Goal: Task Accomplishment & Management: Complete application form

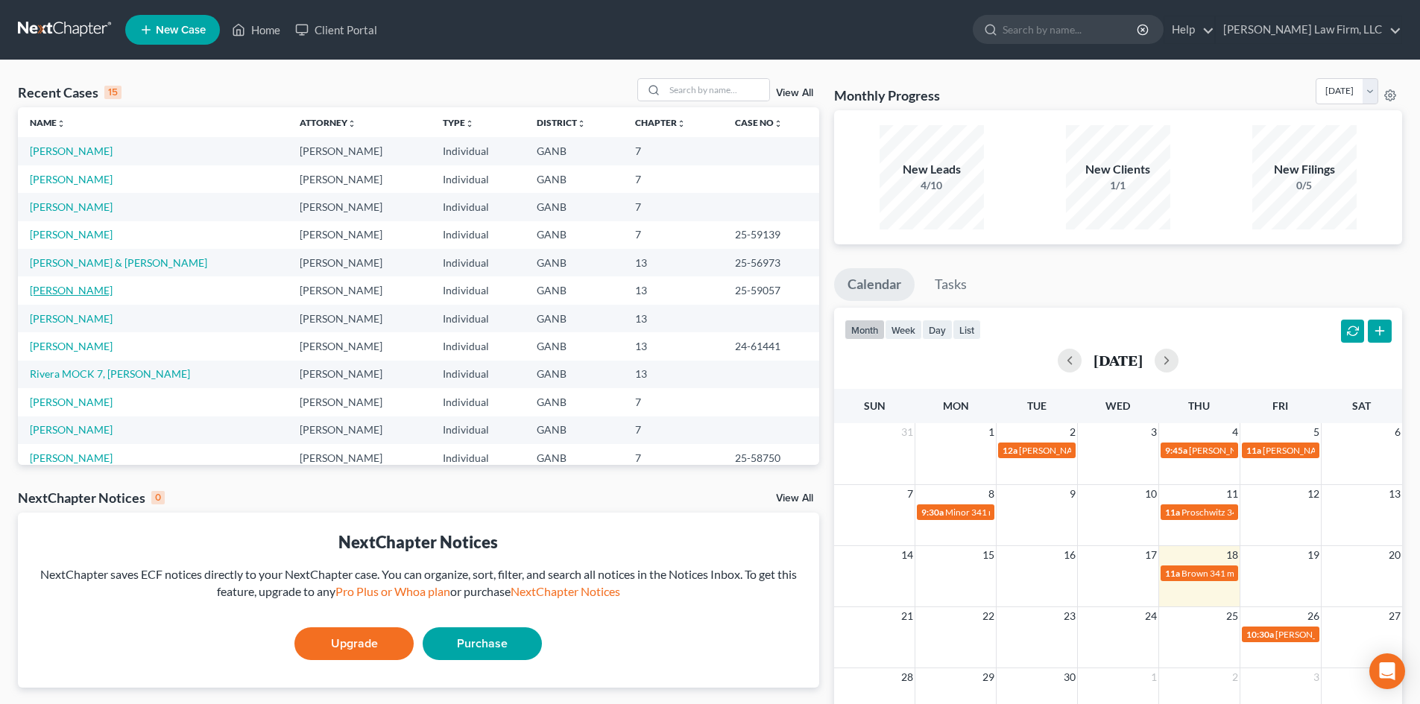
click at [54, 289] on link "[PERSON_NAME]" at bounding box center [71, 290] width 83 height 13
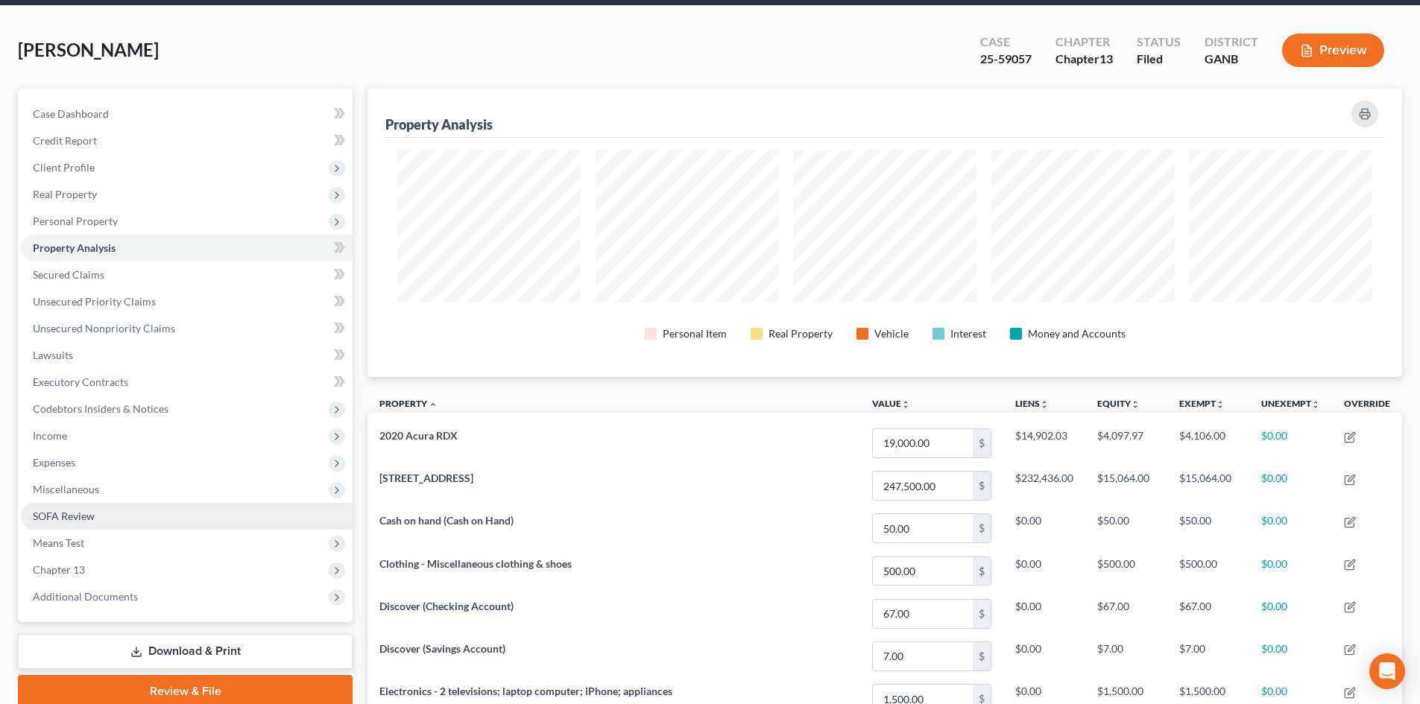
scroll to position [99, 0]
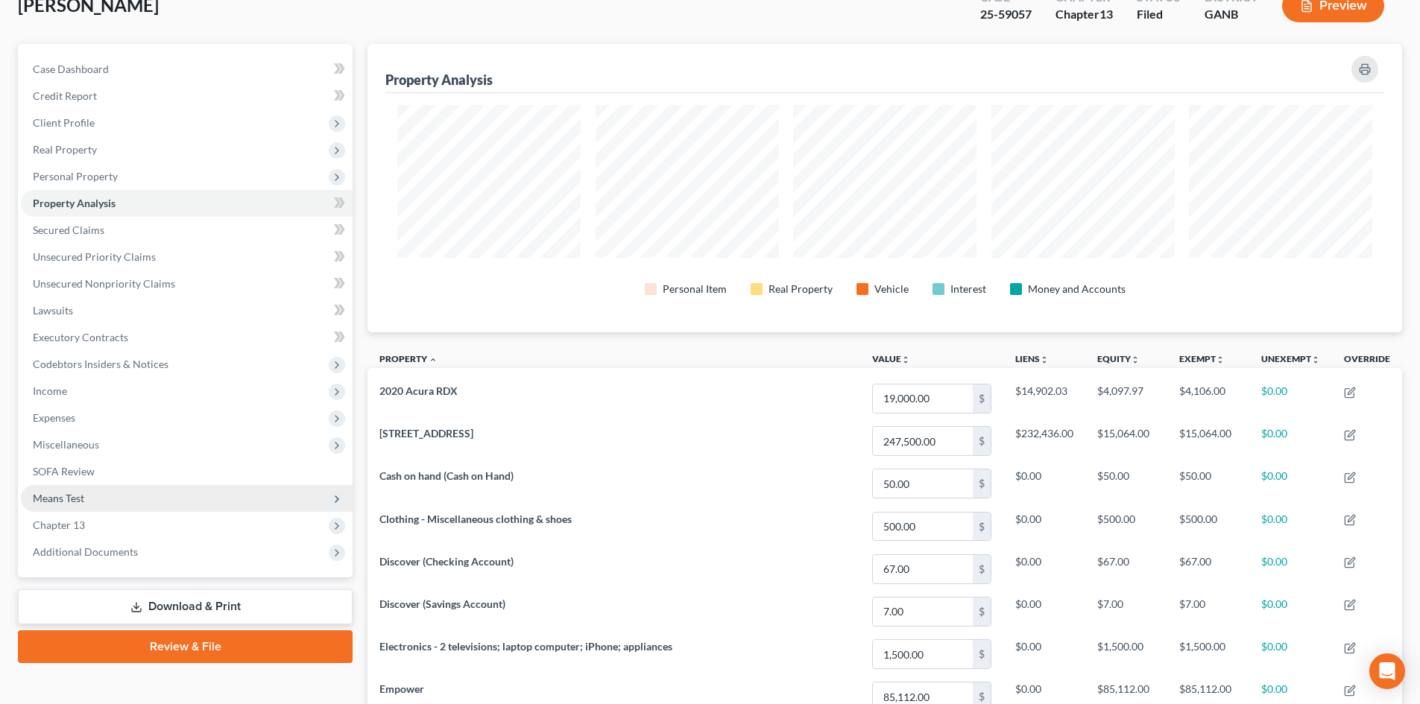
click at [74, 494] on span "Means Test" at bounding box center [58, 498] width 51 height 13
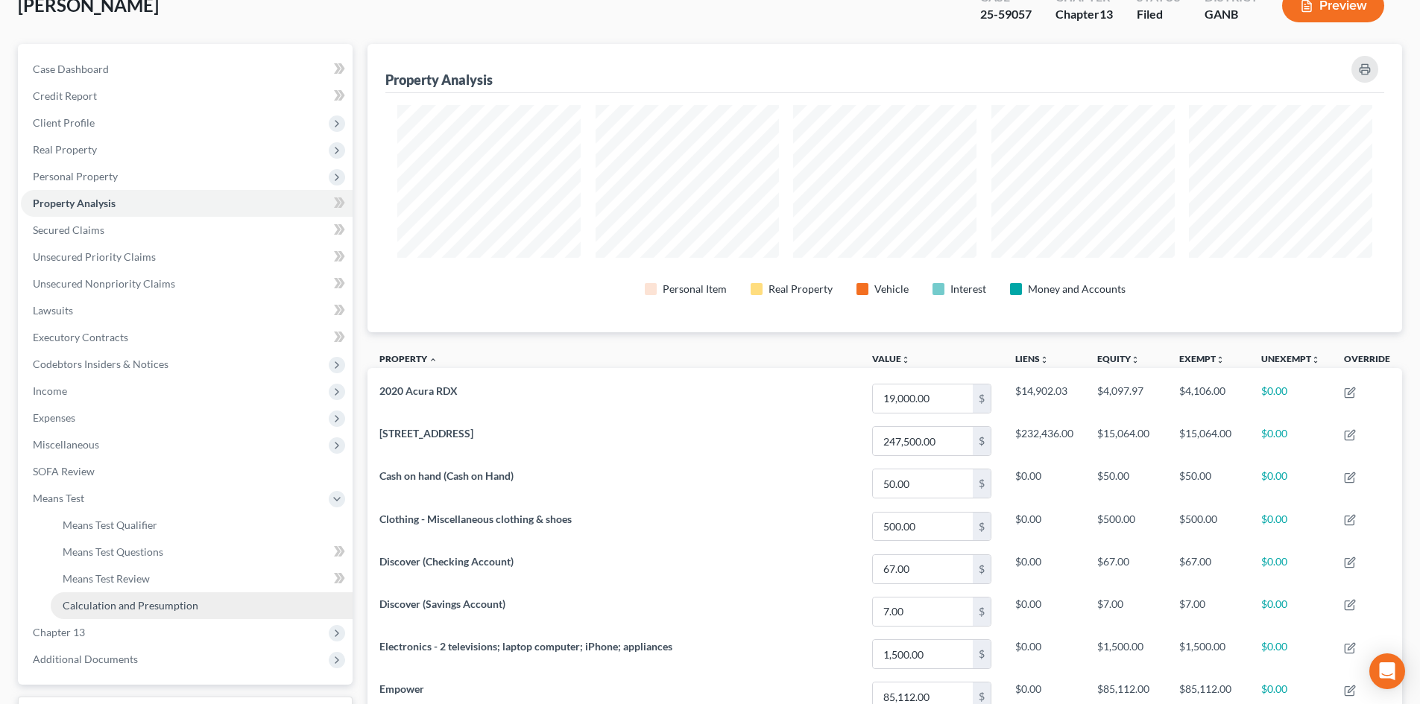
click at [116, 600] on span "Calculation and Presumption" at bounding box center [131, 605] width 136 height 13
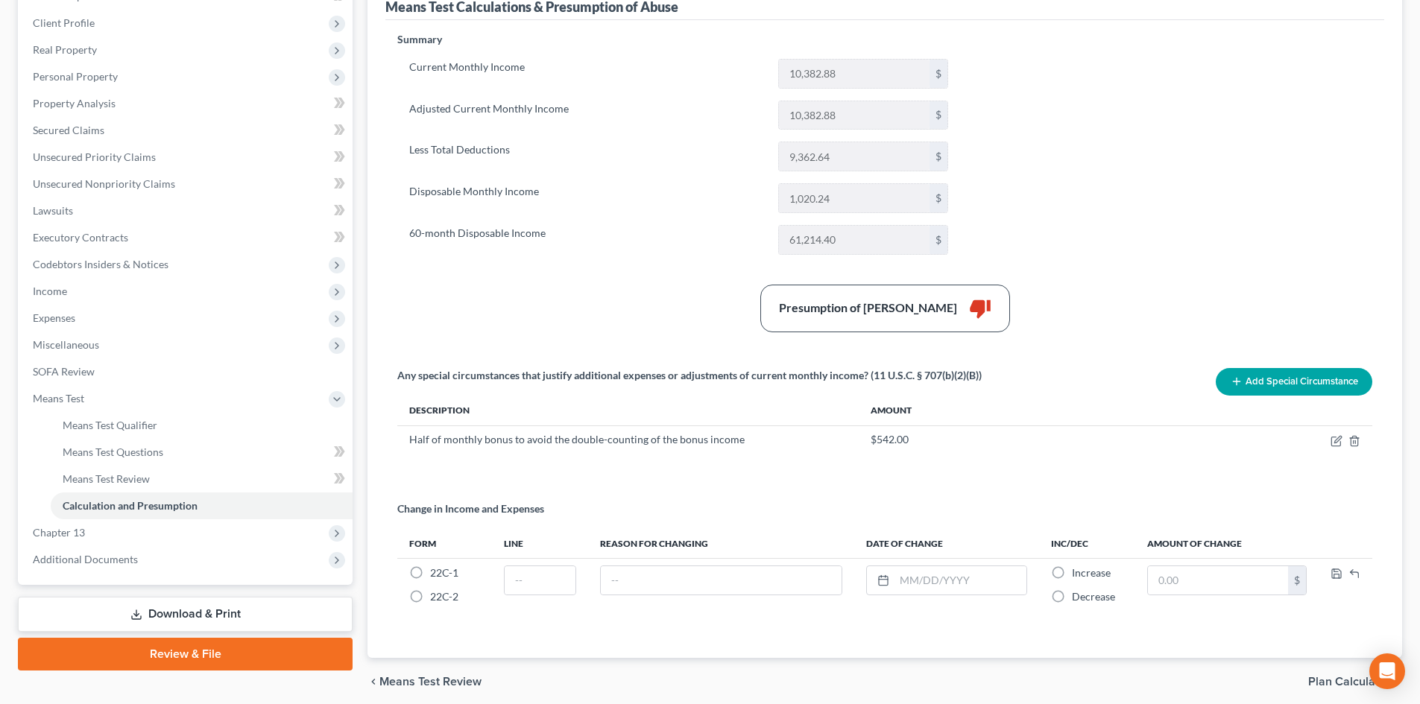
scroll to position [257, 0]
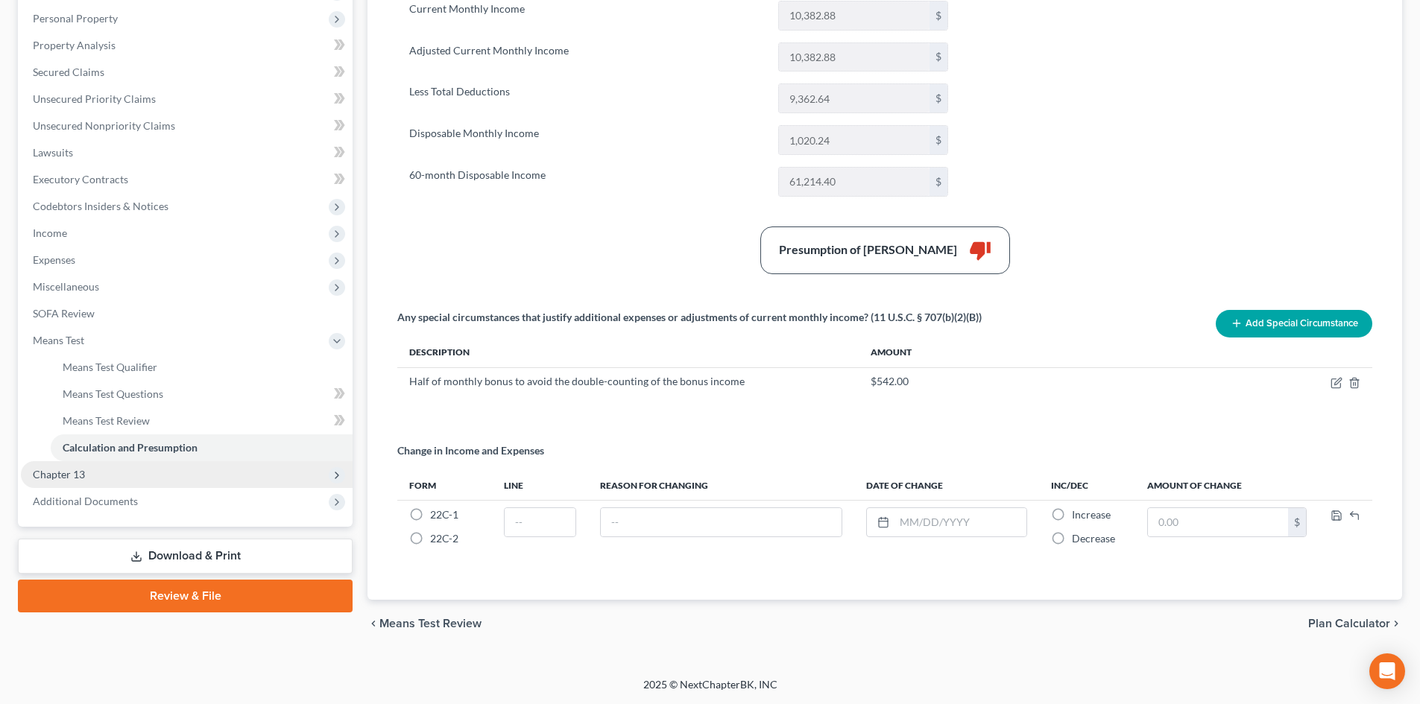
click at [76, 476] on span "Chapter 13" at bounding box center [59, 474] width 52 height 13
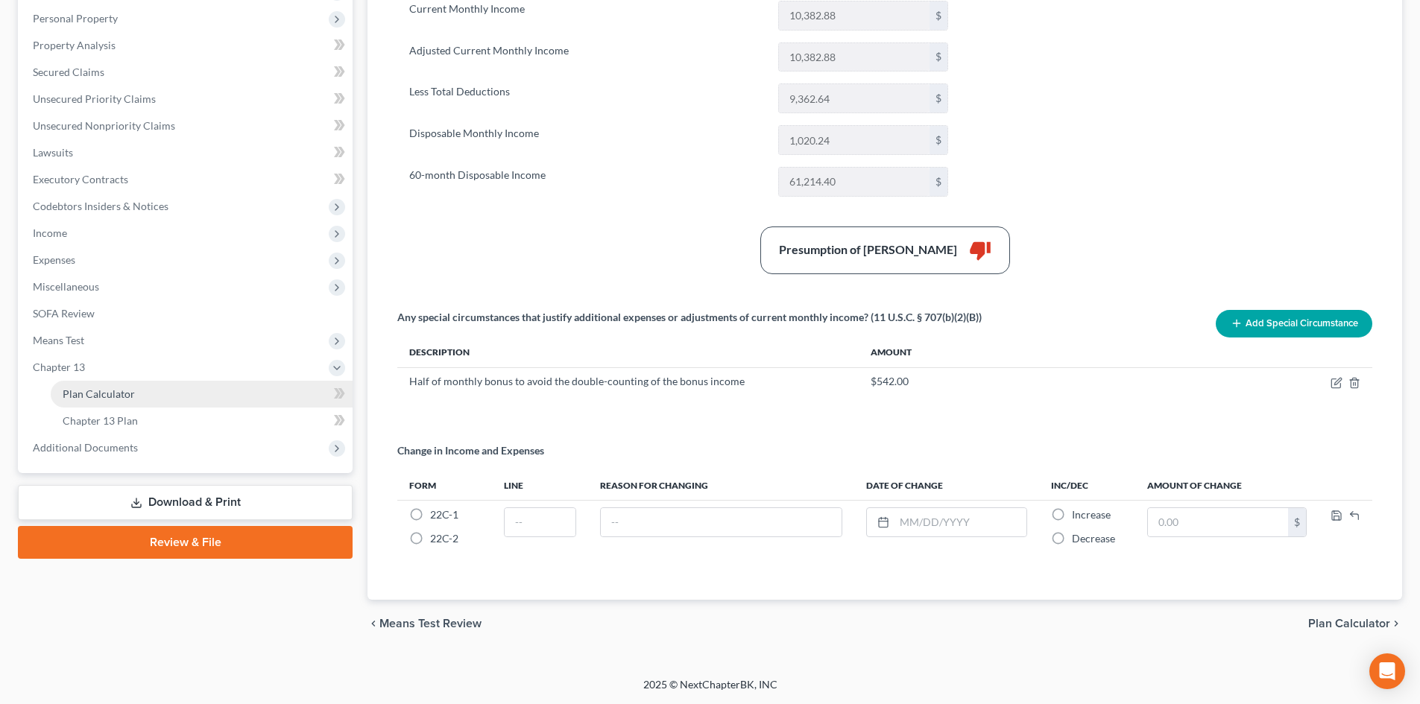
click at [98, 389] on span "Plan Calculator" at bounding box center [99, 394] width 72 height 13
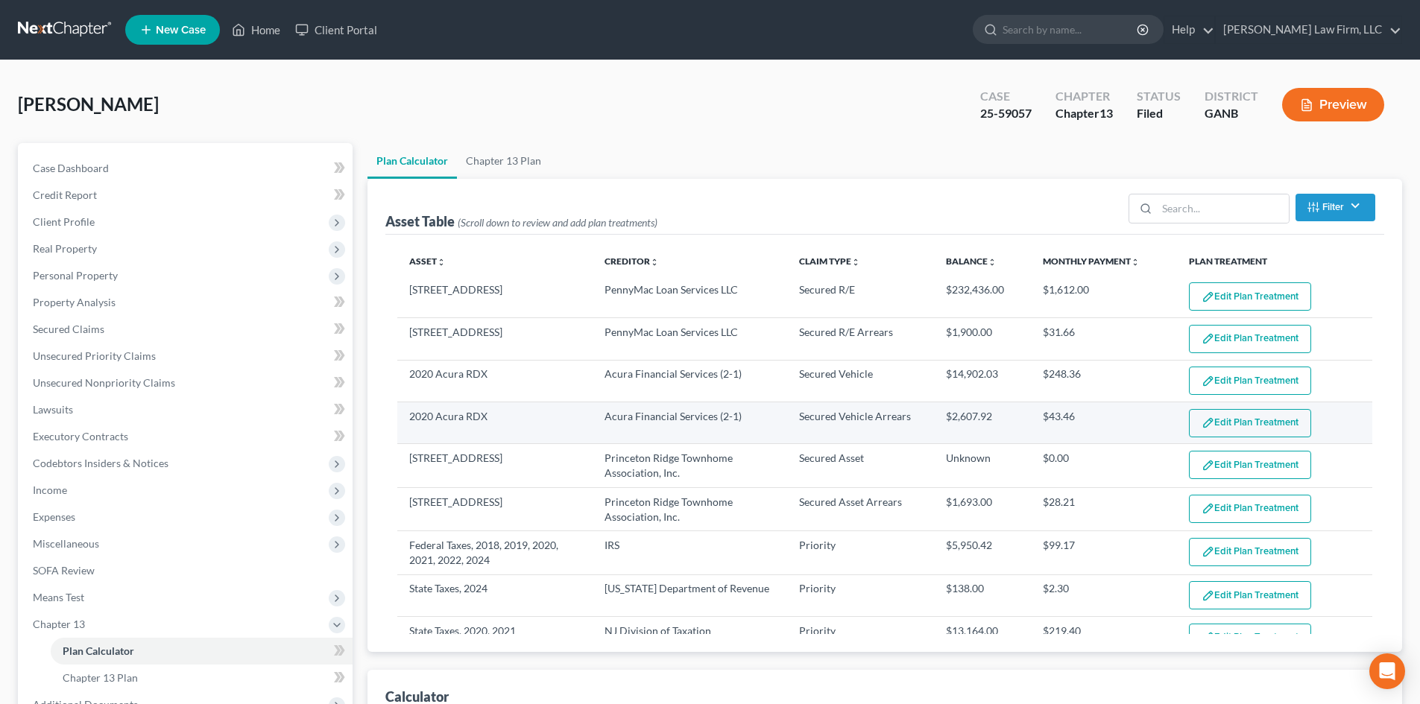
select select "59"
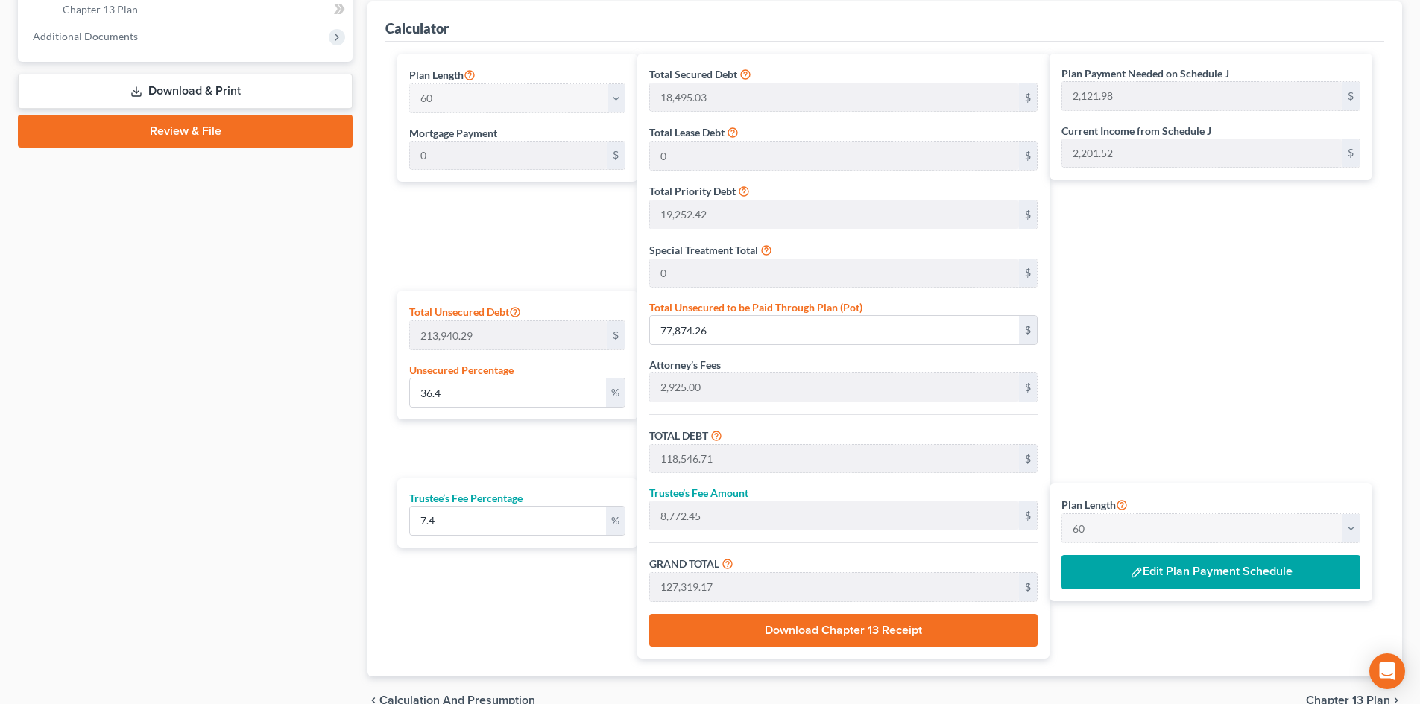
scroll to position [745, 0]
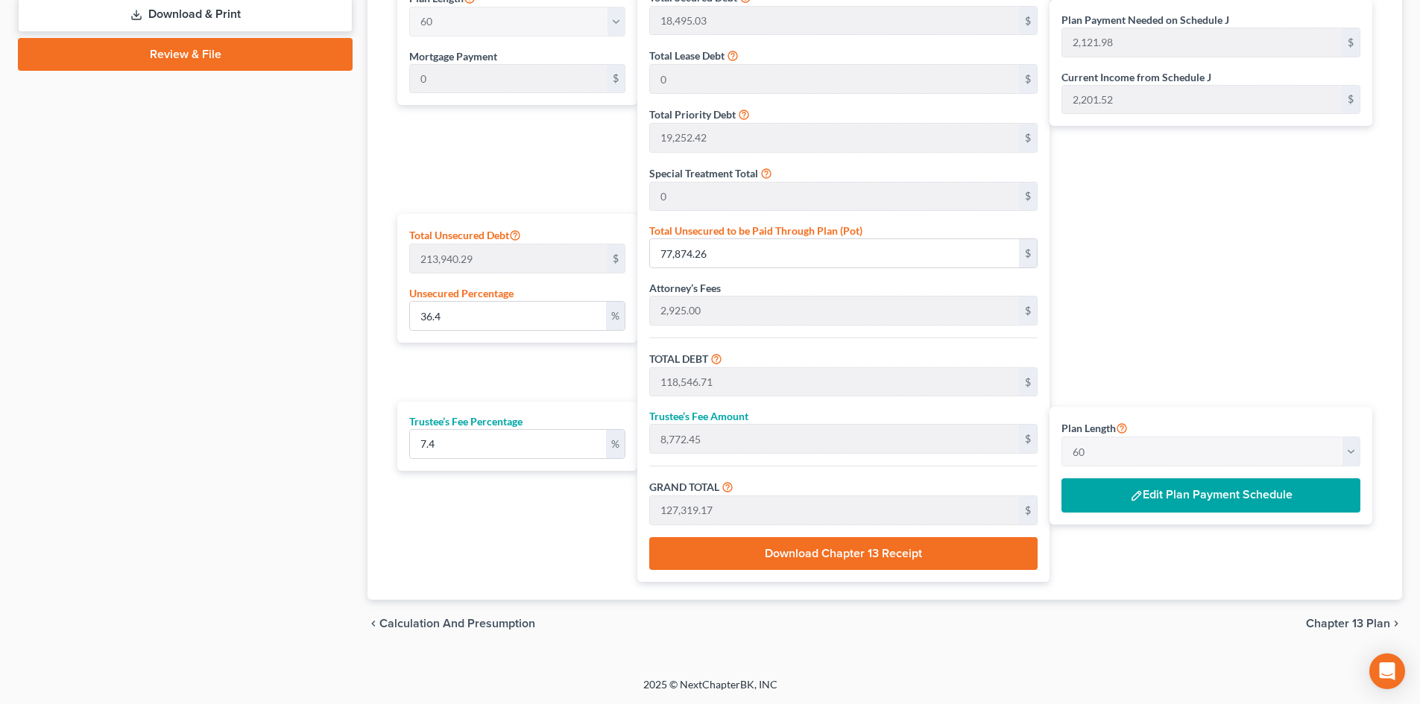
click at [1145, 493] on button "Edit Plan Payment Schedule" at bounding box center [1210, 495] width 299 height 34
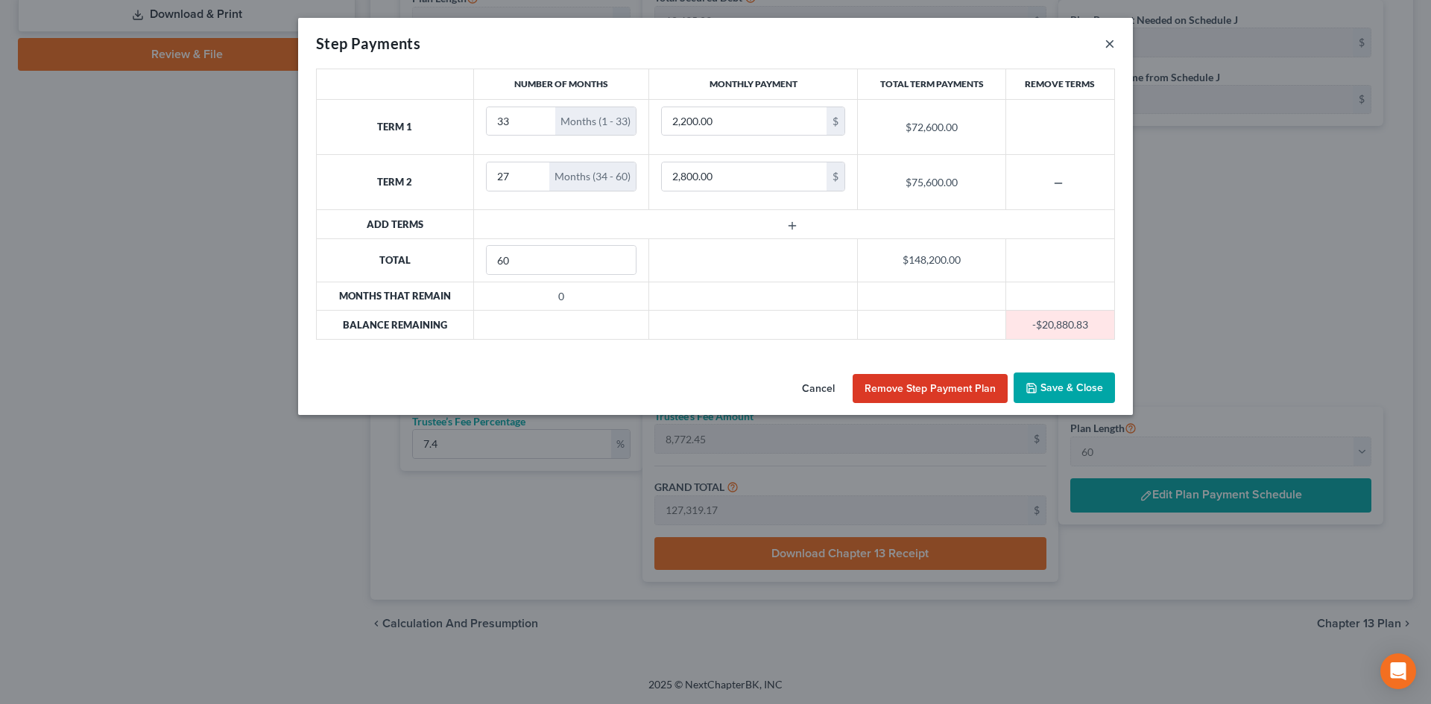
click at [1110, 42] on button "×" at bounding box center [1110, 43] width 10 height 18
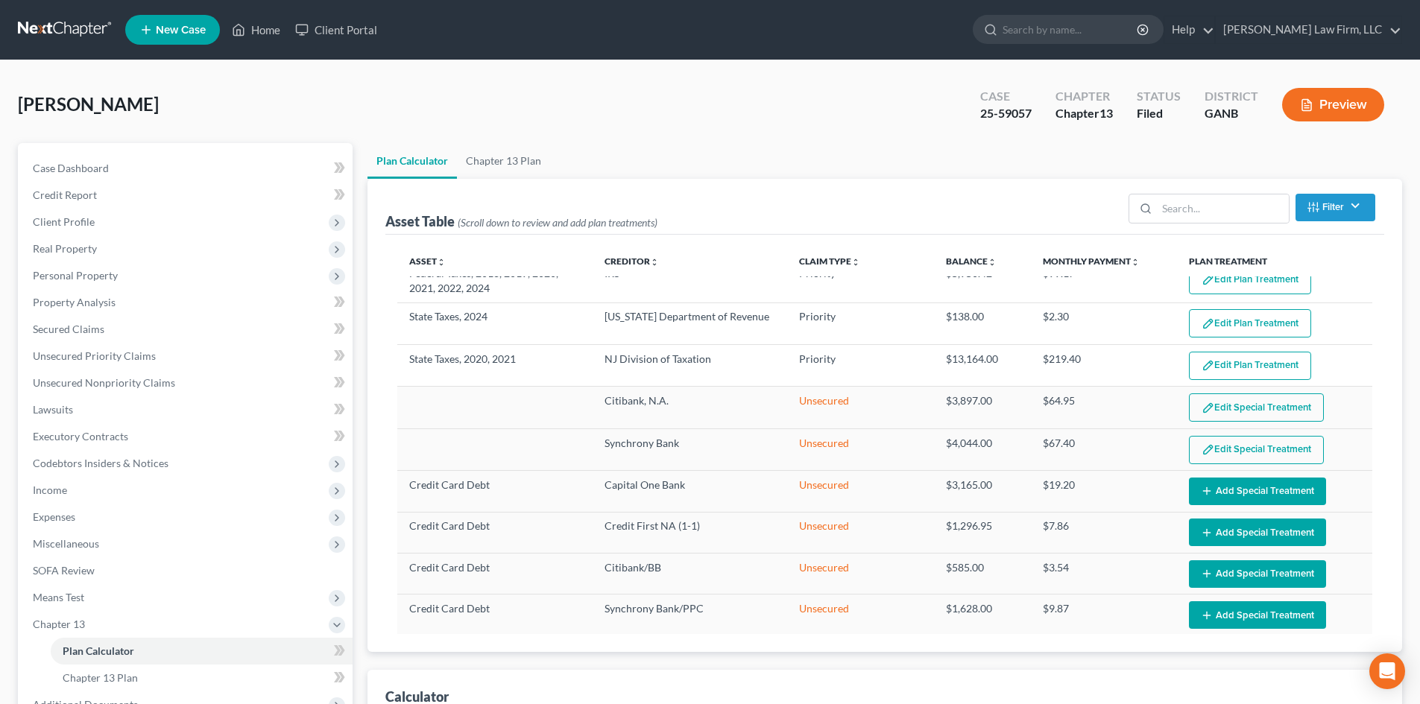
scroll to position [397, 0]
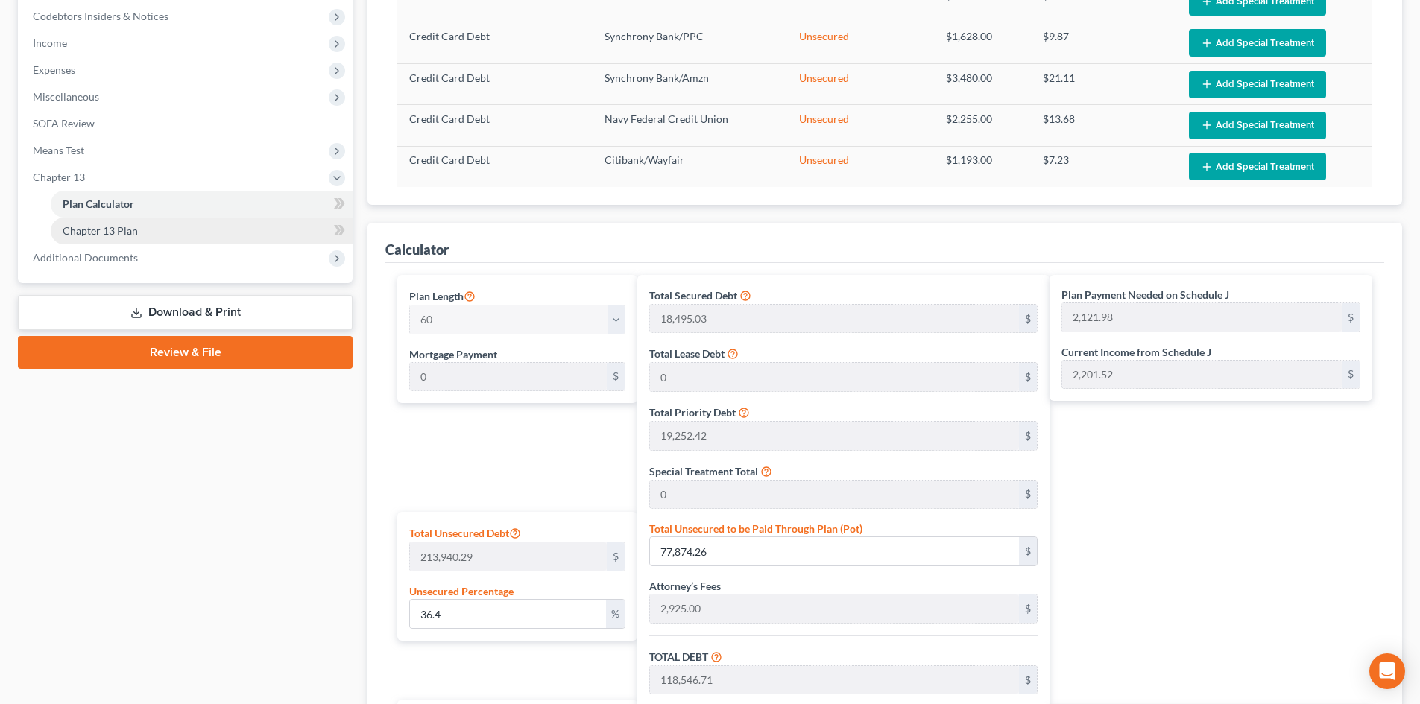
click at [95, 230] on span "Chapter 13 Plan" at bounding box center [100, 230] width 75 height 13
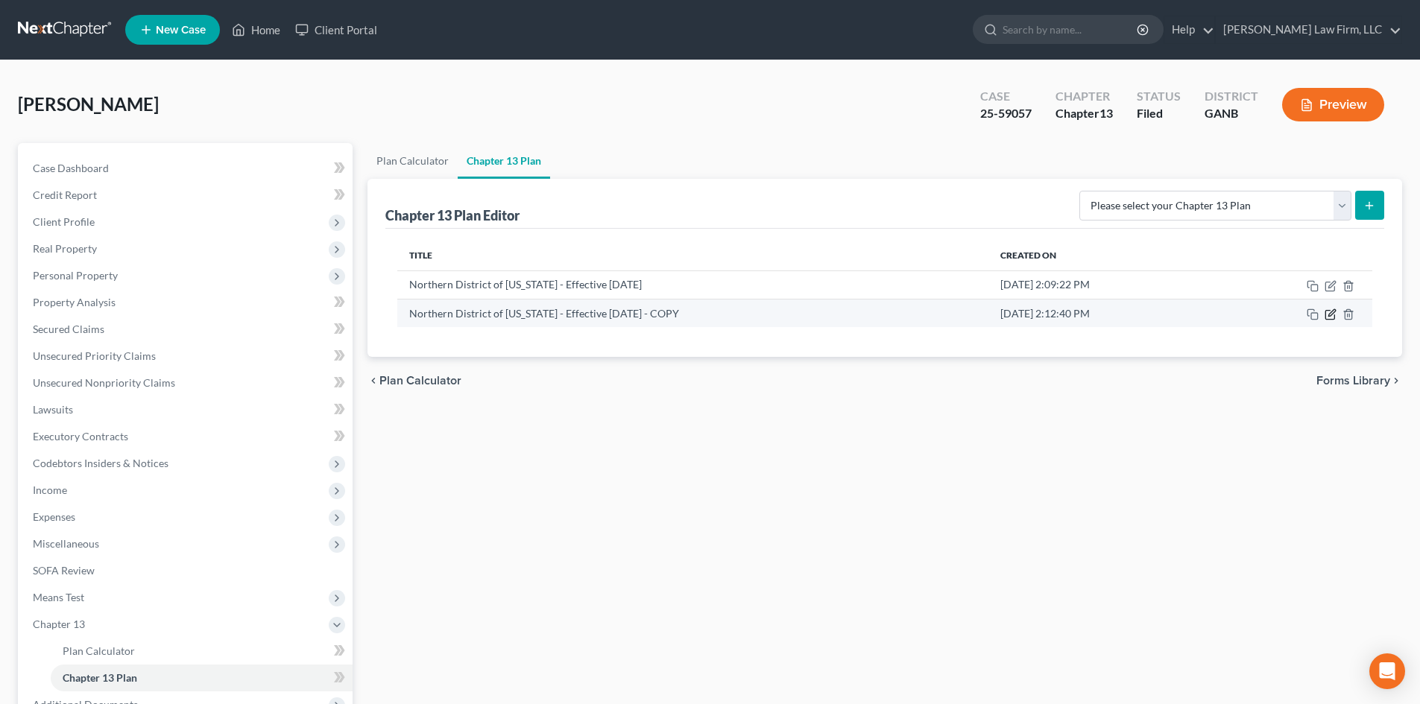
click at [1328, 312] on icon "button" at bounding box center [1330, 315] width 12 height 12
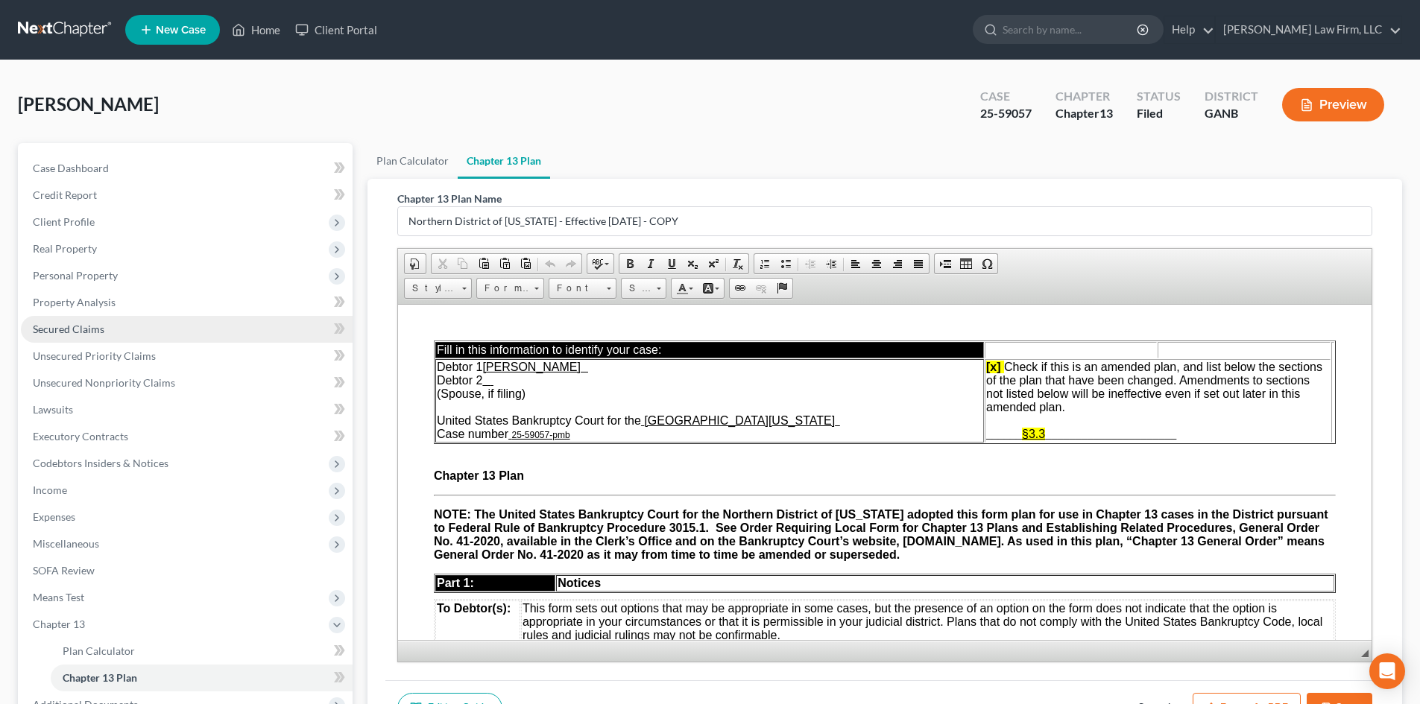
click at [61, 323] on span "Secured Claims" at bounding box center [69, 329] width 72 height 13
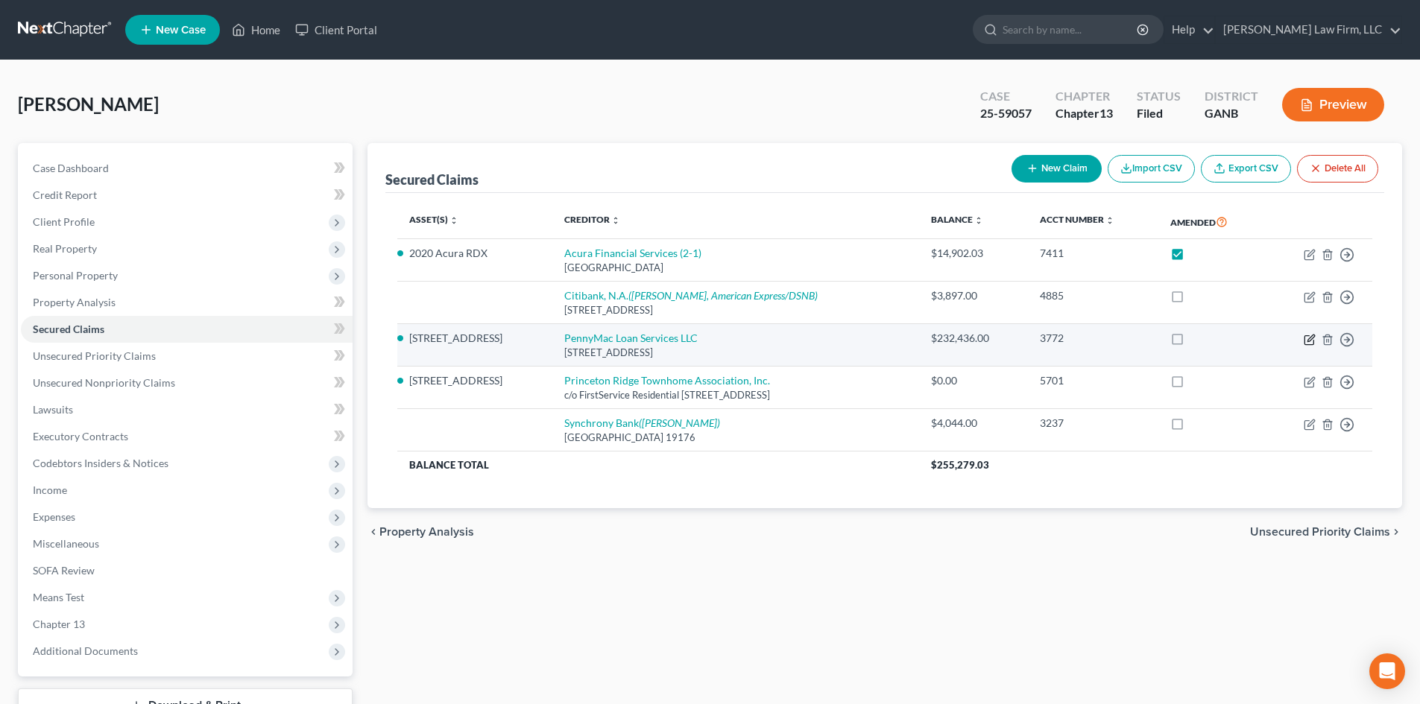
click at [1306, 340] on icon "button" at bounding box center [1309, 340] width 12 height 12
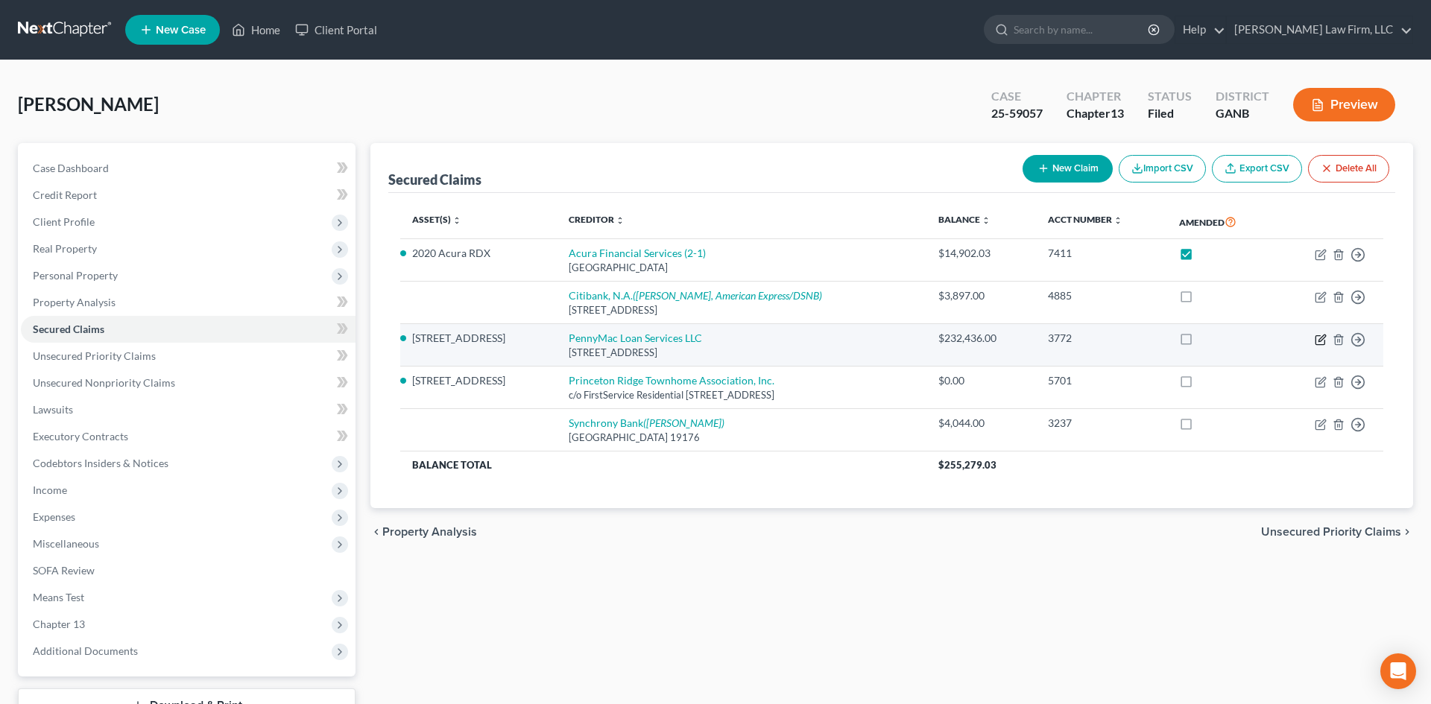
select select "4"
select select "0"
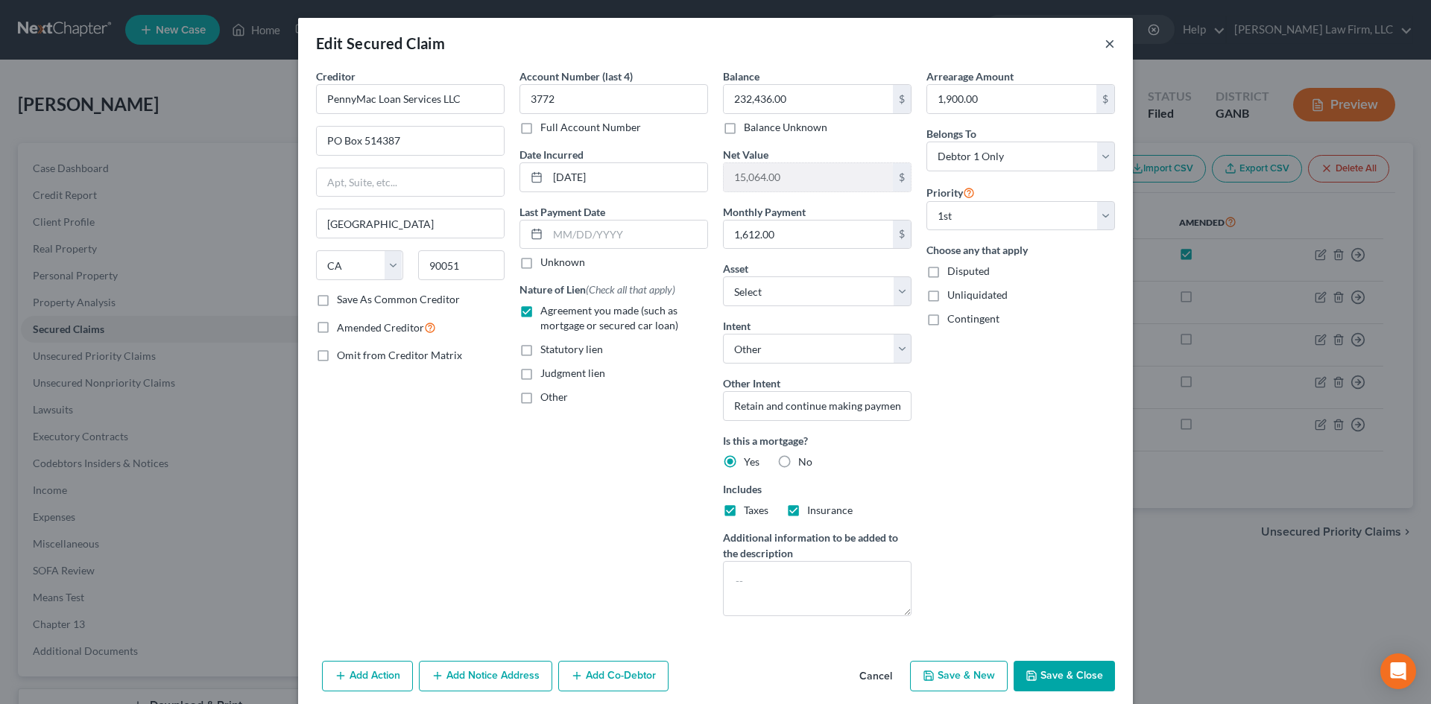
click at [1105, 41] on button "×" at bounding box center [1110, 43] width 10 height 18
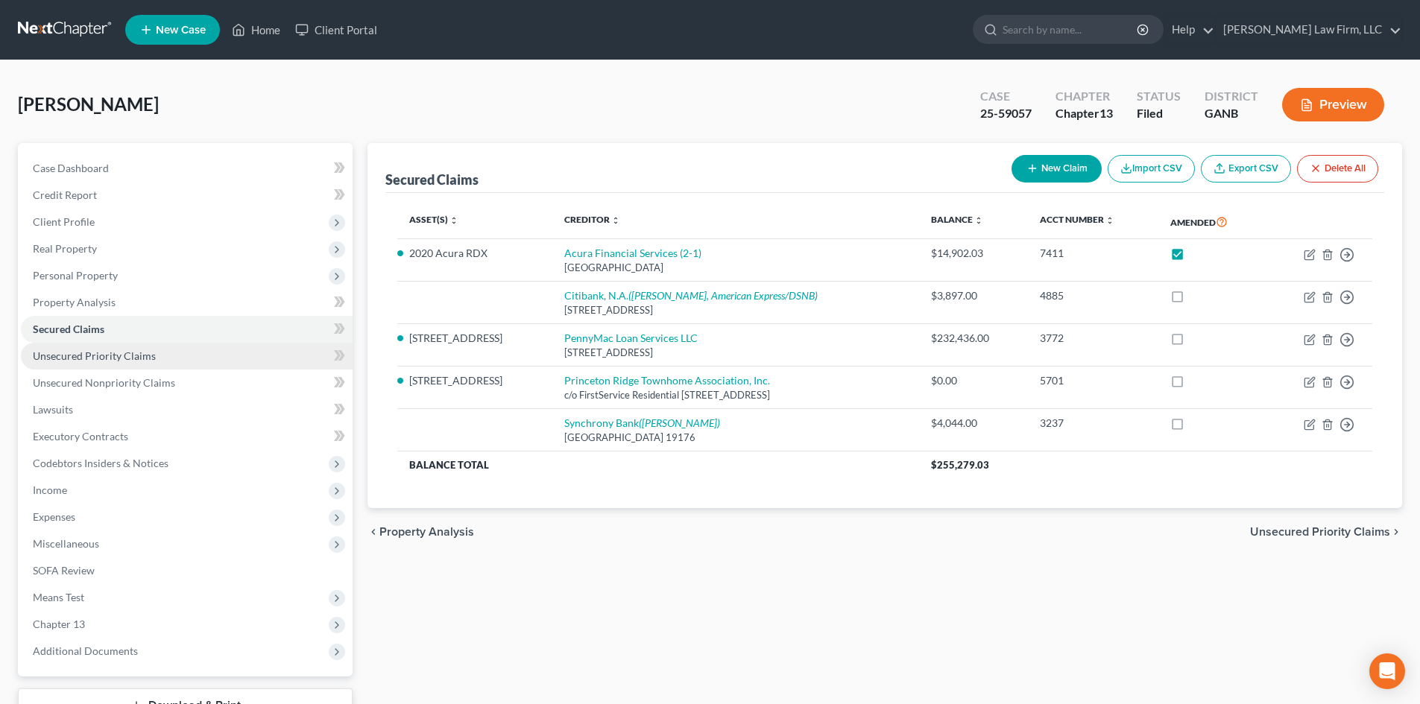
click at [121, 361] on span "Unsecured Priority Claims" at bounding box center [94, 356] width 123 height 13
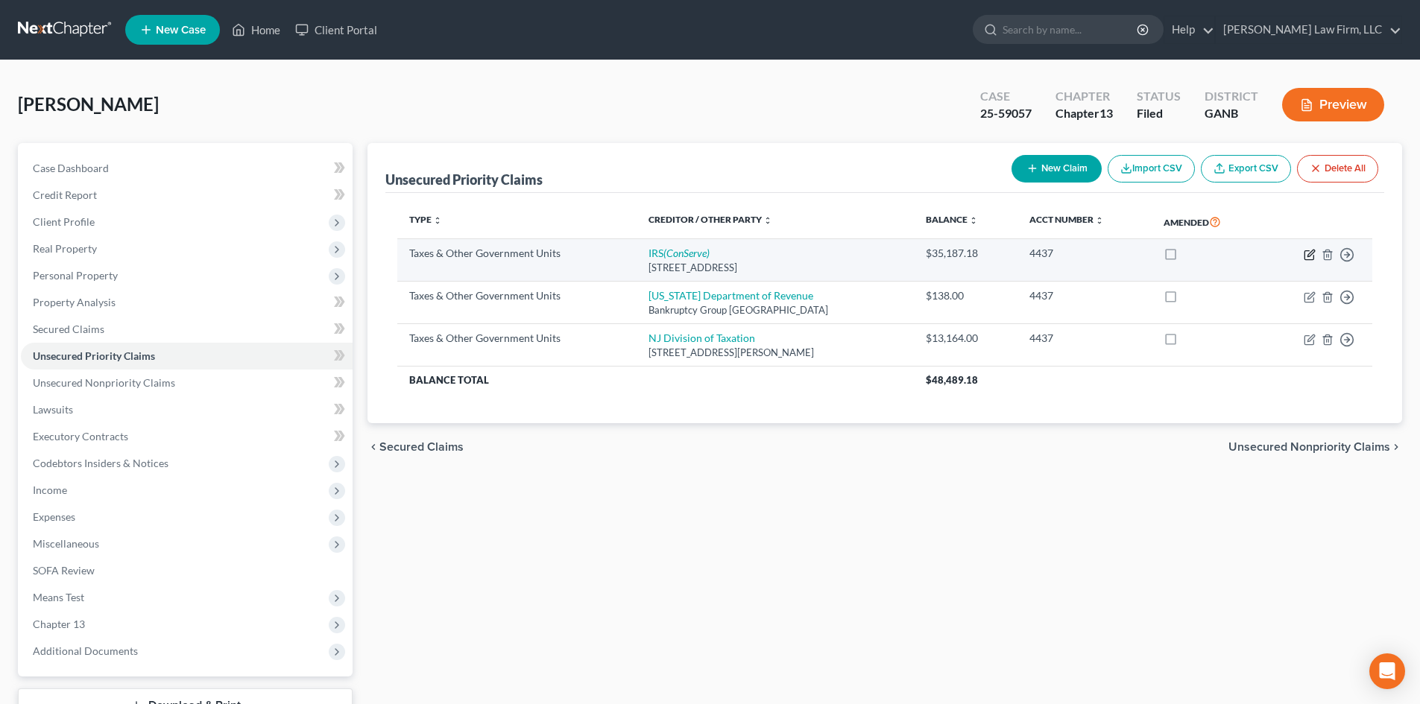
click at [1304, 253] on icon "button" at bounding box center [1308, 254] width 9 height 9
select select "0"
select select "39"
select select "0"
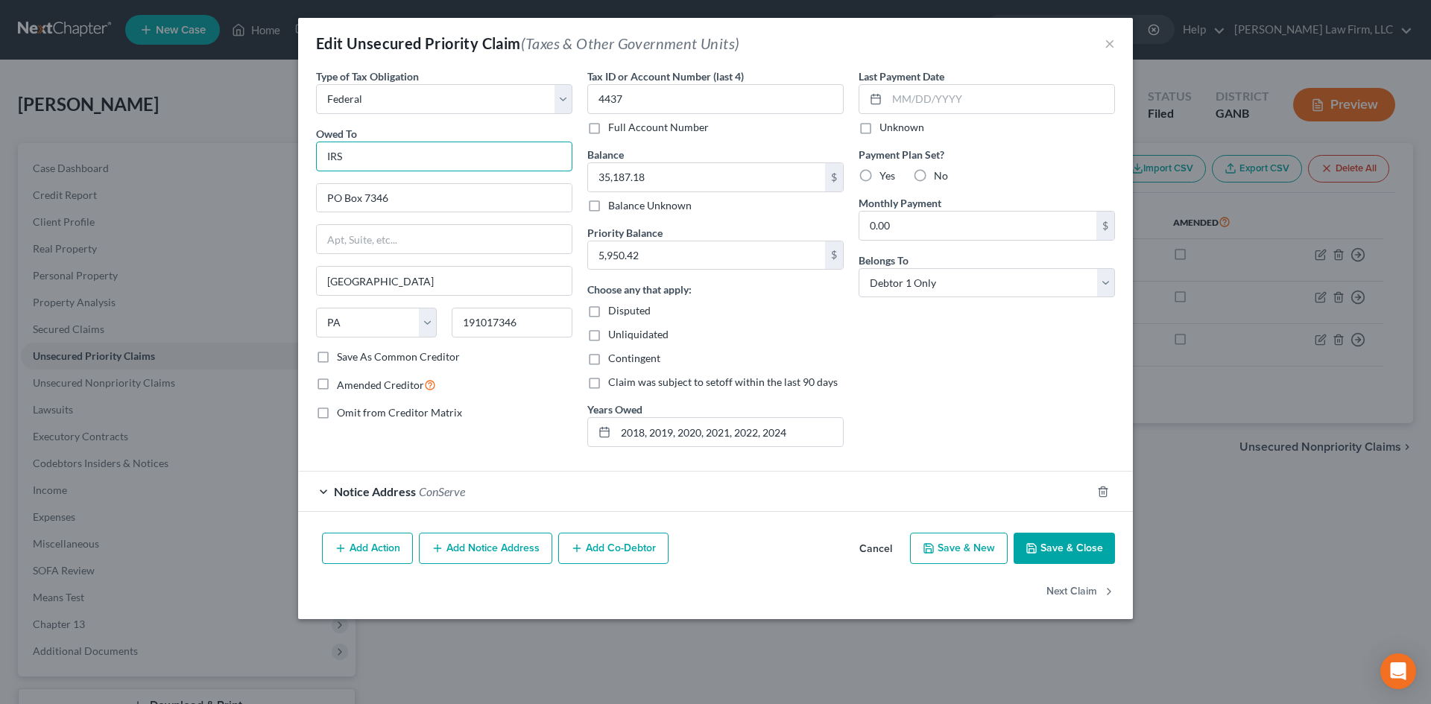
click at [378, 155] on input "IRS" at bounding box center [444, 157] width 256 height 30
type input "IRS (POC 3)"
click at [337, 382] on label "Amended Creditor" at bounding box center [386, 384] width 99 height 17
click at [343, 382] on input "Amended Creditor" at bounding box center [348, 381] width 10 height 10
checkbox input "true"
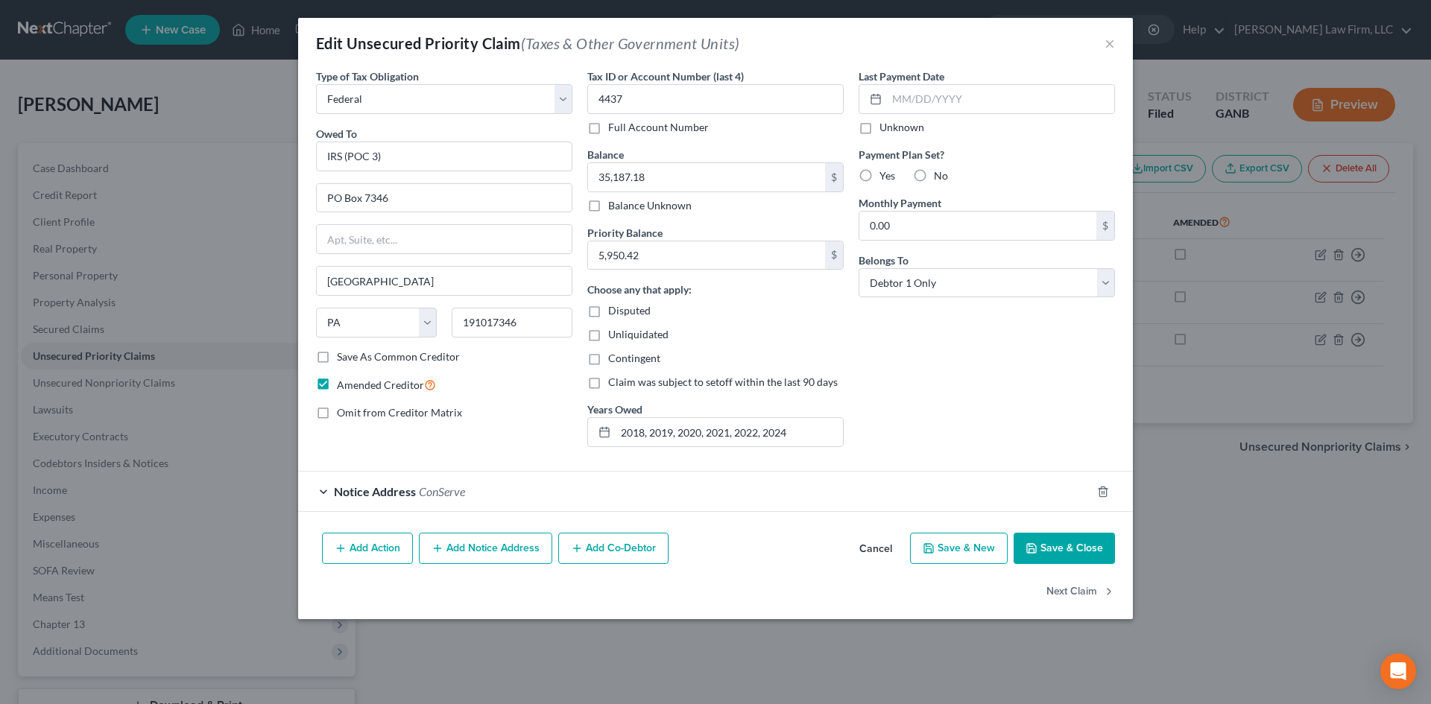
click at [1061, 559] on button "Save & Close" at bounding box center [1064, 548] width 101 height 31
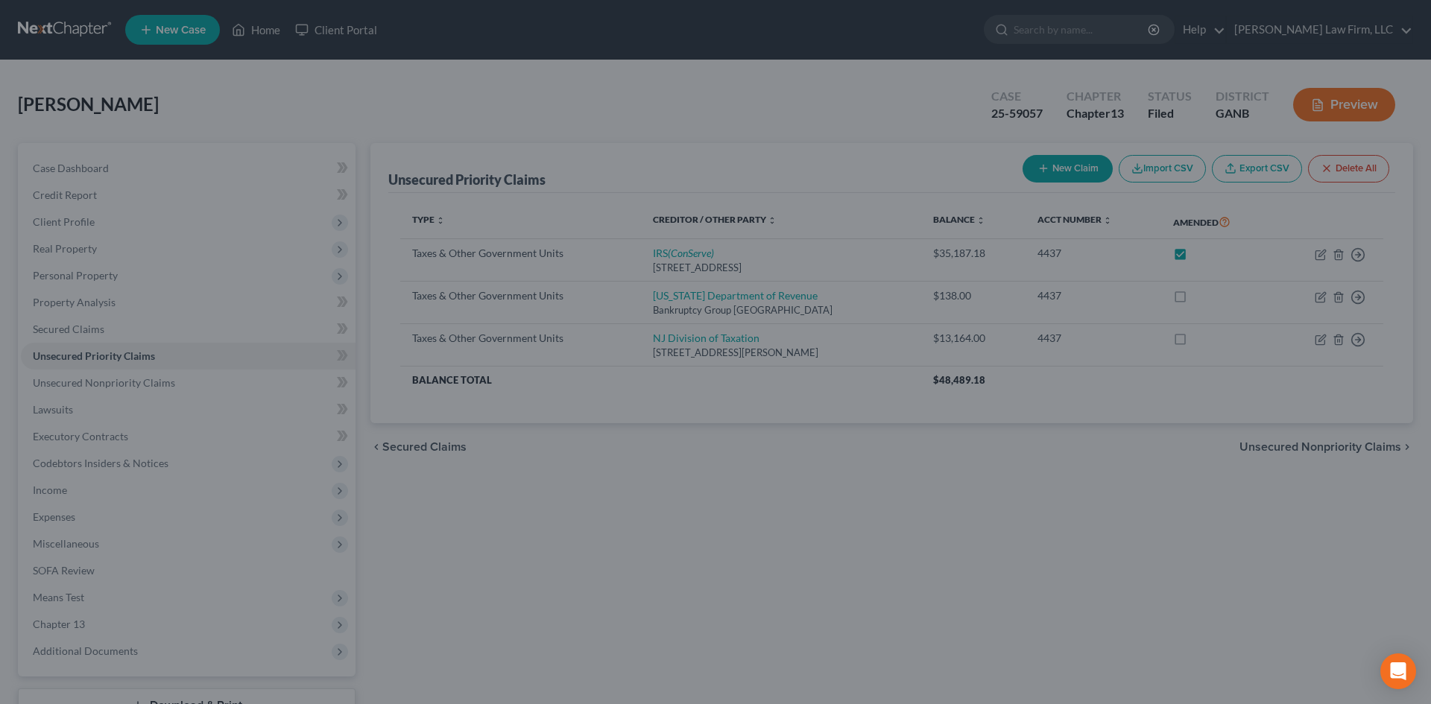
checkbox input "true"
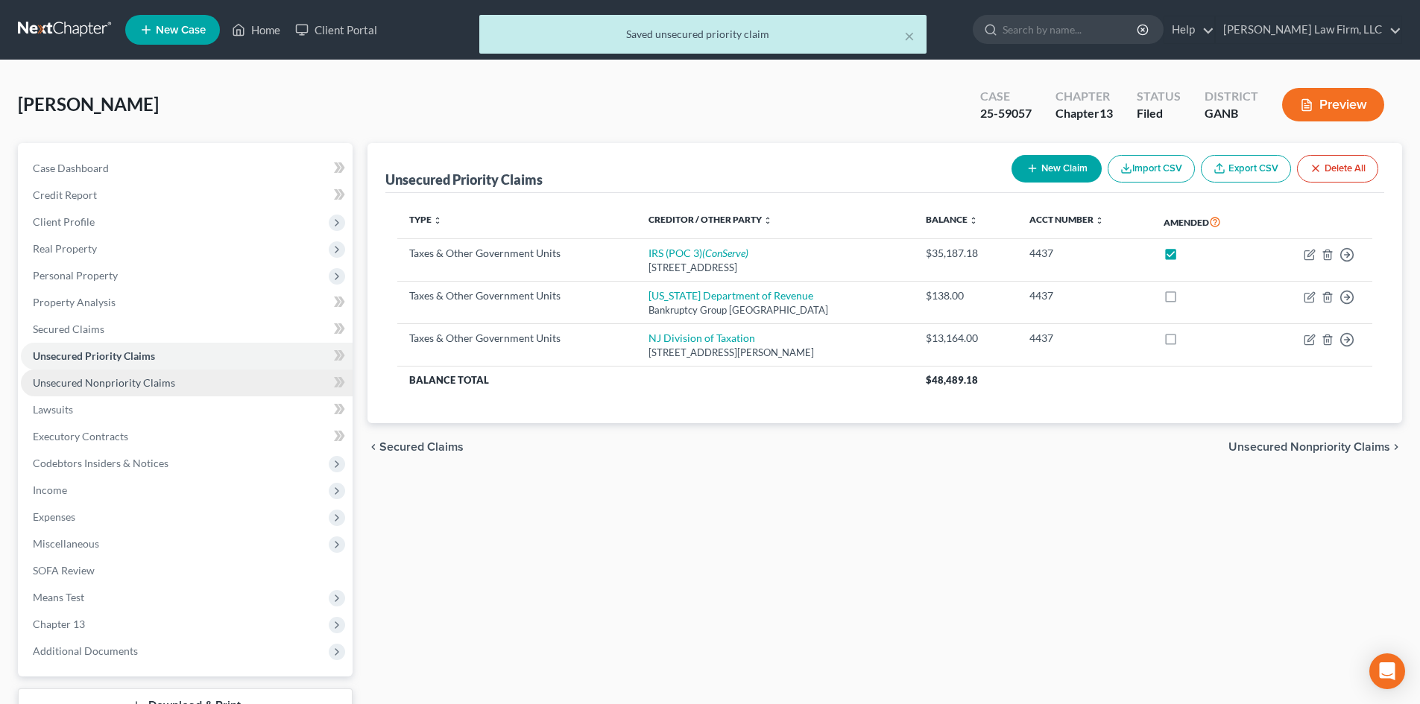
click at [98, 386] on span "Unsecured Nonpriority Claims" at bounding box center [104, 382] width 142 height 13
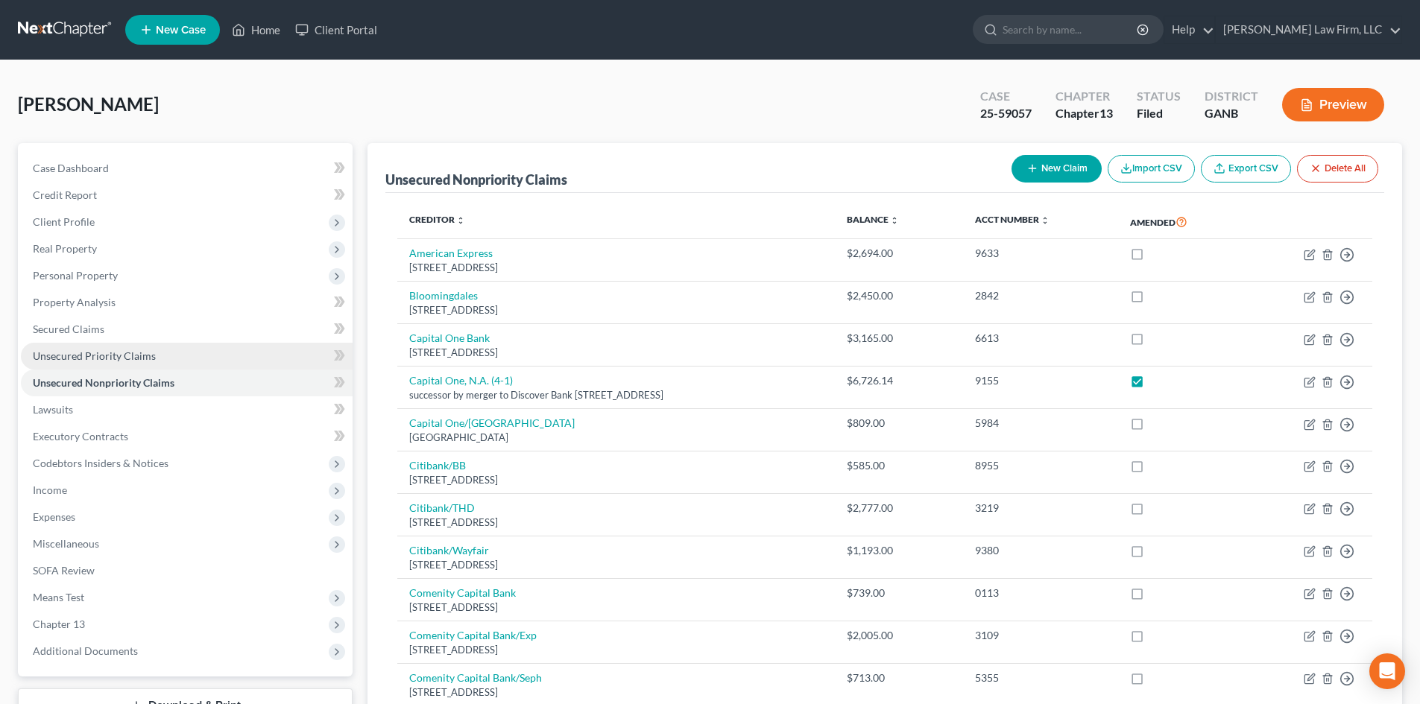
click at [32, 351] on link "Unsecured Priority Claims" at bounding box center [187, 356] width 332 height 27
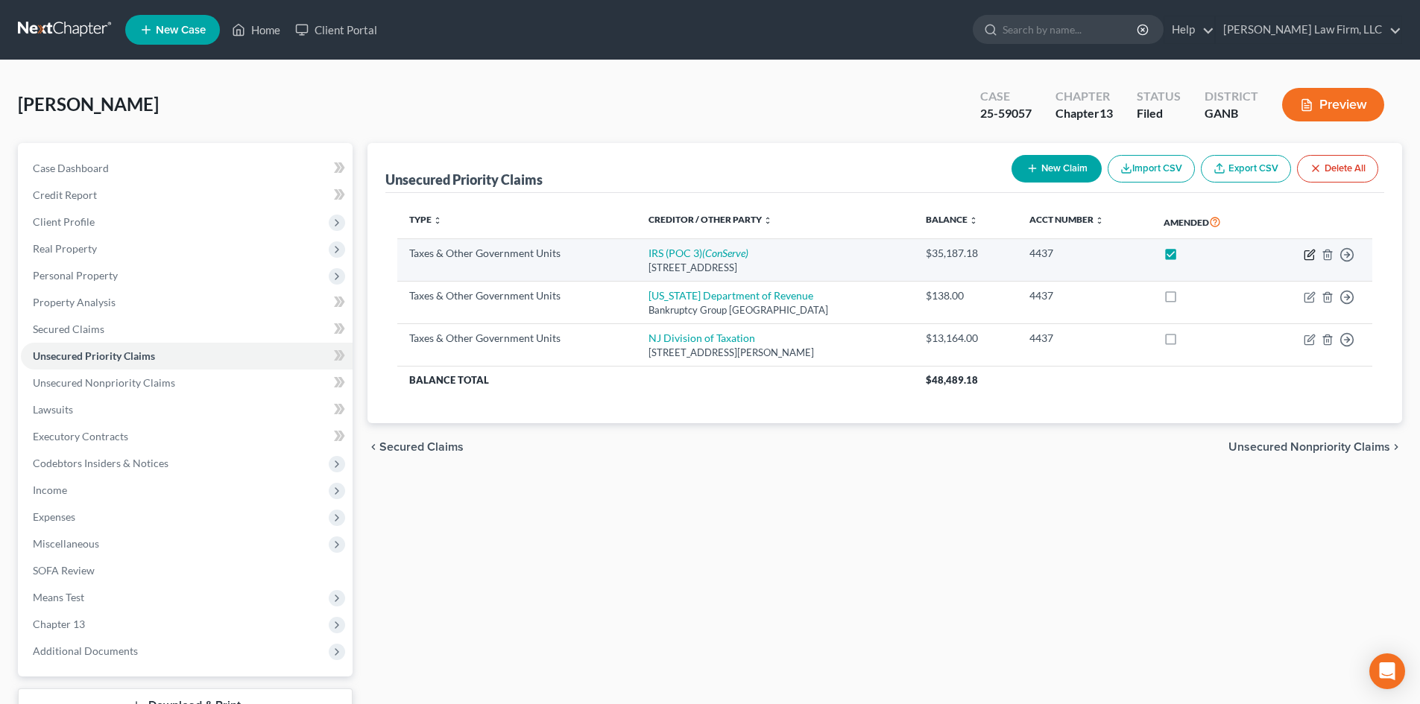
click at [1312, 254] on icon "button" at bounding box center [1309, 255] width 12 height 12
select select "0"
select select "39"
select select "0"
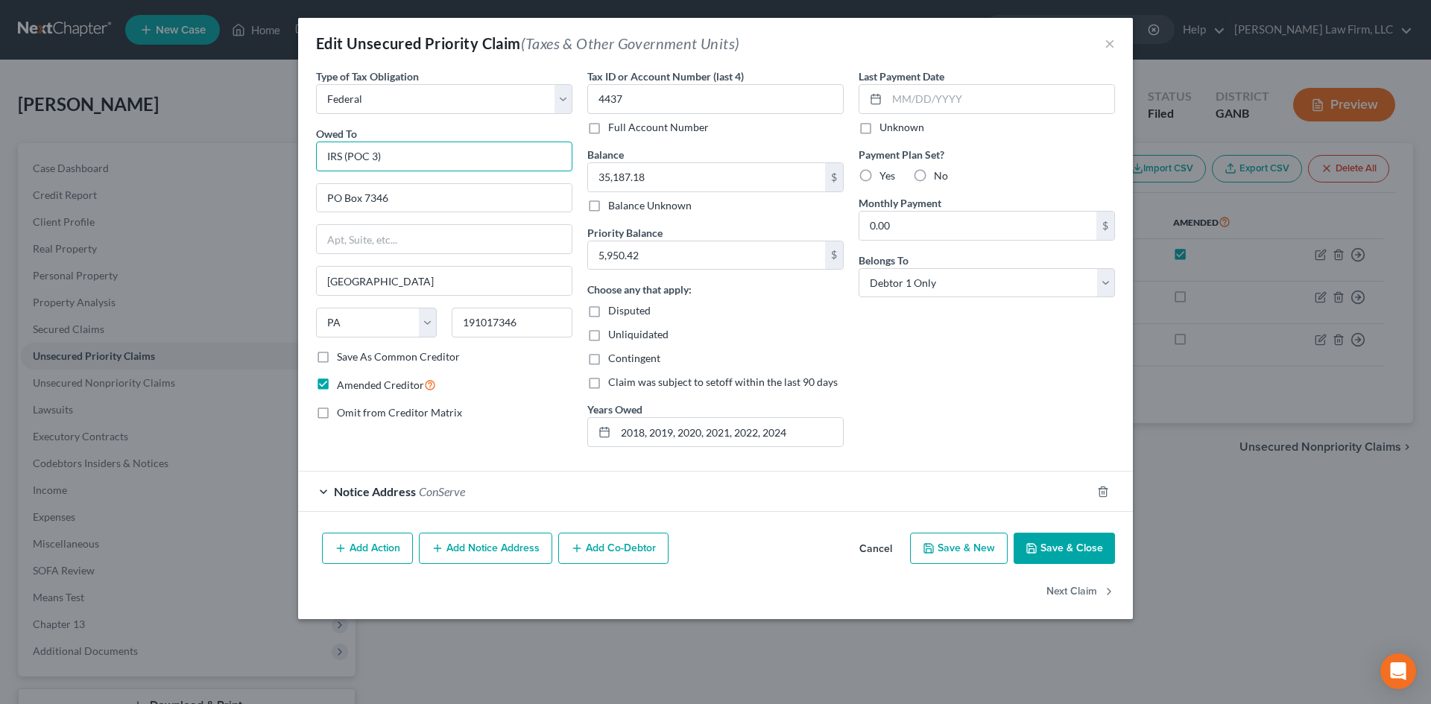
click at [370, 160] on input "IRS (POC 3)" at bounding box center [444, 157] width 256 height 30
click at [374, 157] on input "IRS (POC 3)" at bounding box center [444, 157] width 256 height 30
click at [379, 157] on input "IRS (POC 3)" at bounding box center [444, 157] width 256 height 30
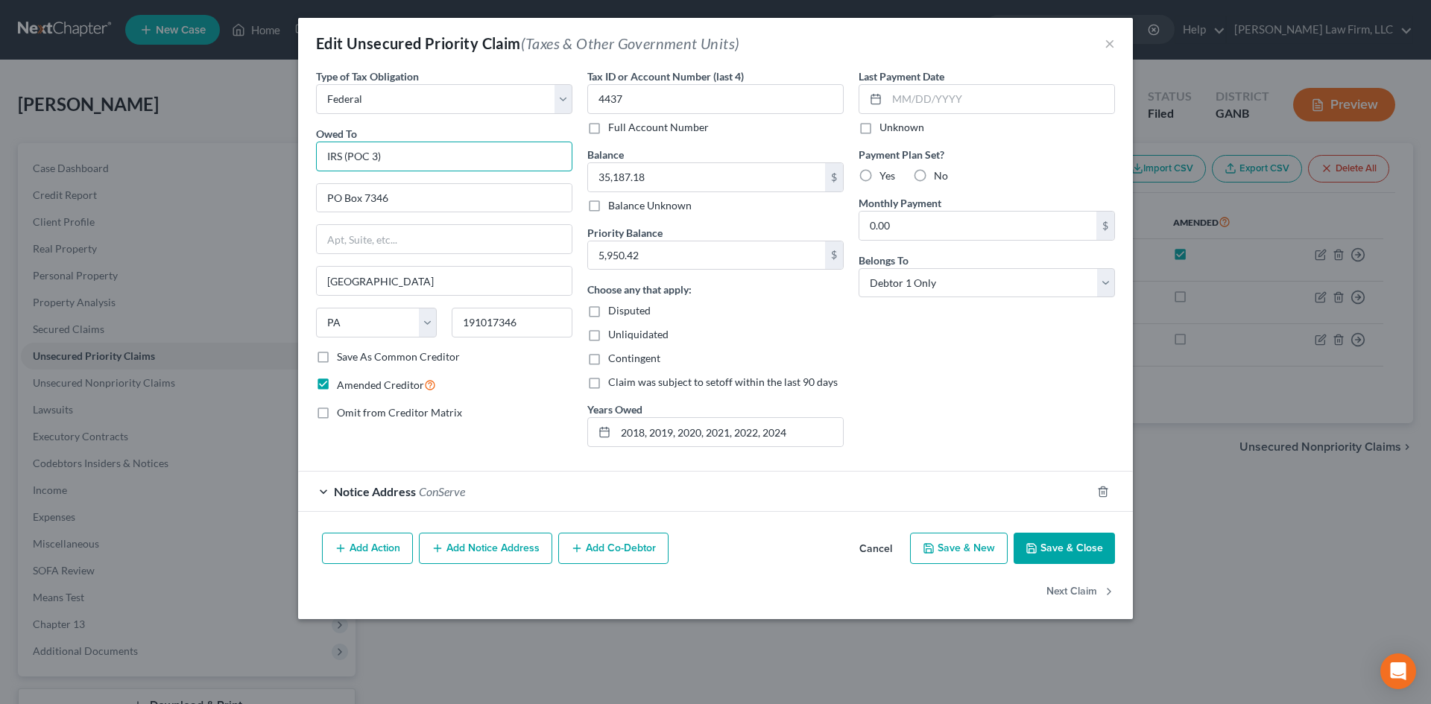
drag, startPoint x: 379, startPoint y: 157, endPoint x: 372, endPoint y: 157, distance: 7.5
click at [372, 157] on input "IRS (POC 3)" at bounding box center [444, 157] width 256 height 30
click at [376, 159] on input "IRS (POC 3)" at bounding box center [444, 157] width 256 height 30
click at [376, 157] on input "IRS (POC 3)" at bounding box center [444, 157] width 256 height 30
drag, startPoint x: 350, startPoint y: 155, endPoint x: 378, endPoint y: 158, distance: 27.7
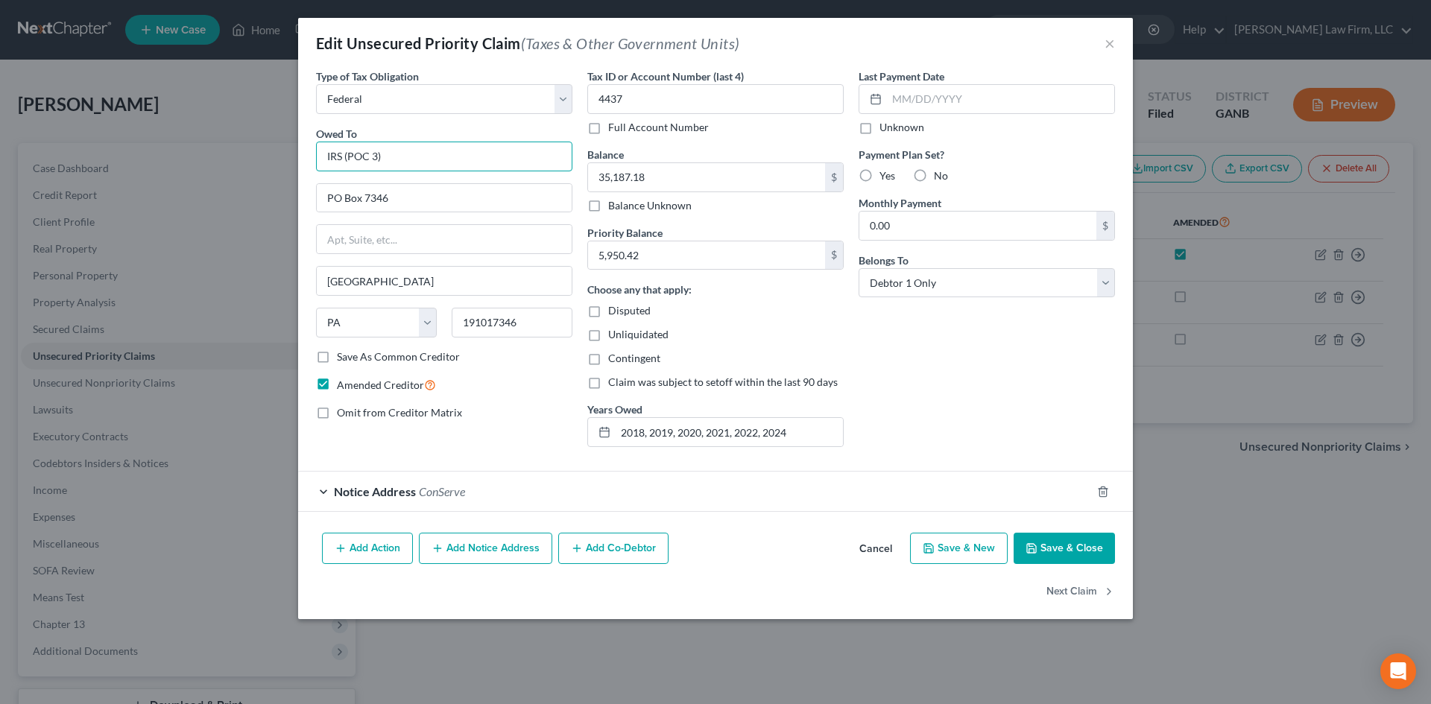
click at [378, 158] on input "IRS (POC 3)" at bounding box center [444, 157] width 256 height 30
type input "IRS (3-1)"
click at [1064, 546] on button "Save & Close" at bounding box center [1064, 548] width 101 height 31
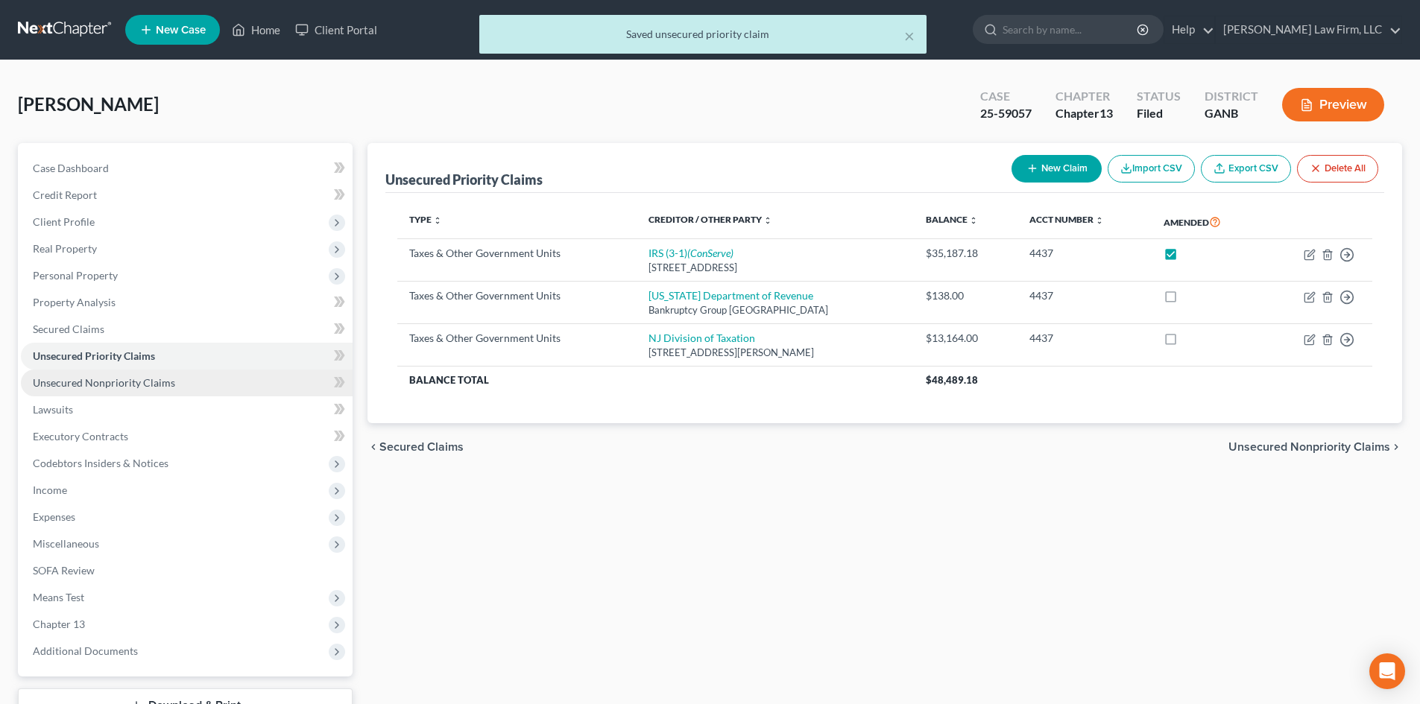
click at [99, 385] on span "Unsecured Nonpriority Claims" at bounding box center [104, 382] width 142 height 13
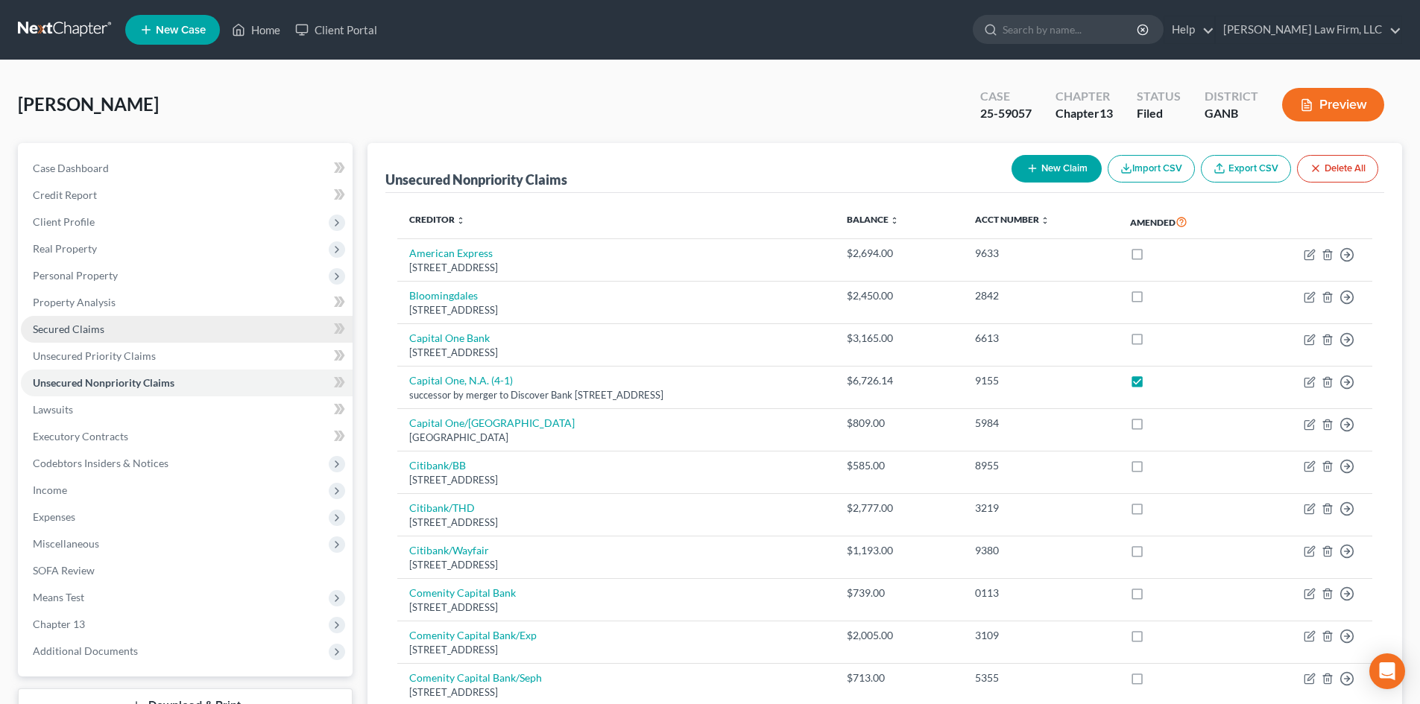
click at [58, 323] on span "Secured Claims" at bounding box center [69, 329] width 72 height 13
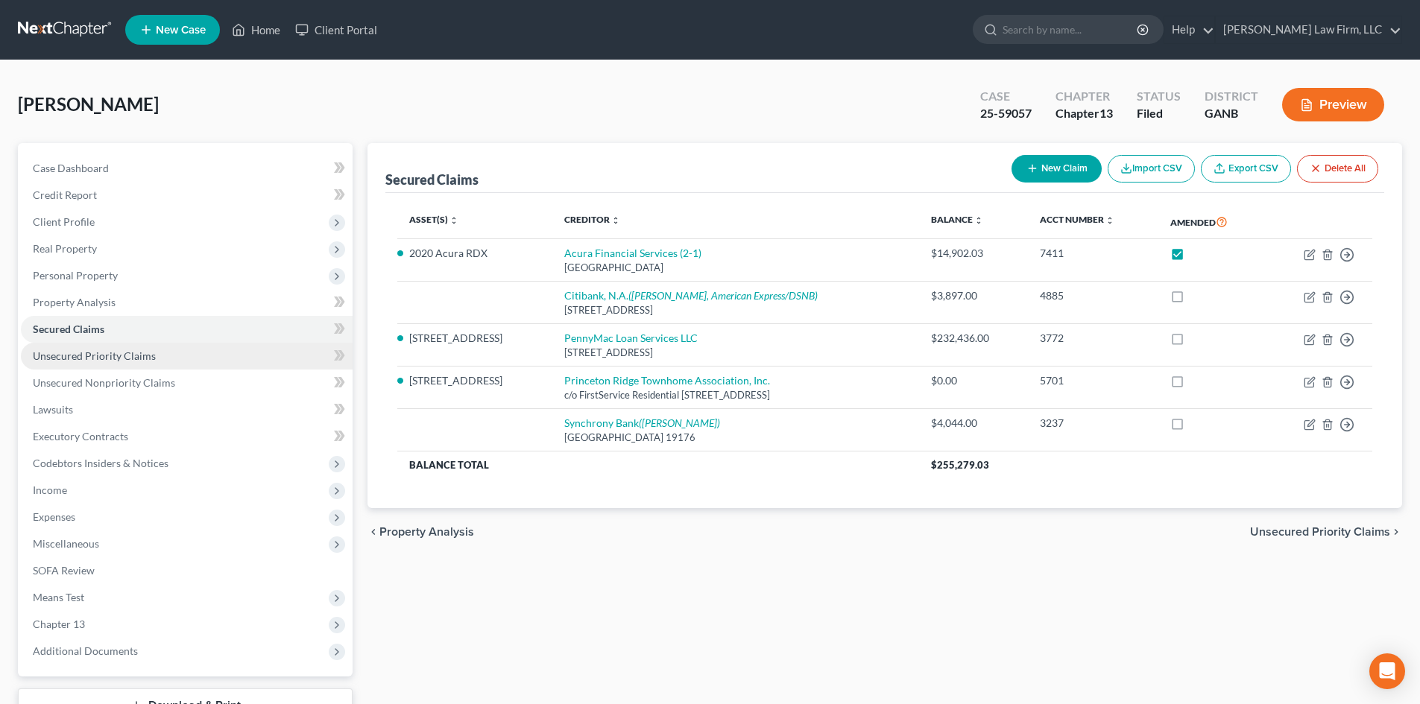
click at [80, 359] on span "Unsecured Priority Claims" at bounding box center [94, 356] width 123 height 13
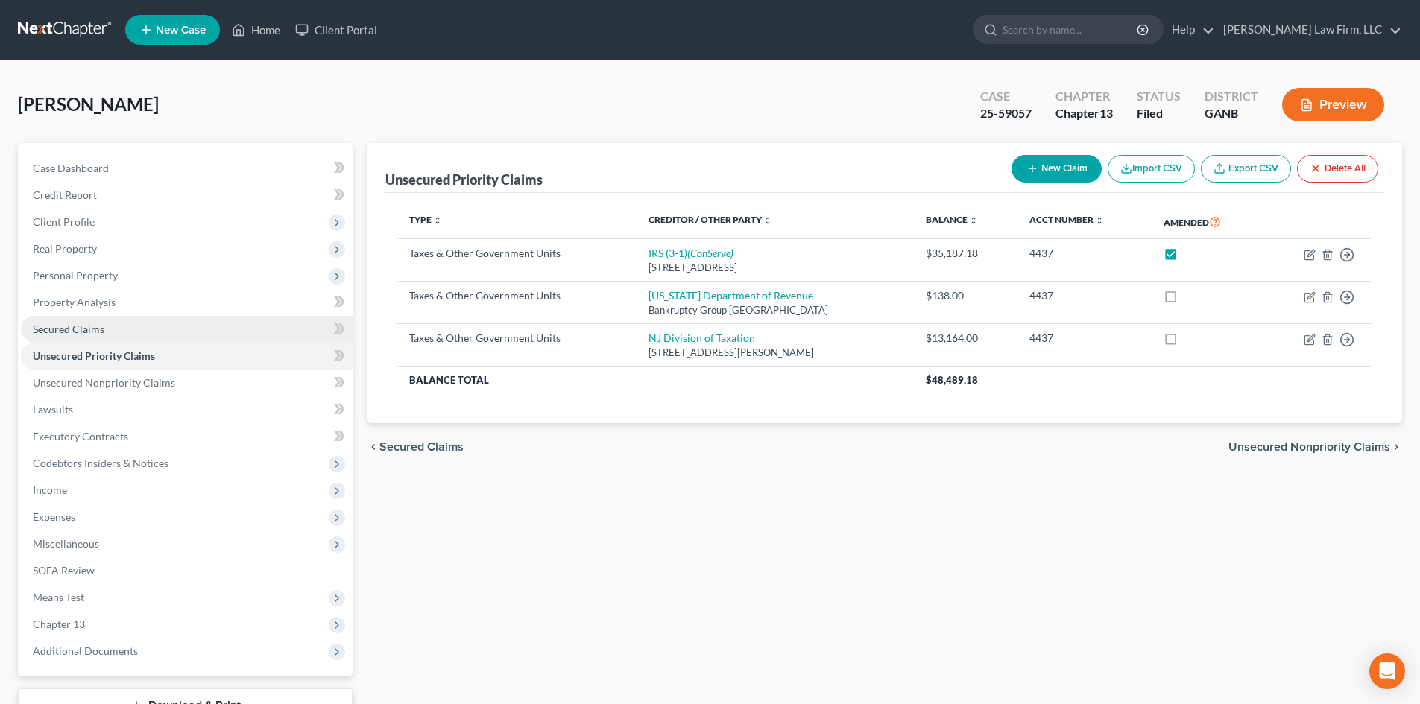
click at [60, 323] on span "Secured Claims" at bounding box center [69, 329] width 72 height 13
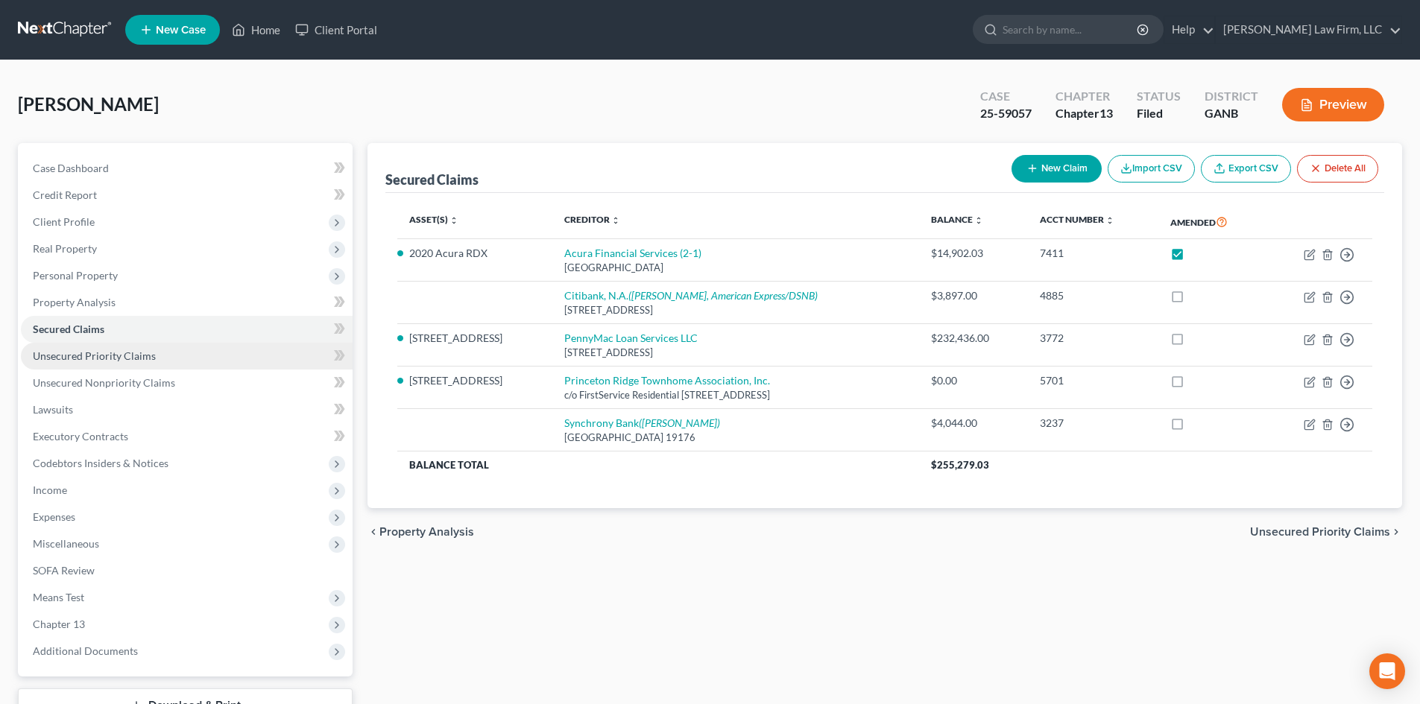
click at [68, 355] on span "Unsecured Priority Claims" at bounding box center [94, 356] width 123 height 13
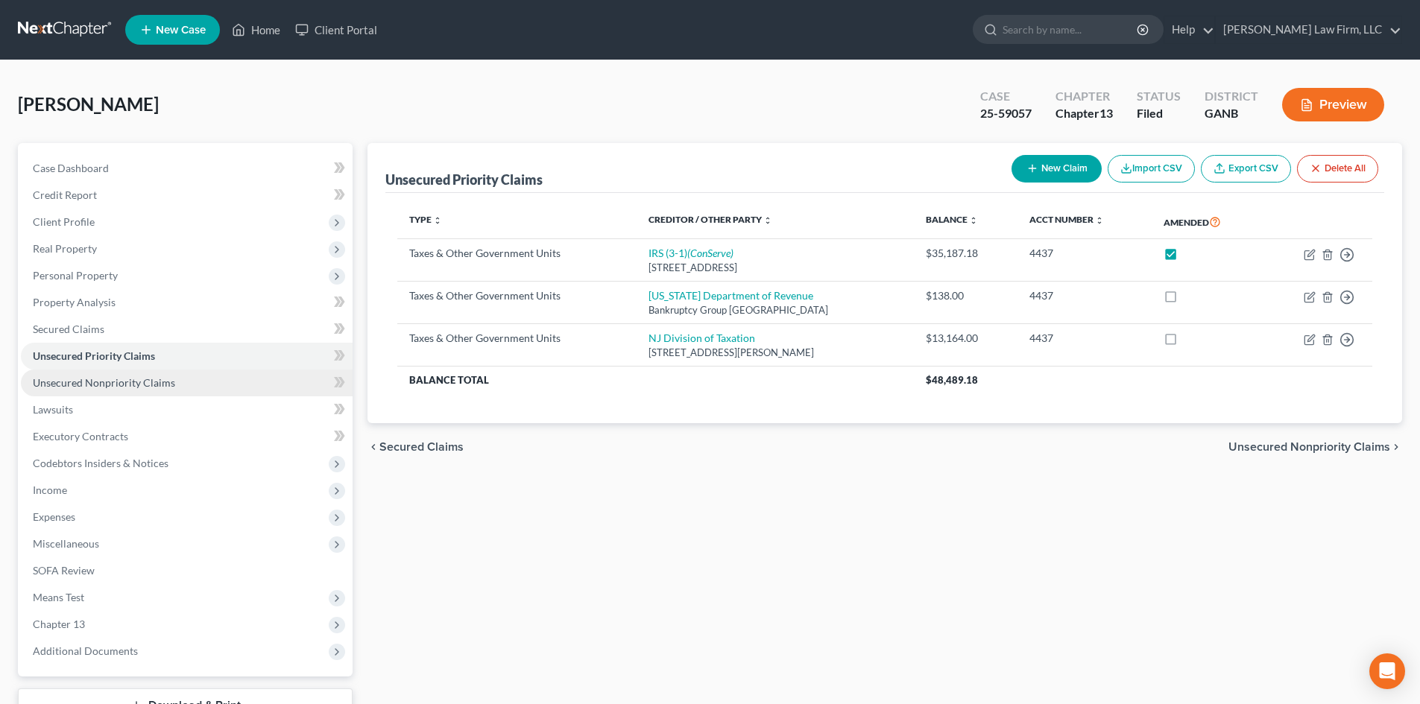
click at [69, 382] on span "Unsecured Nonpriority Claims" at bounding box center [104, 382] width 142 height 13
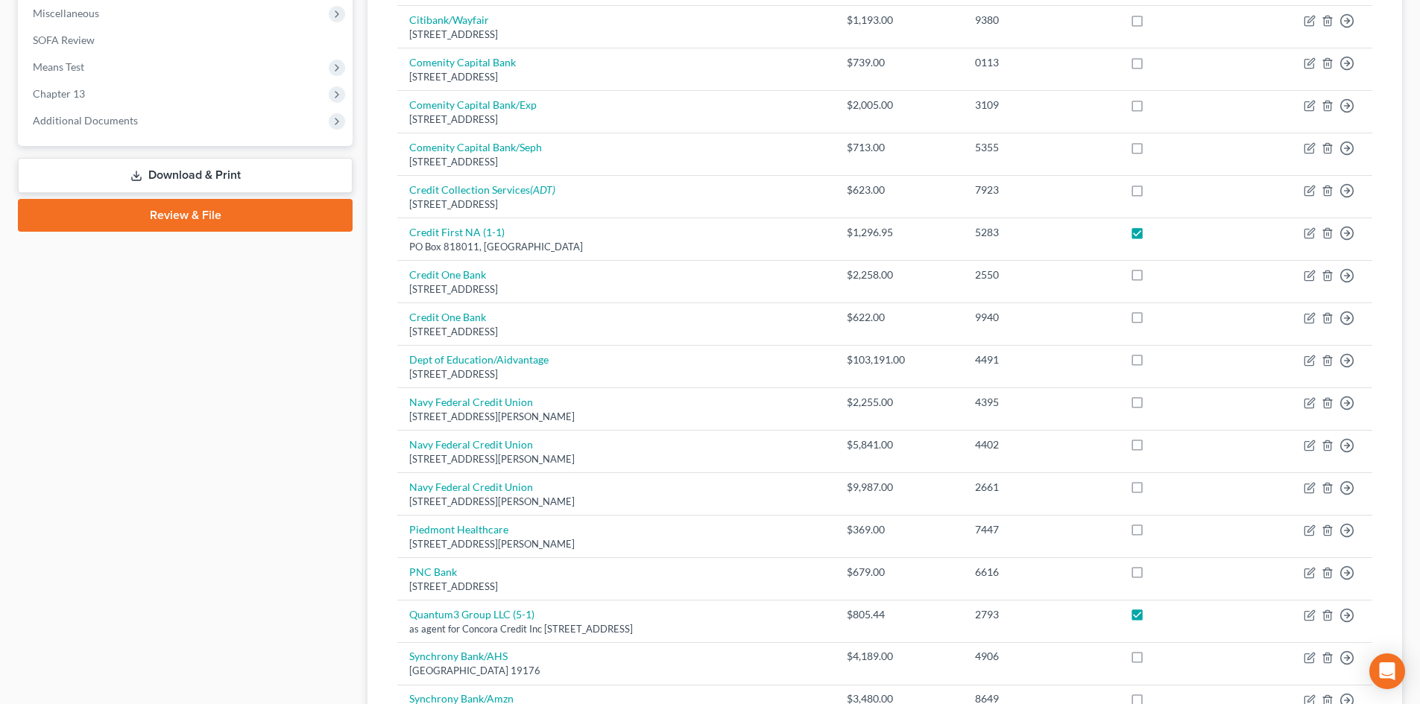
scroll to position [233, 0]
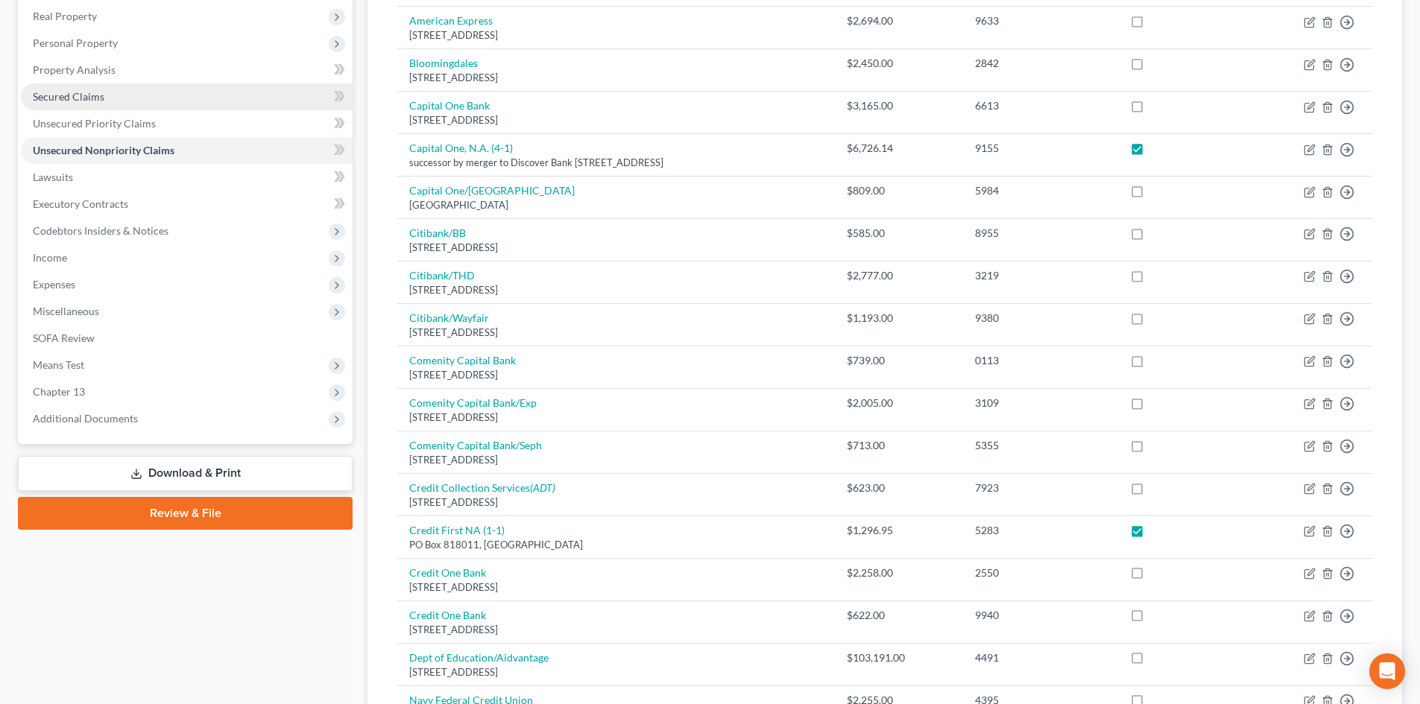
click at [52, 101] on span "Secured Claims" at bounding box center [69, 96] width 72 height 13
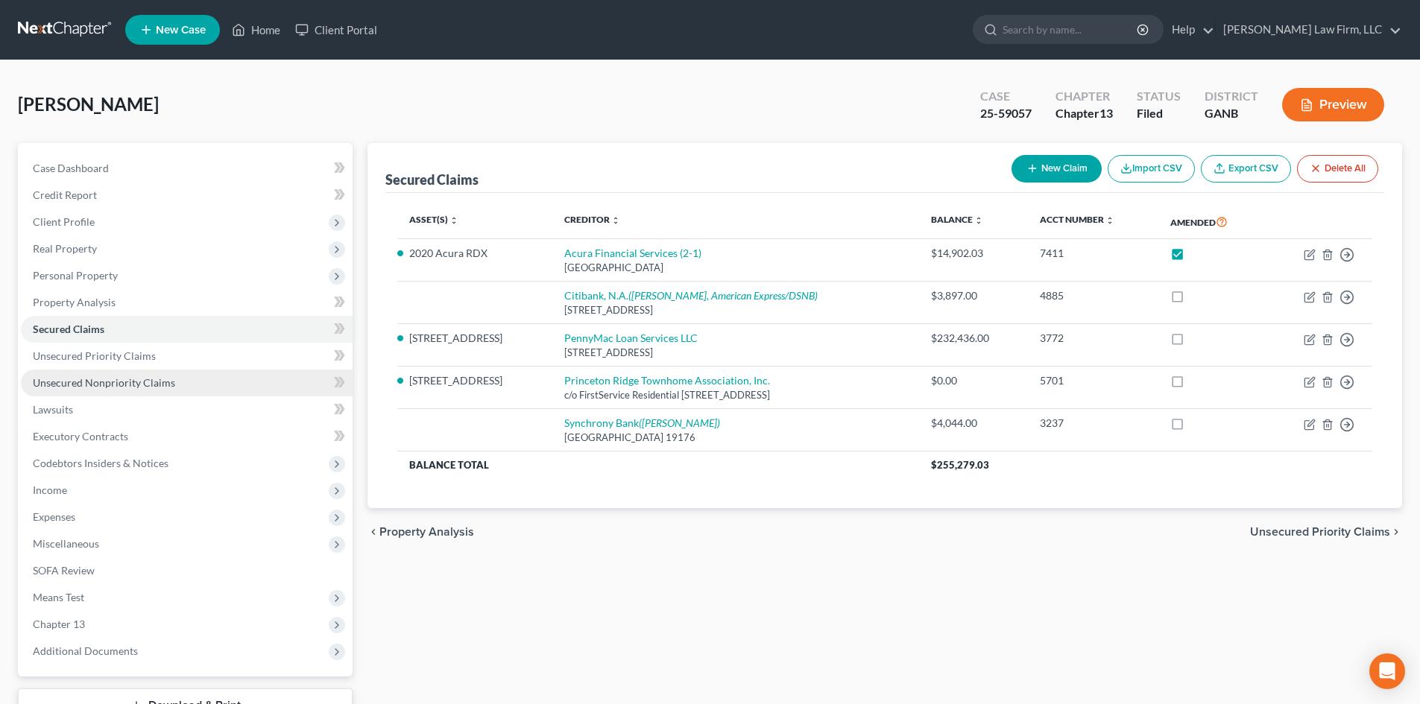
click at [69, 375] on link "Unsecured Nonpriority Claims" at bounding box center [187, 383] width 332 height 27
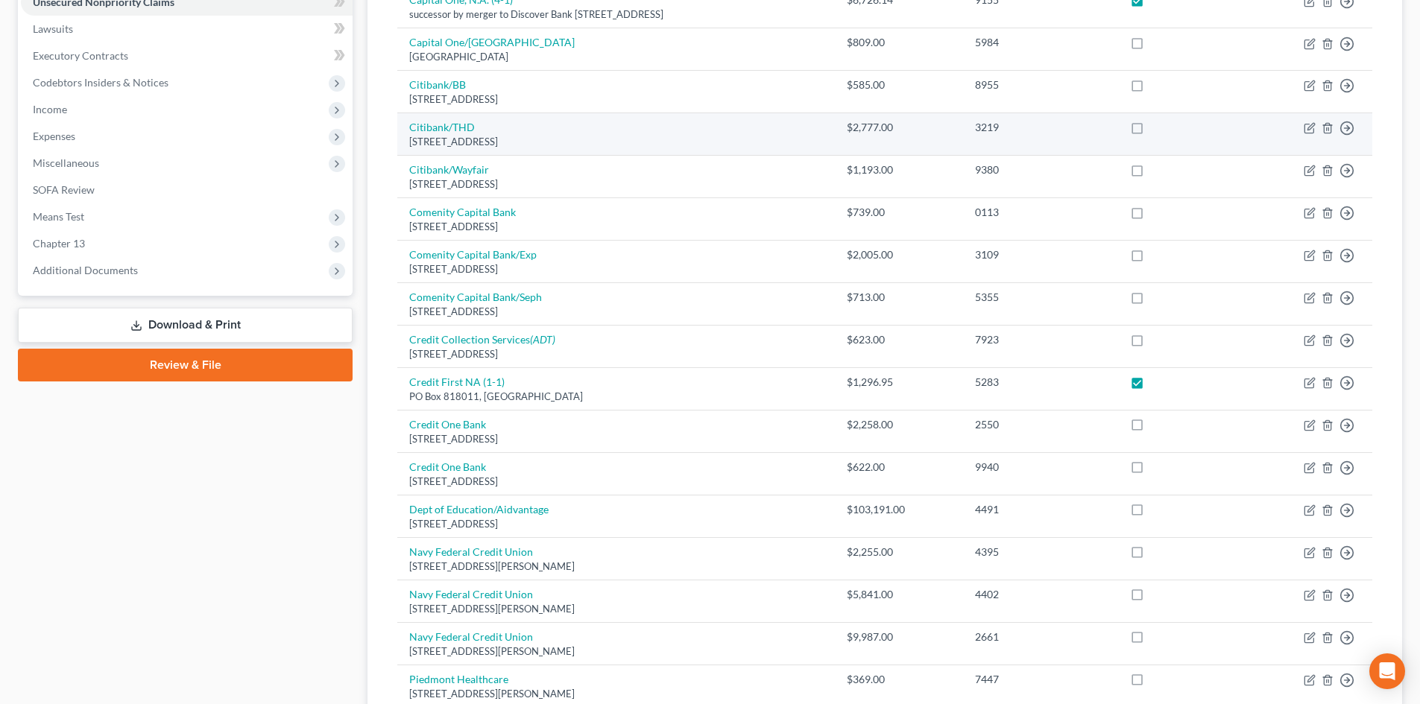
scroll to position [397, 0]
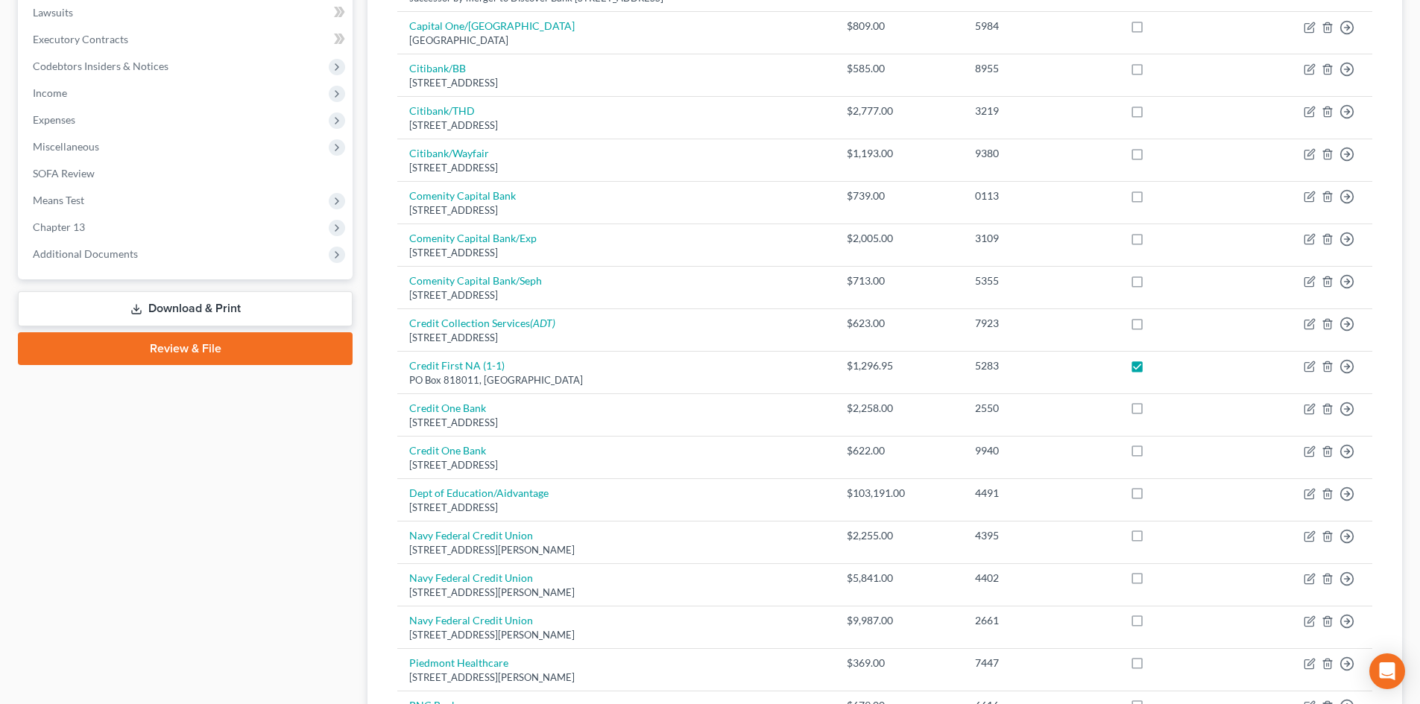
drag, startPoint x: 243, startPoint y: 563, endPoint x: 223, endPoint y: 440, distance: 124.6
click at [243, 563] on div "Case Dashboard Payments Invoices Payments Payments Credit Report Client Profile" at bounding box center [185, 462] width 350 height 1432
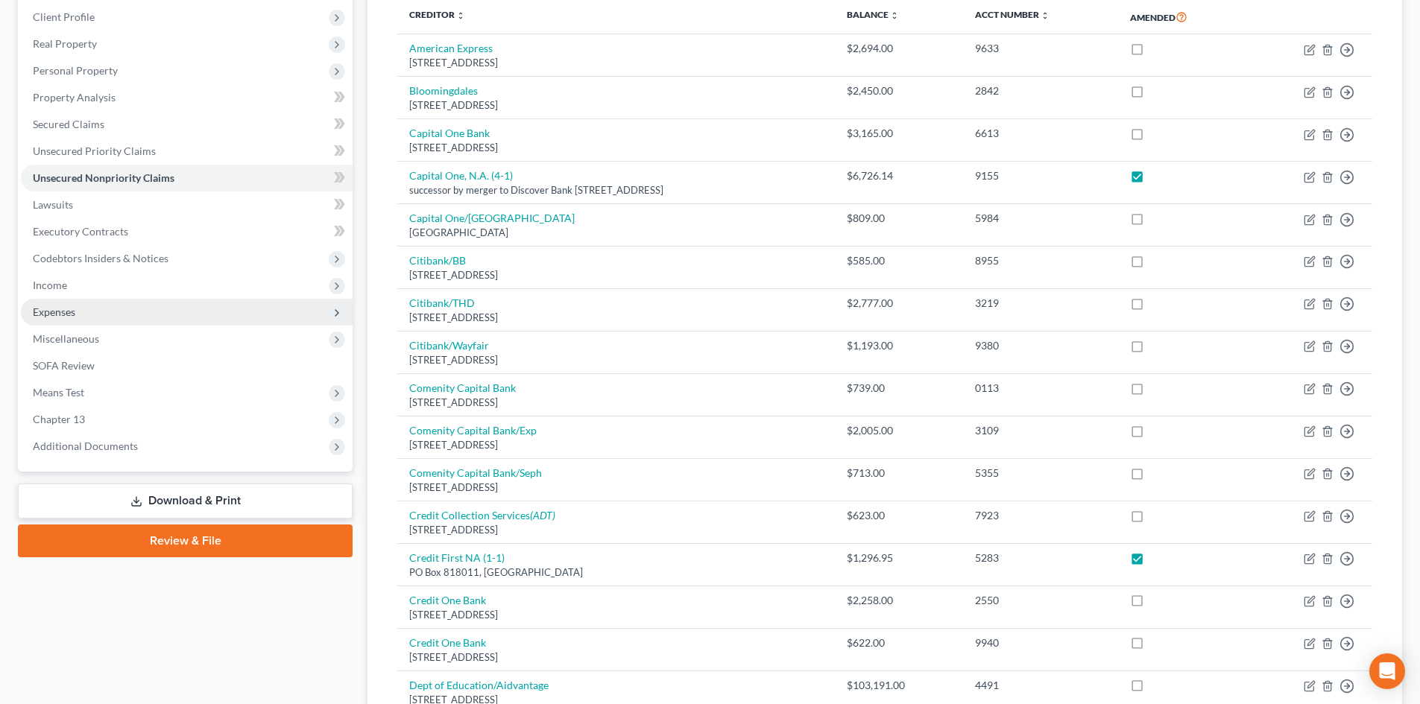
scroll to position [0, 0]
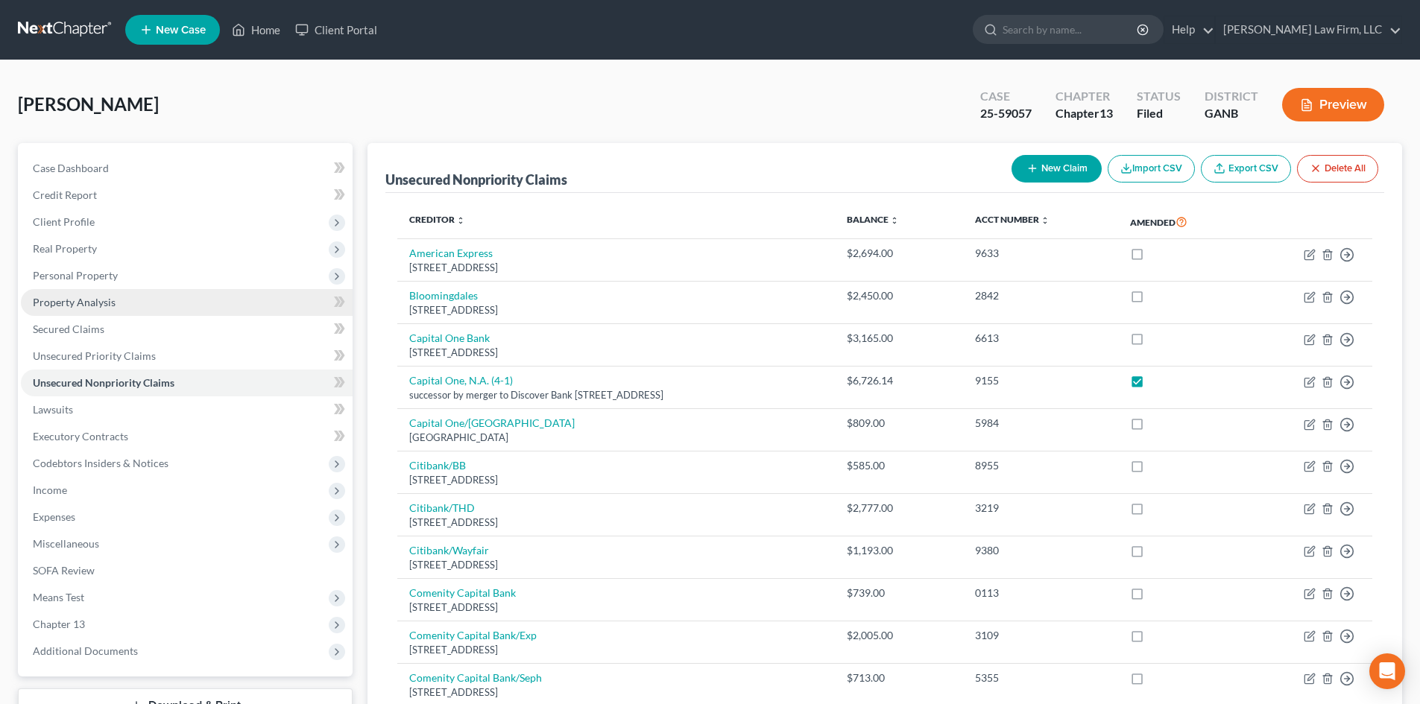
click at [103, 304] on span "Property Analysis" at bounding box center [74, 302] width 83 height 13
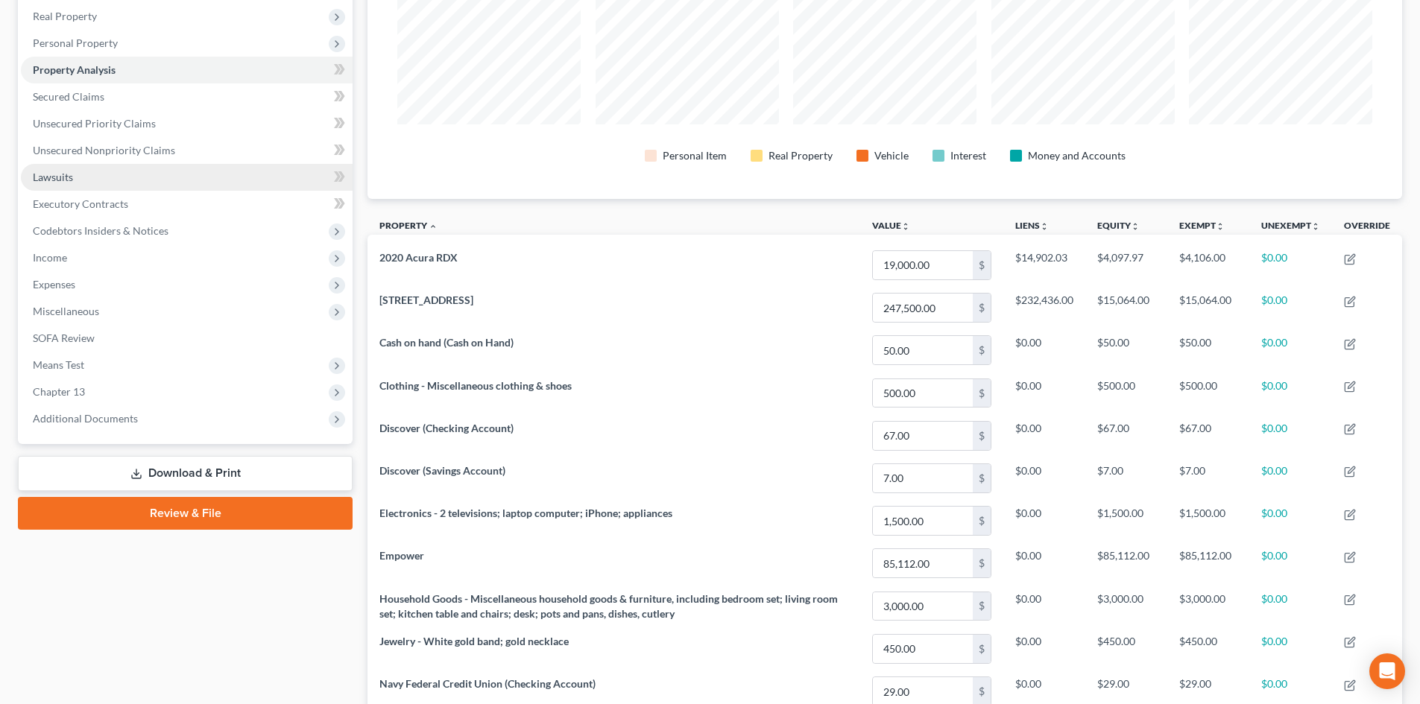
scroll to position [298, 0]
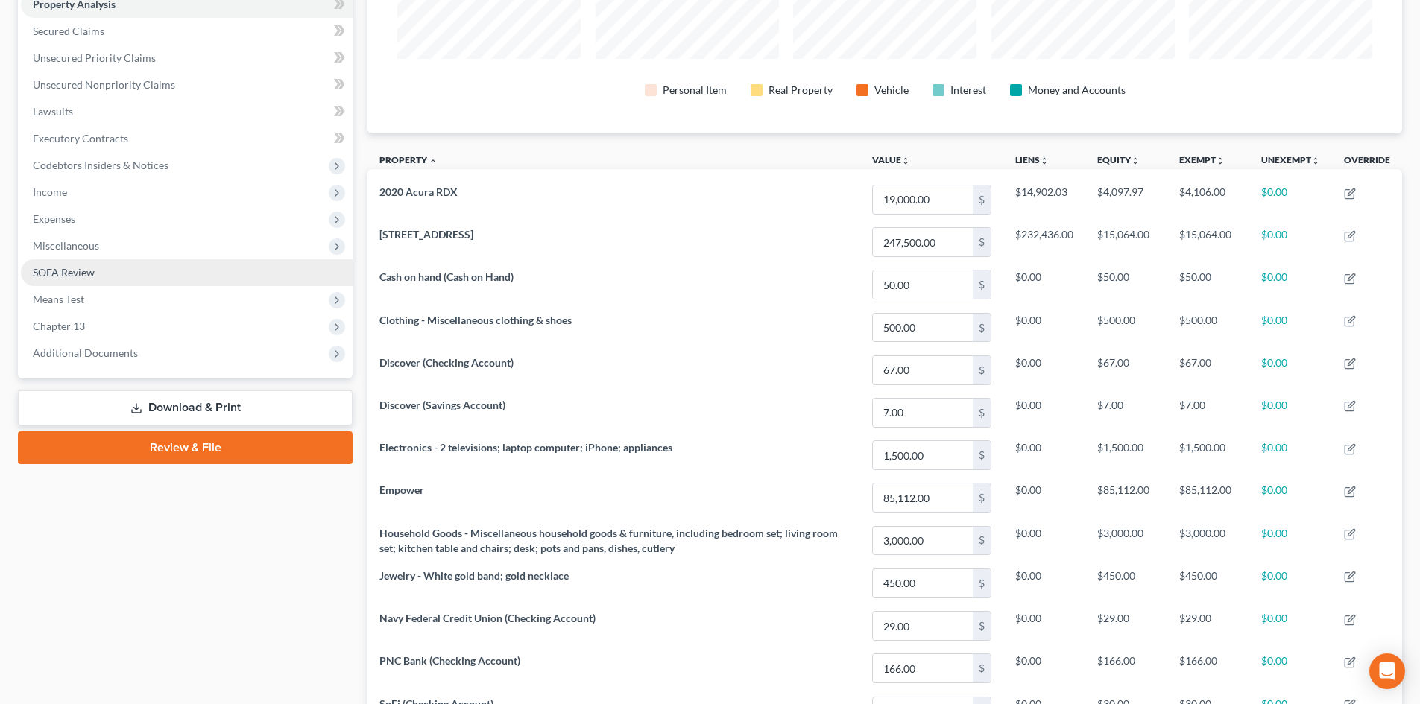
click at [69, 276] on span "SOFA Review" at bounding box center [64, 272] width 62 height 13
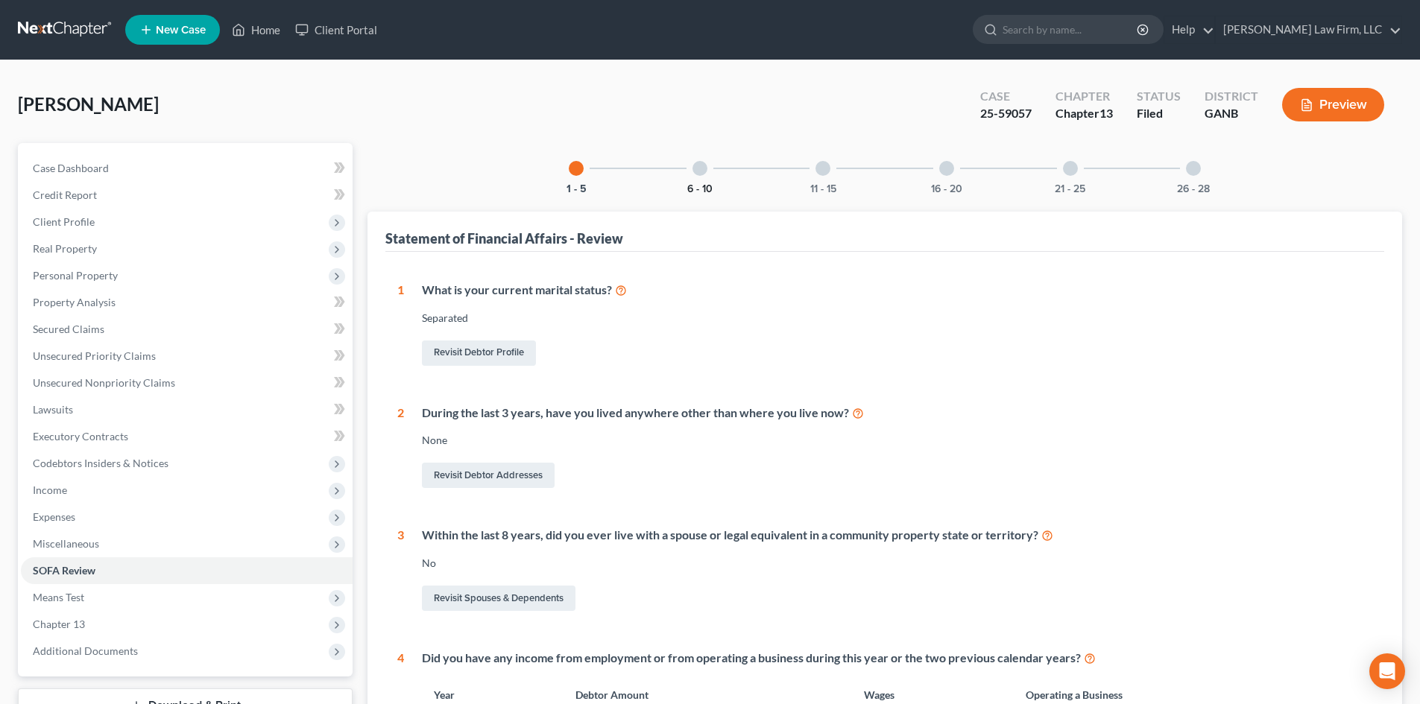
click at [695, 184] on button "6 - 10" at bounding box center [699, 189] width 25 height 10
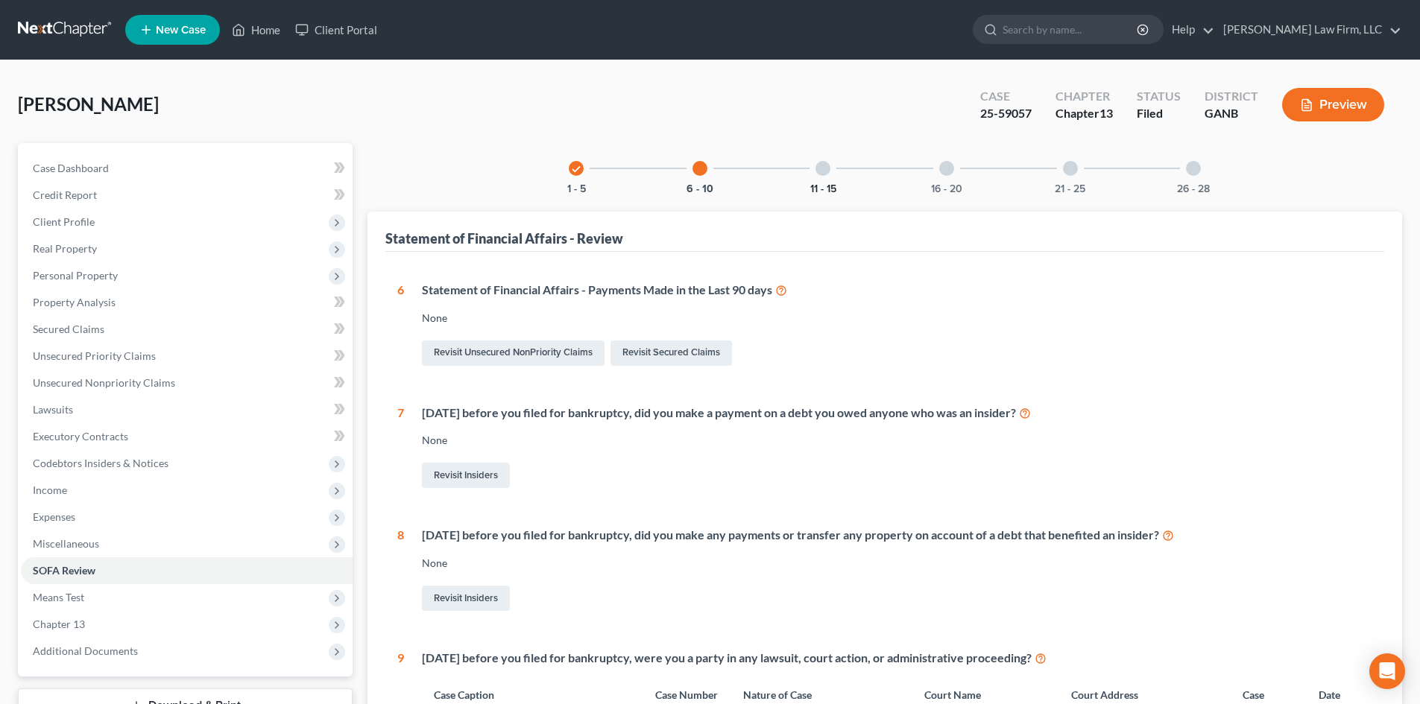
click at [821, 186] on button "11 - 15" at bounding box center [823, 189] width 26 height 10
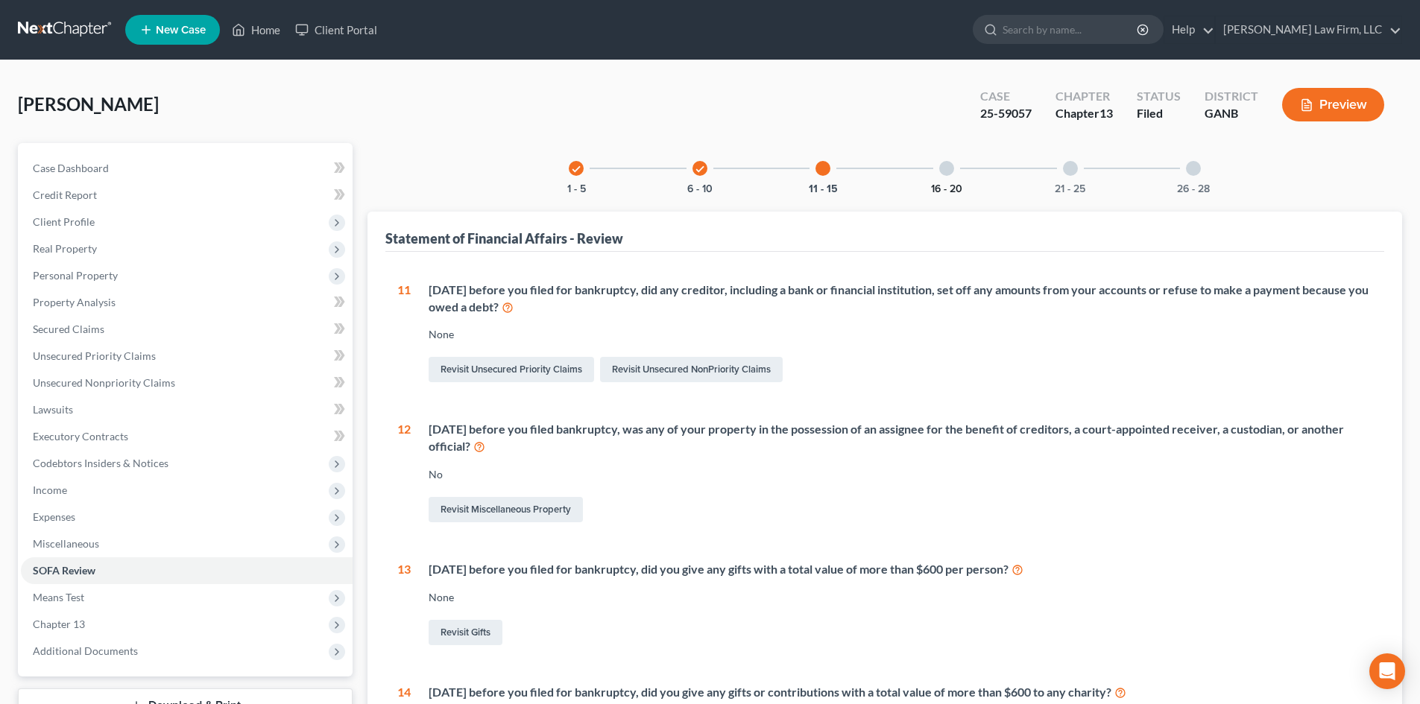
click at [961, 184] on button "16 - 20" at bounding box center [946, 189] width 31 height 10
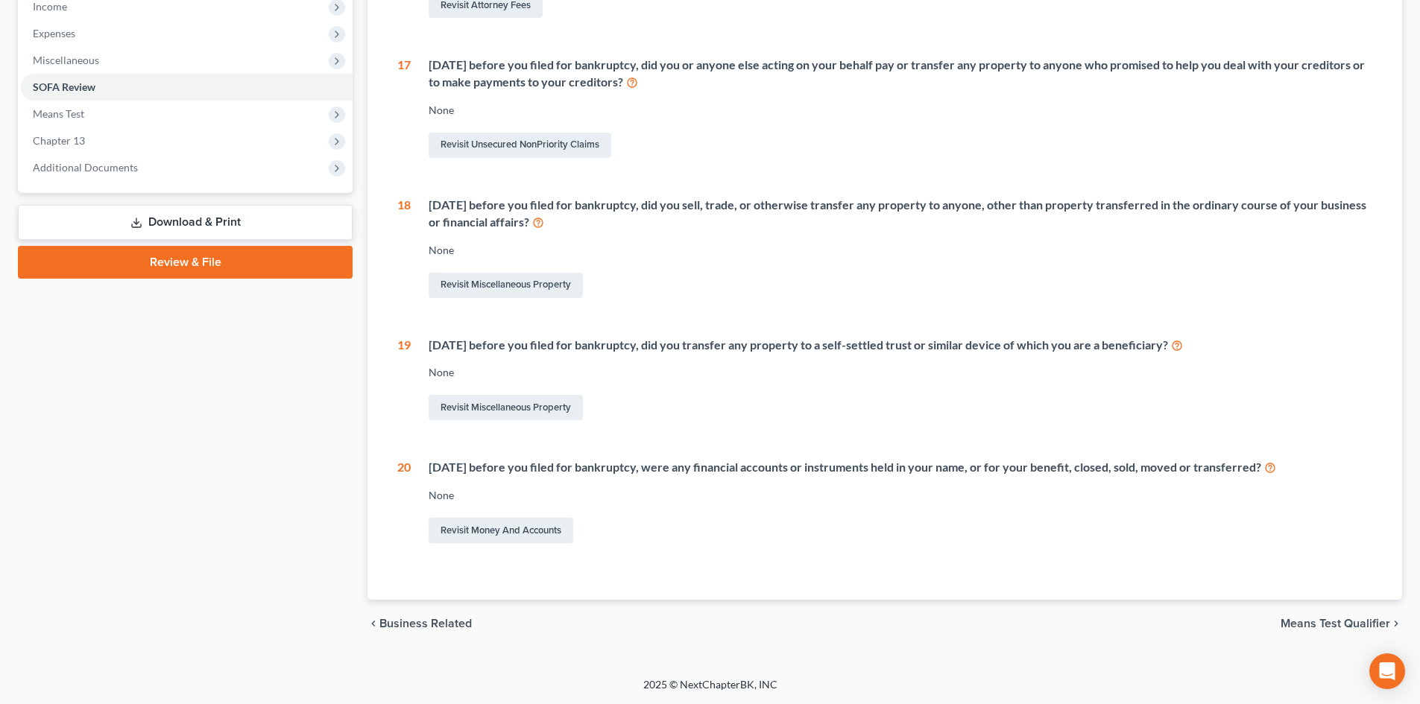
scroll to position [86, 0]
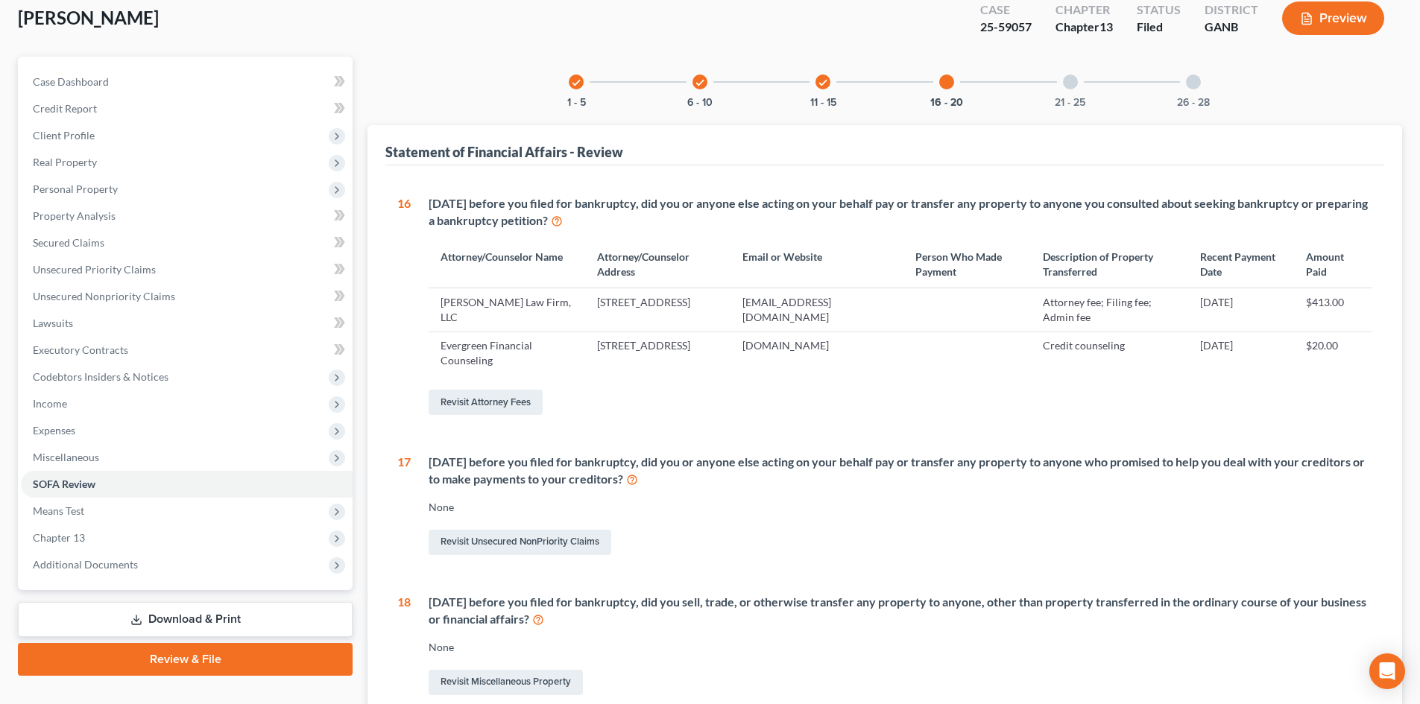
click at [1058, 91] on div "21 - 25" at bounding box center [1070, 82] width 51 height 51
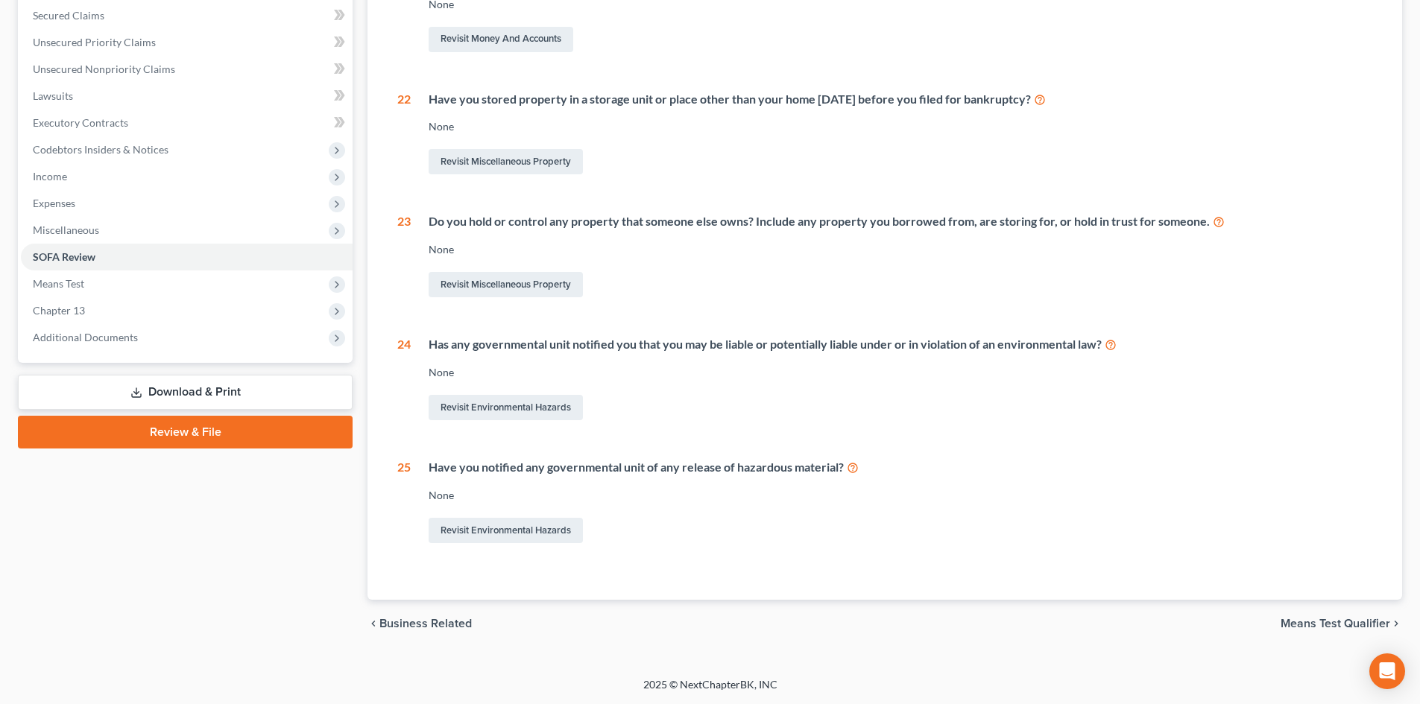
scroll to position [0, 0]
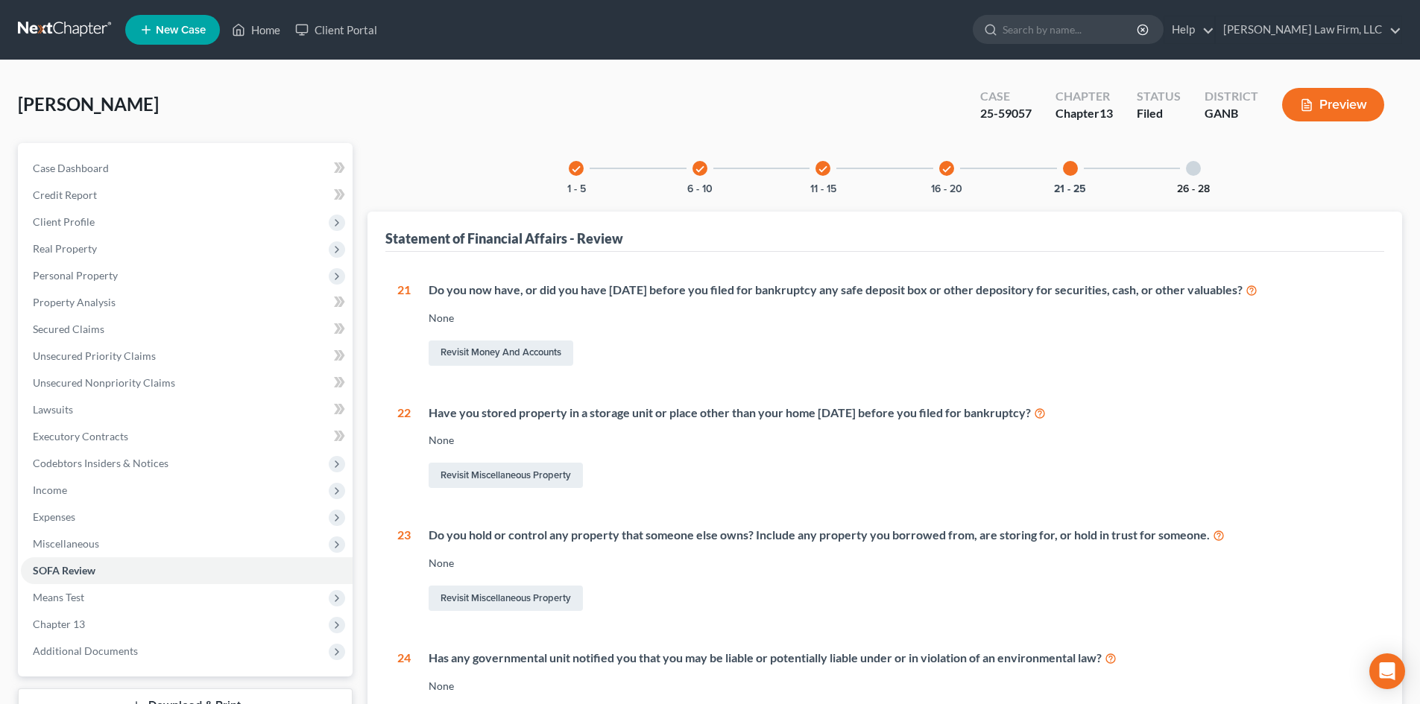
click at [1179, 184] on button "26 - 28" at bounding box center [1193, 189] width 33 height 10
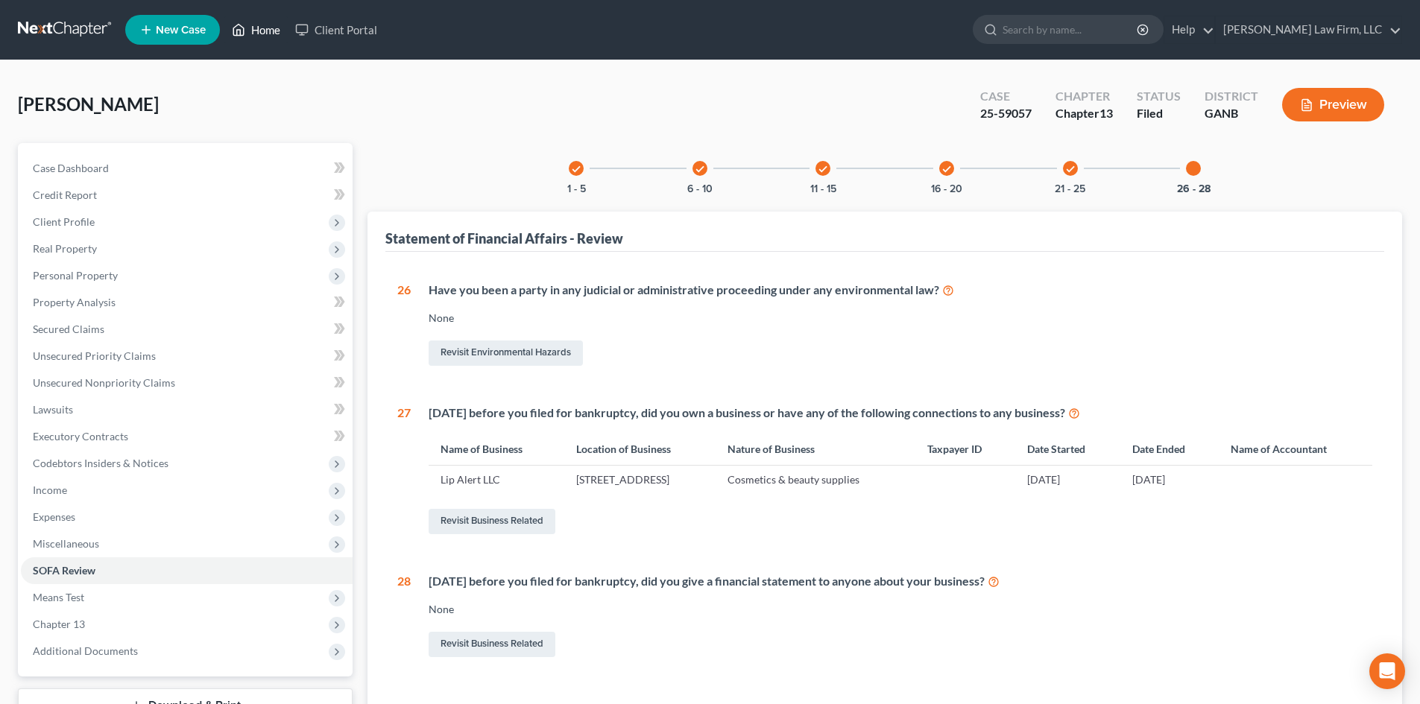
click at [274, 30] on link "Home" at bounding box center [255, 29] width 63 height 27
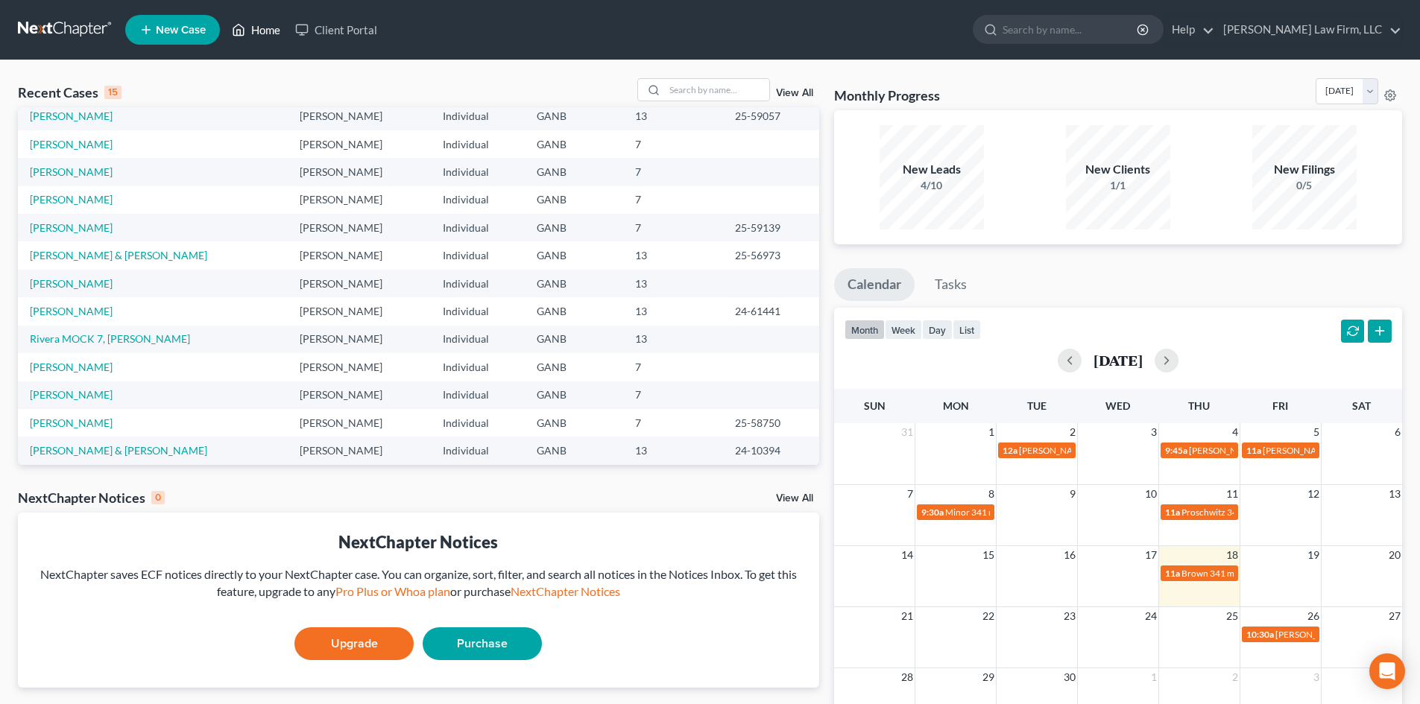
scroll to position [4, 0]
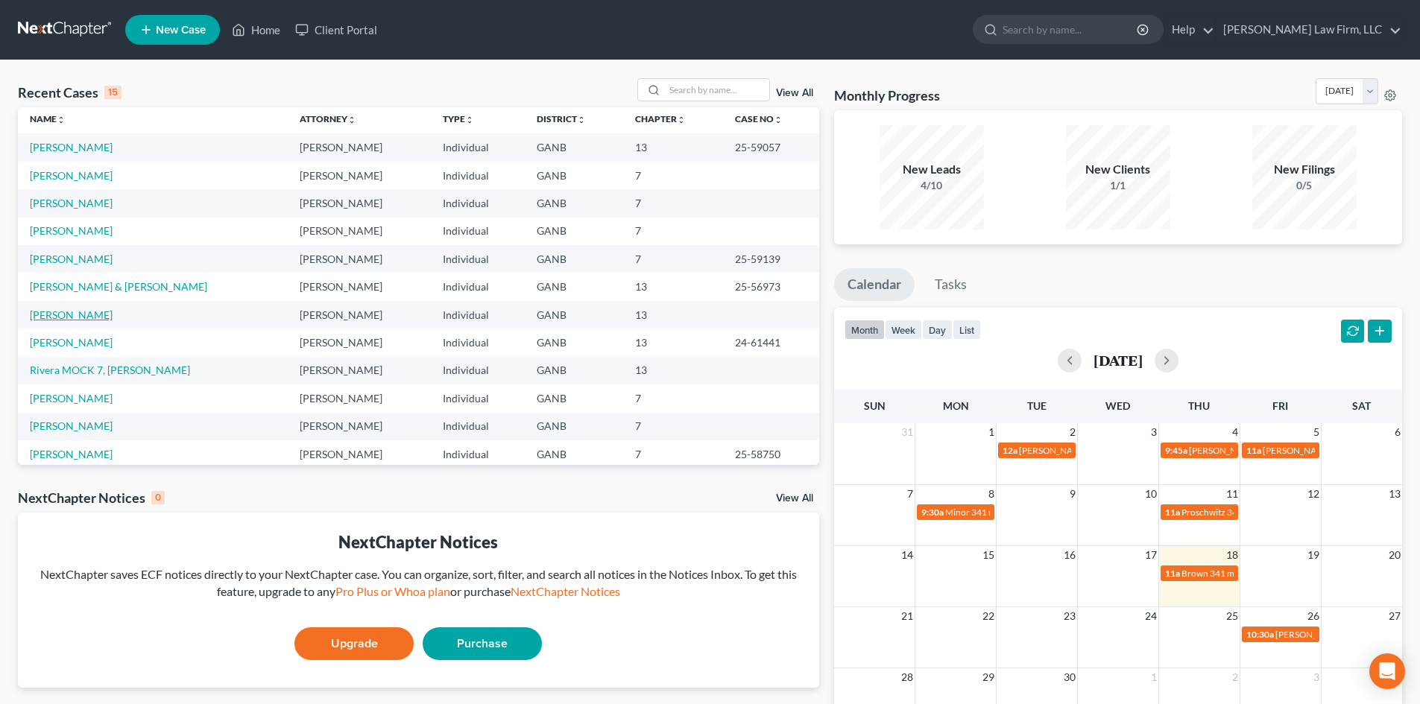
click at [52, 320] on link "[PERSON_NAME]" at bounding box center [71, 315] width 83 height 13
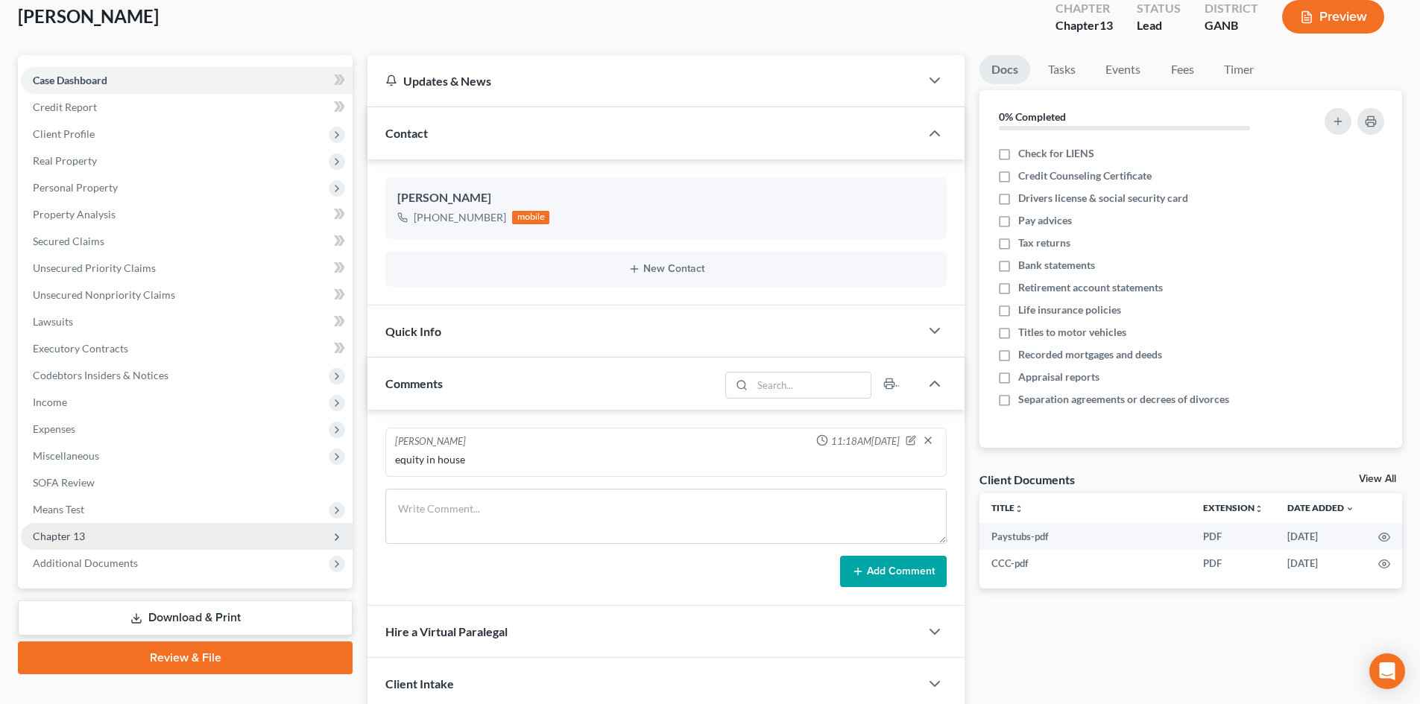
scroll to position [199, 0]
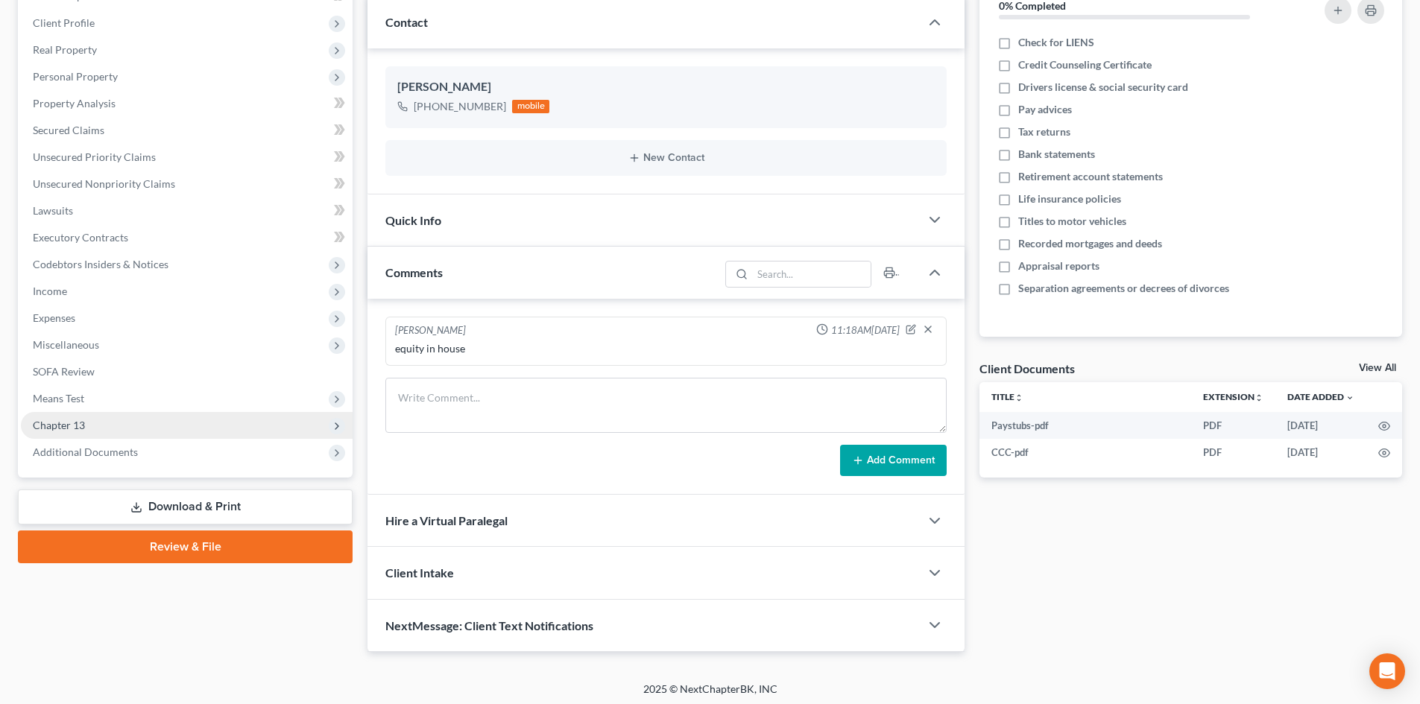
click at [62, 420] on span "Chapter 13" at bounding box center [59, 425] width 52 height 13
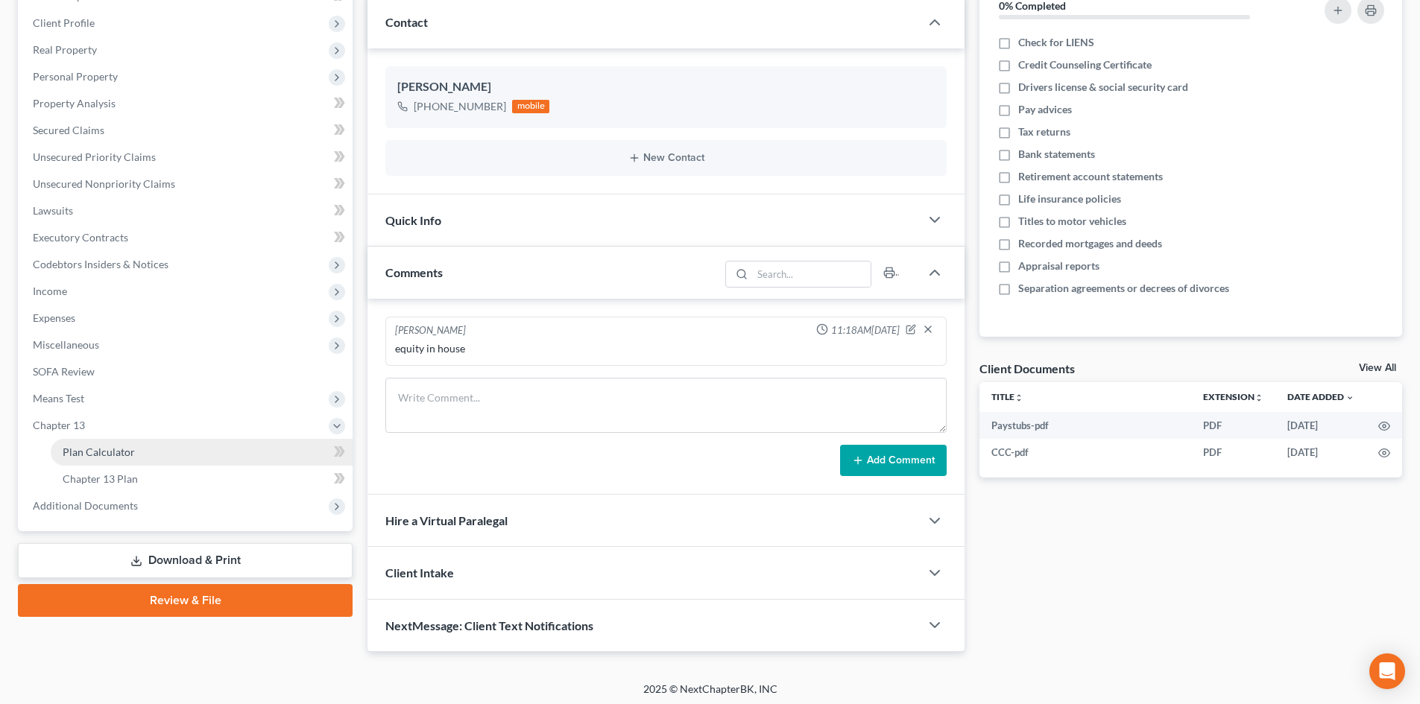
click at [129, 455] on span "Plan Calculator" at bounding box center [99, 452] width 72 height 13
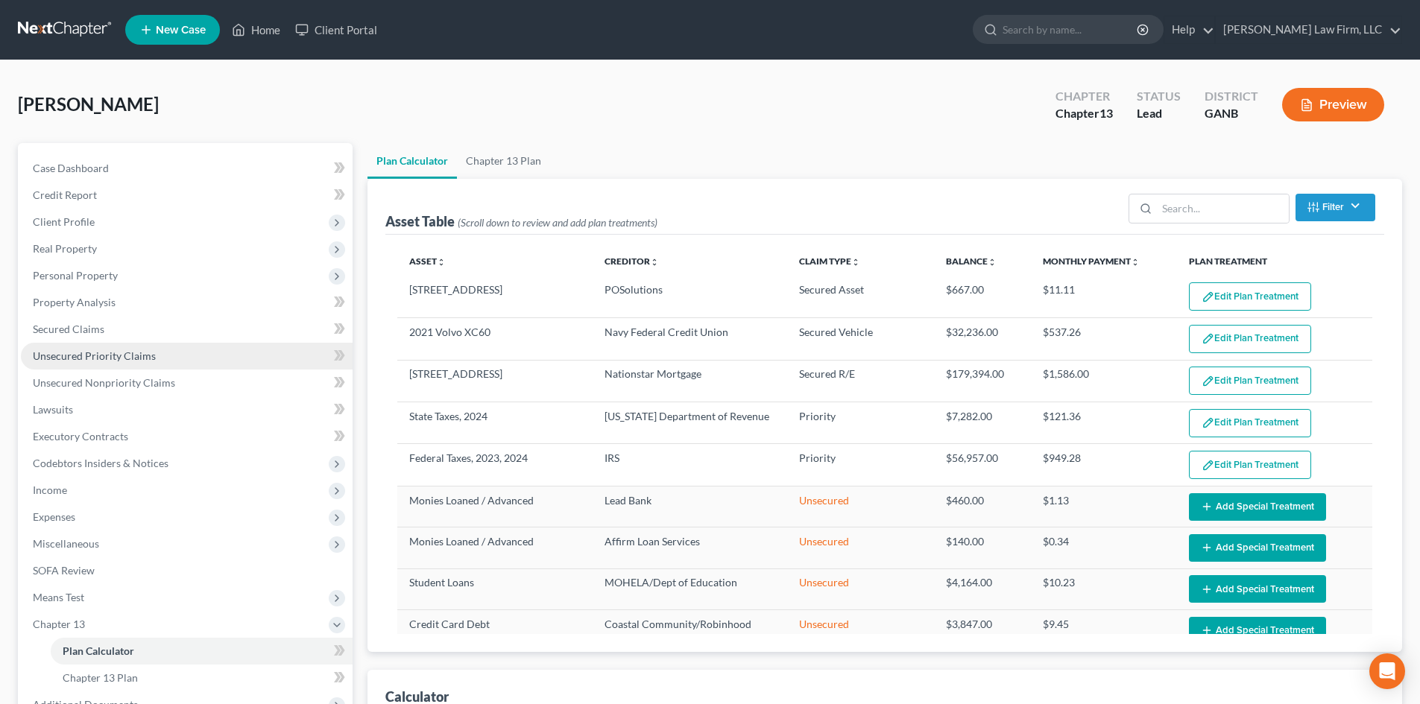
select select "59"
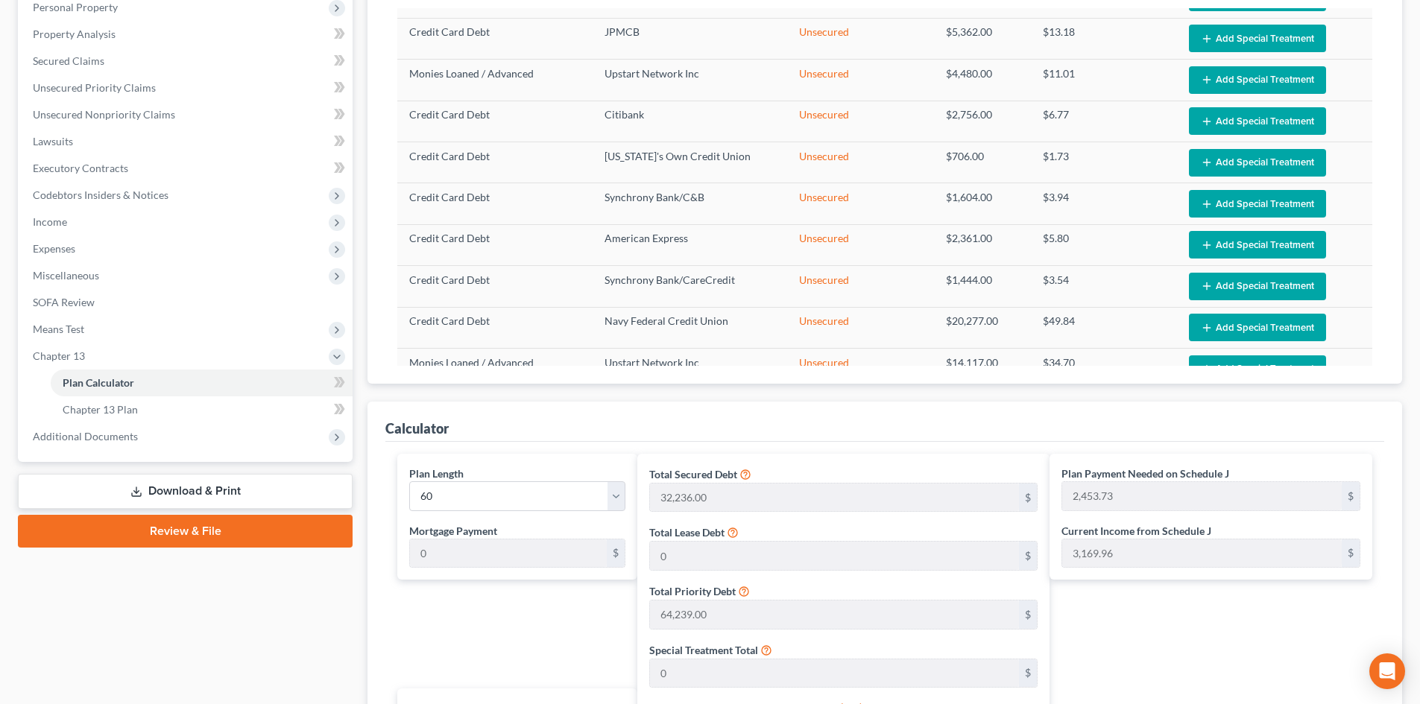
scroll to position [199, 0]
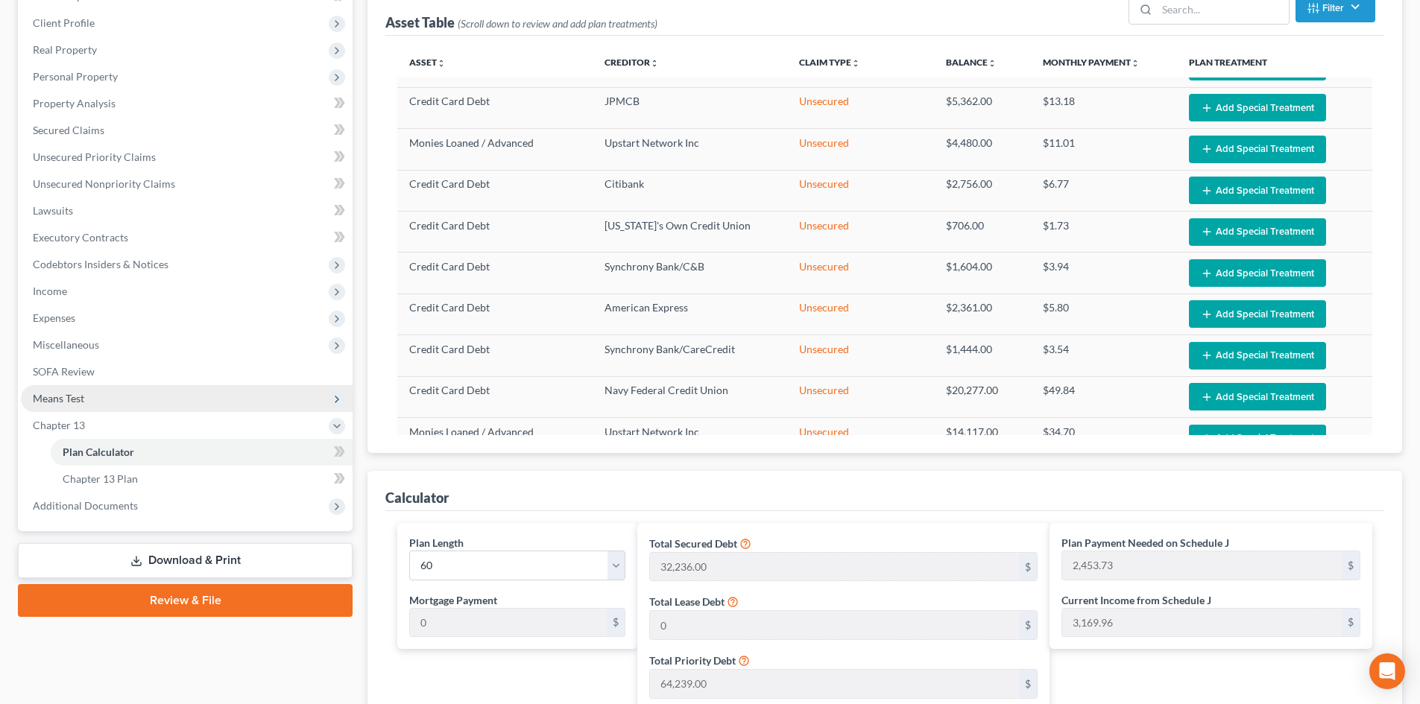
click at [80, 399] on span "Means Test" at bounding box center [58, 398] width 51 height 13
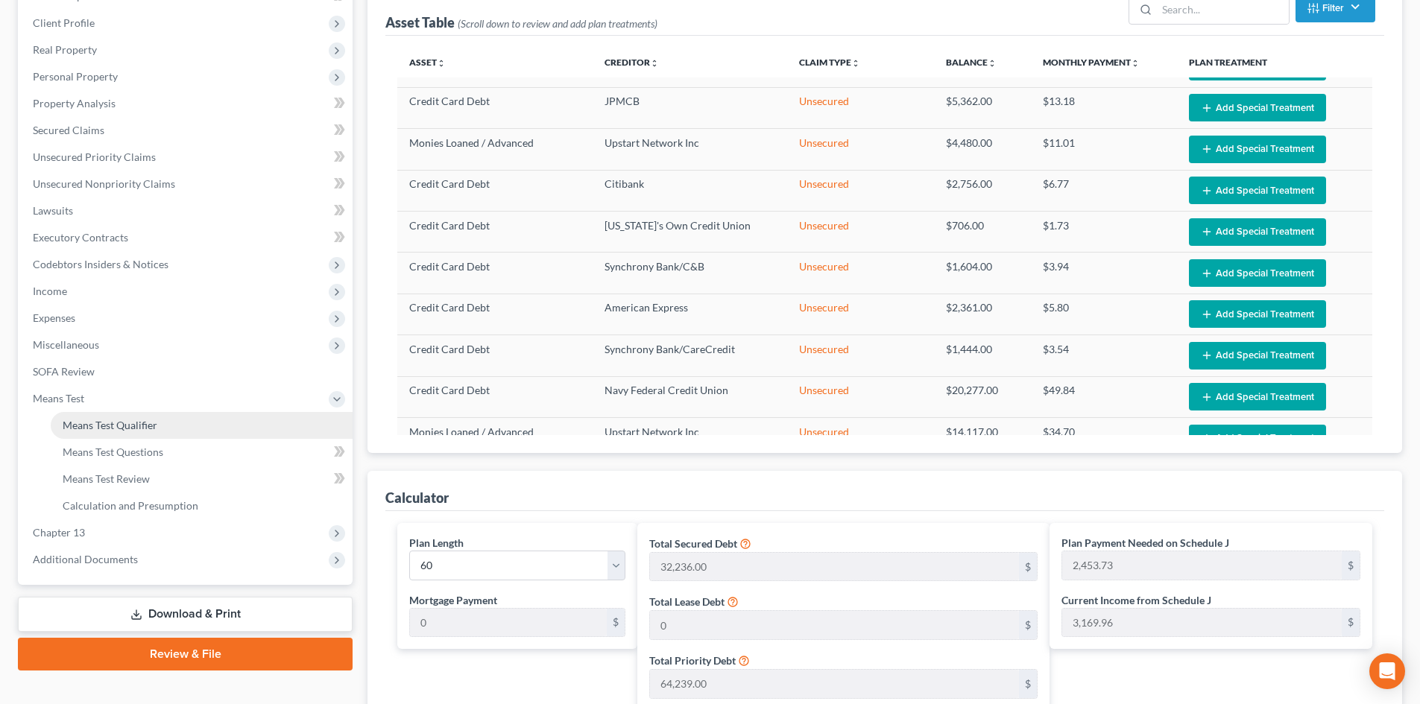
click at [103, 426] on span "Means Test Qualifier" at bounding box center [110, 425] width 95 height 13
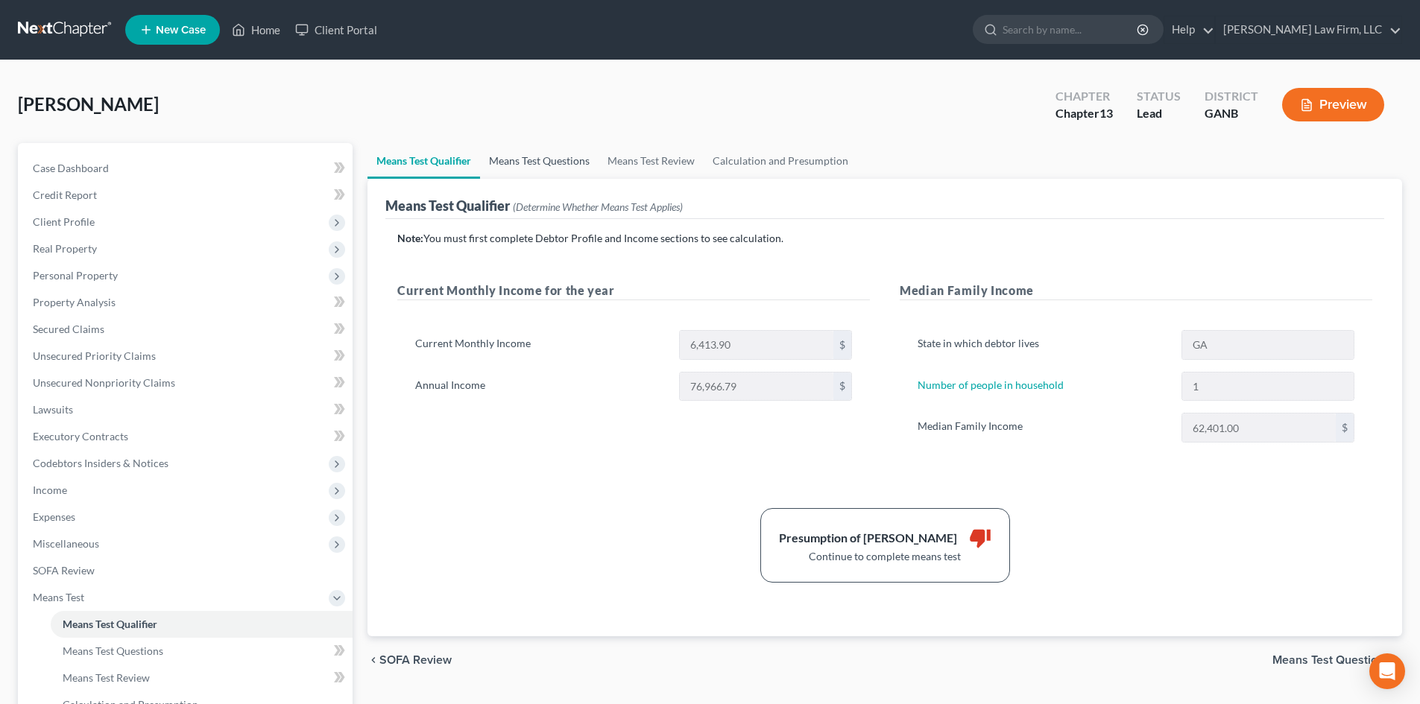
click at [542, 157] on link "Means Test Questions" at bounding box center [539, 161] width 118 height 36
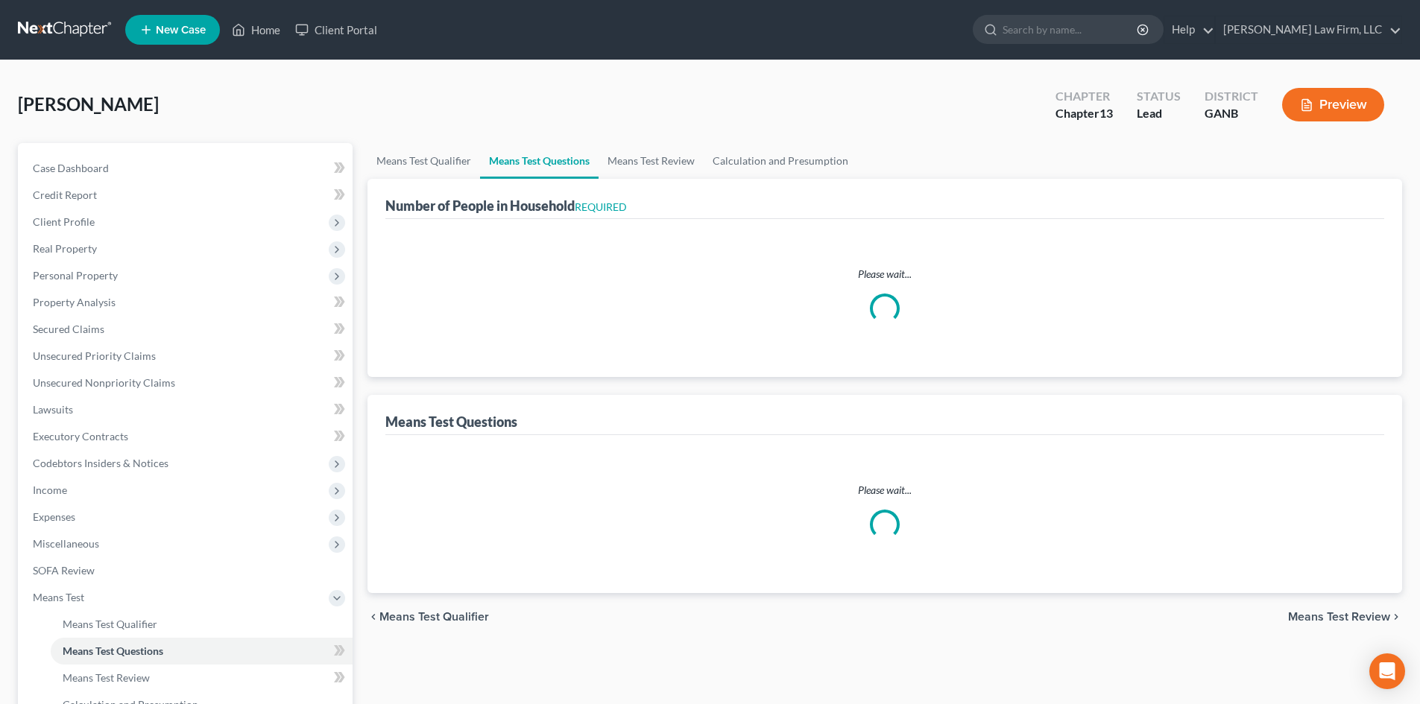
select select "0"
select select "60"
select select "1"
select select "60"
select select "0"
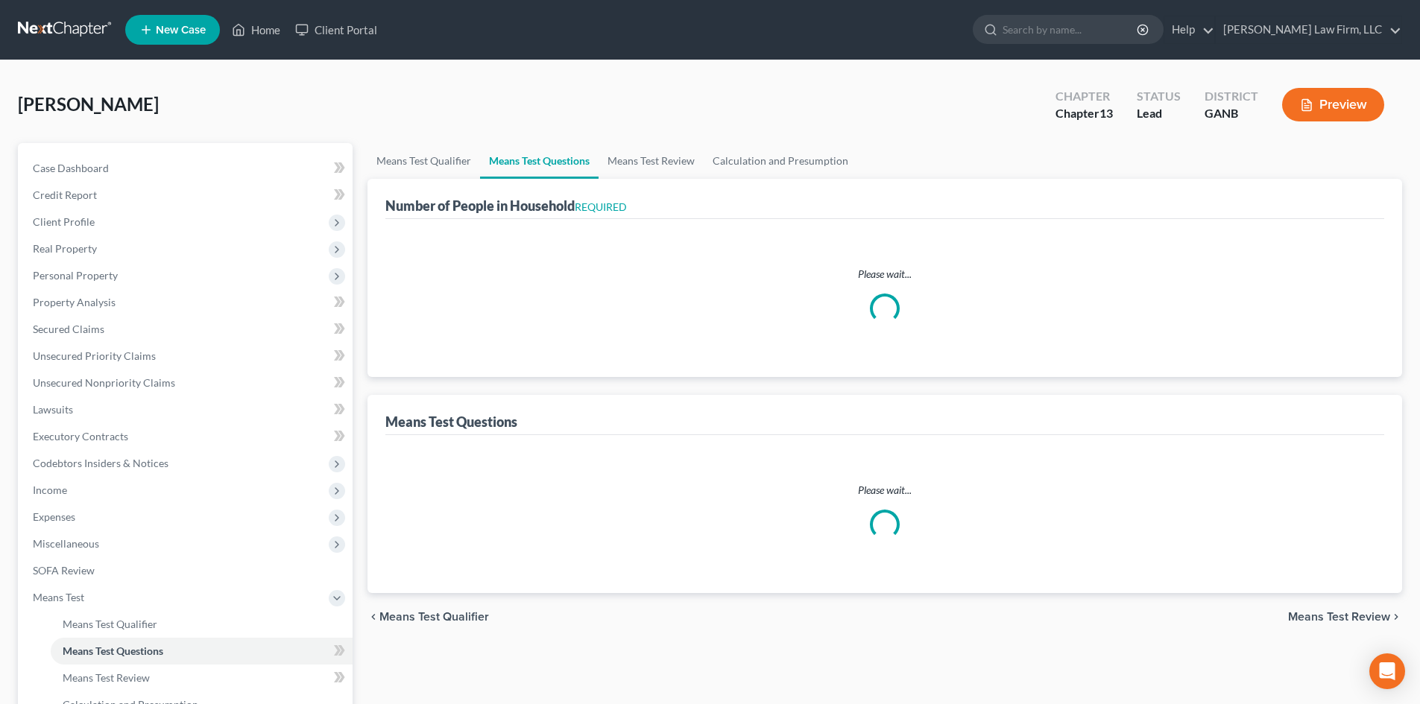
select select "60"
select select "1"
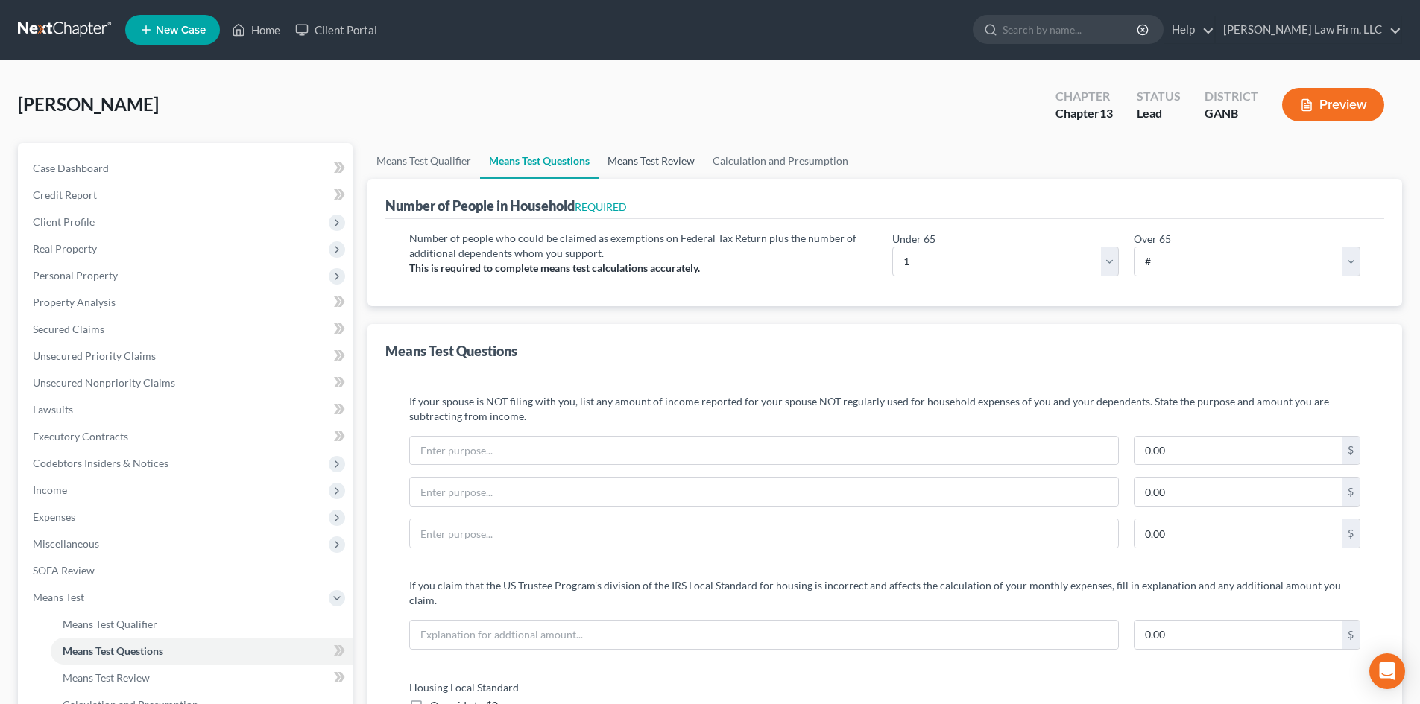
click at [677, 162] on link "Means Test Review" at bounding box center [650, 161] width 105 height 36
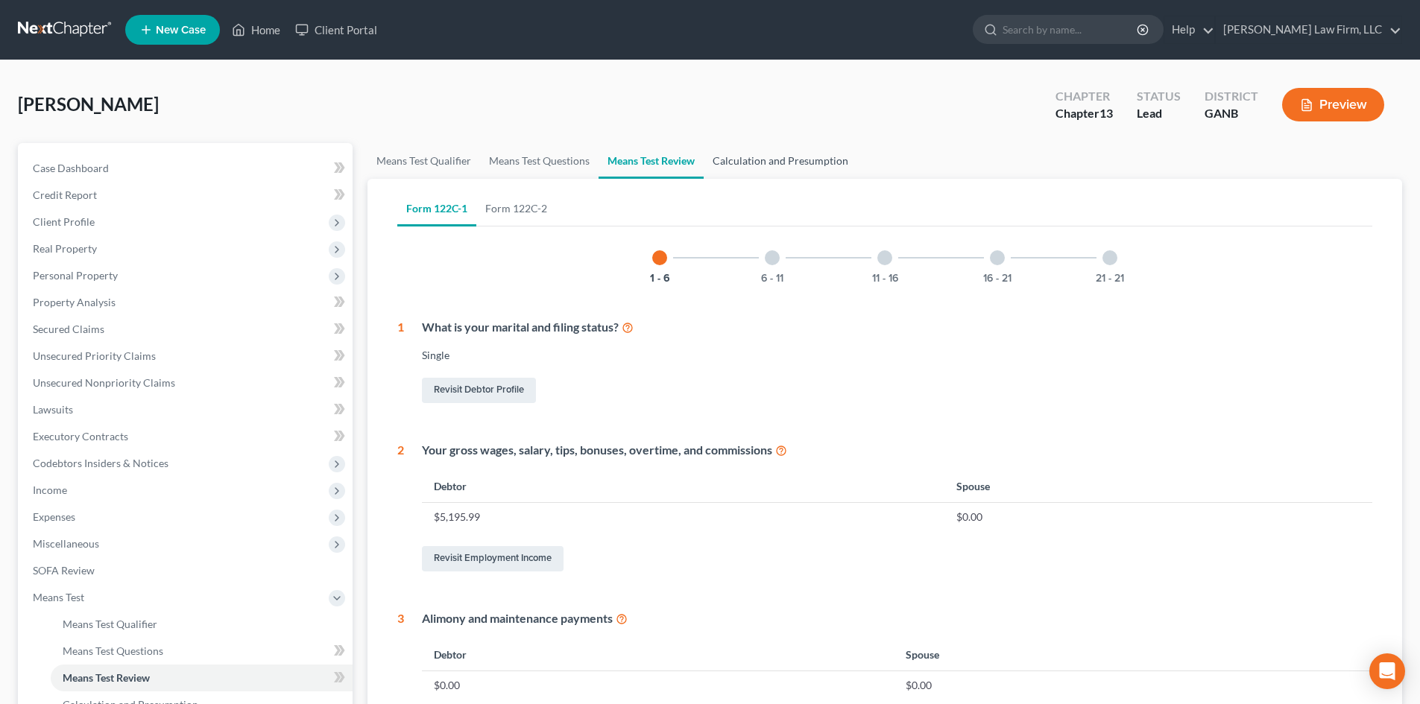
click at [772, 165] on link "Calculation and Presumption" at bounding box center [781, 161] width 154 height 36
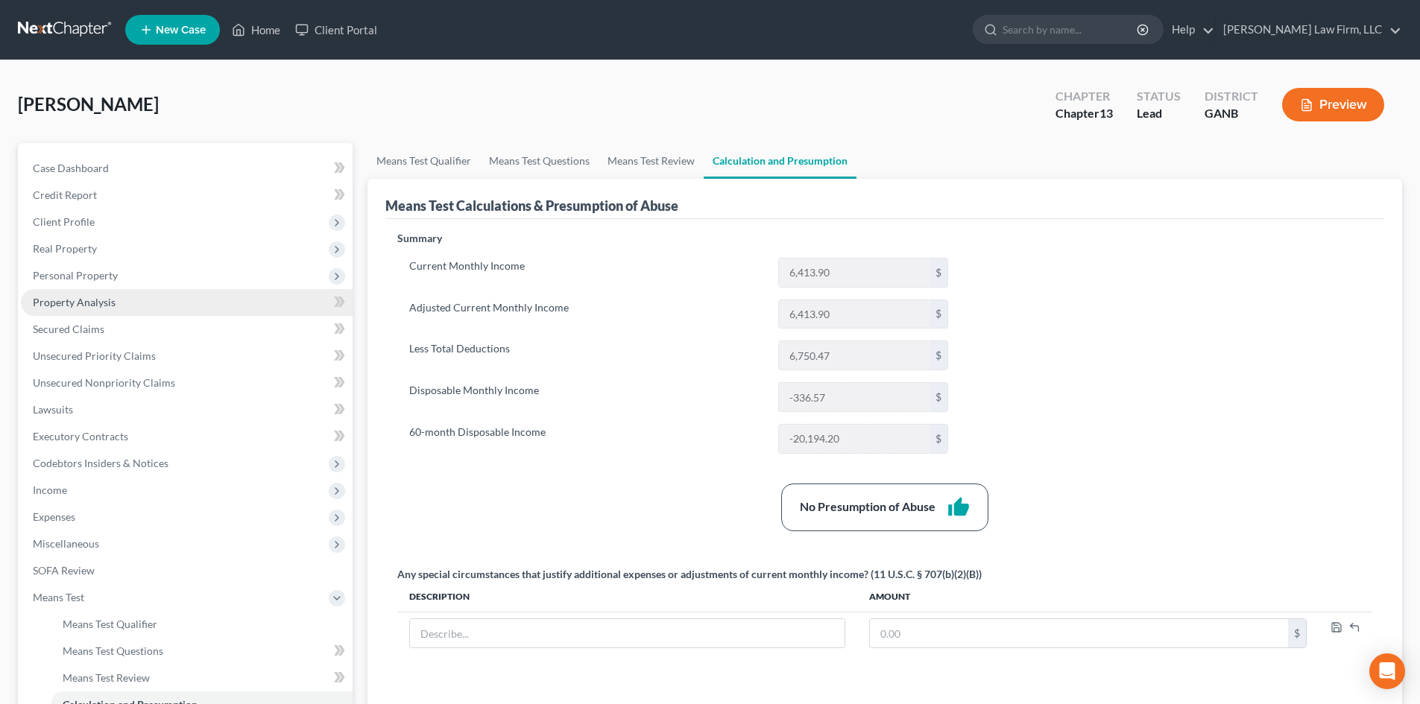
click at [67, 306] on span "Property Analysis" at bounding box center [74, 302] width 83 height 13
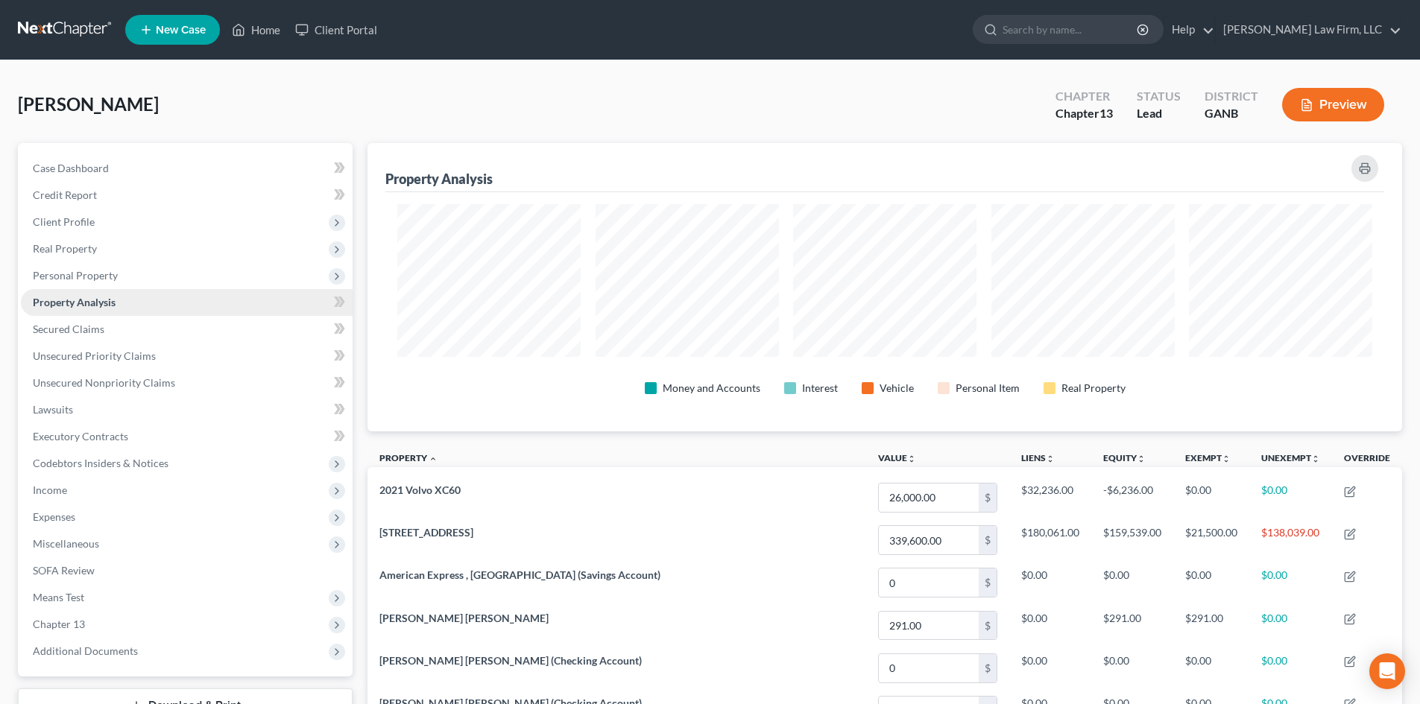
scroll to position [288, 1034]
click at [63, 238] on span "Real Property" at bounding box center [187, 249] width 332 height 27
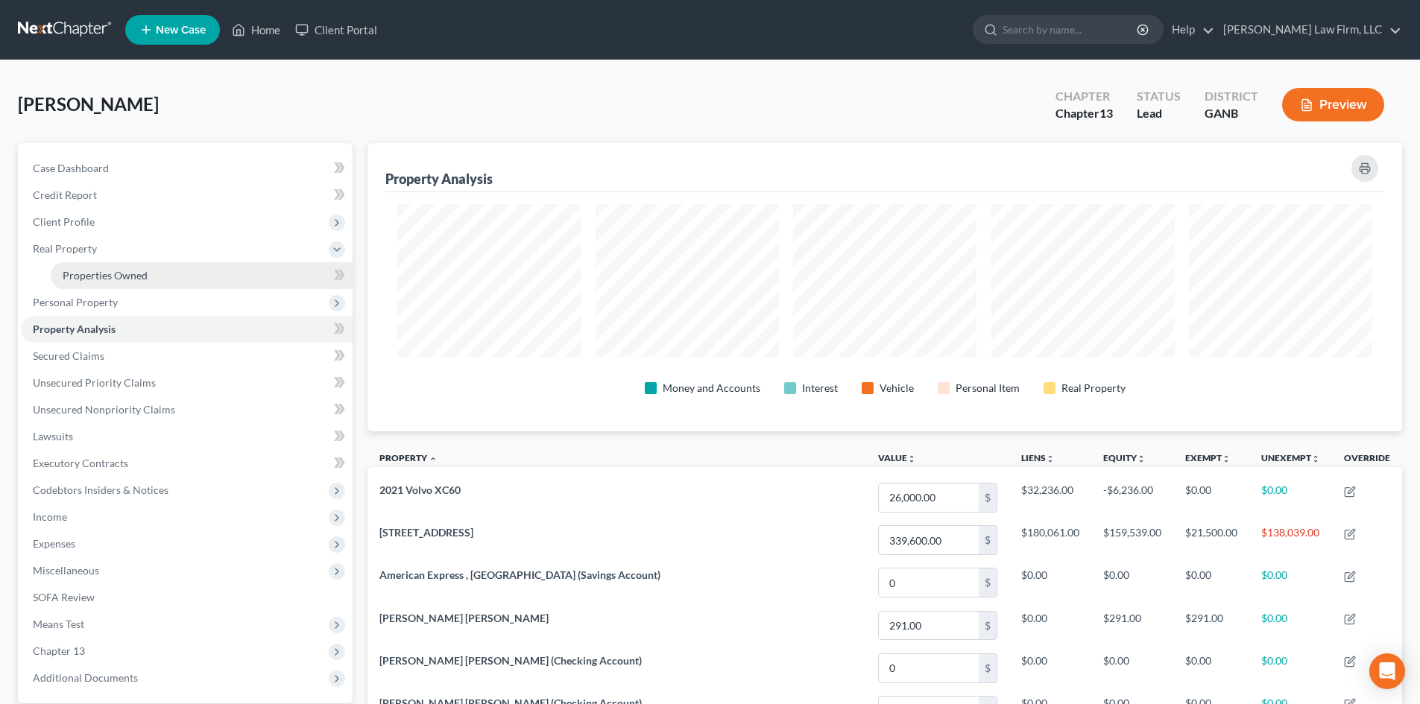
click at [74, 279] on span "Properties Owned" at bounding box center [105, 275] width 85 height 13
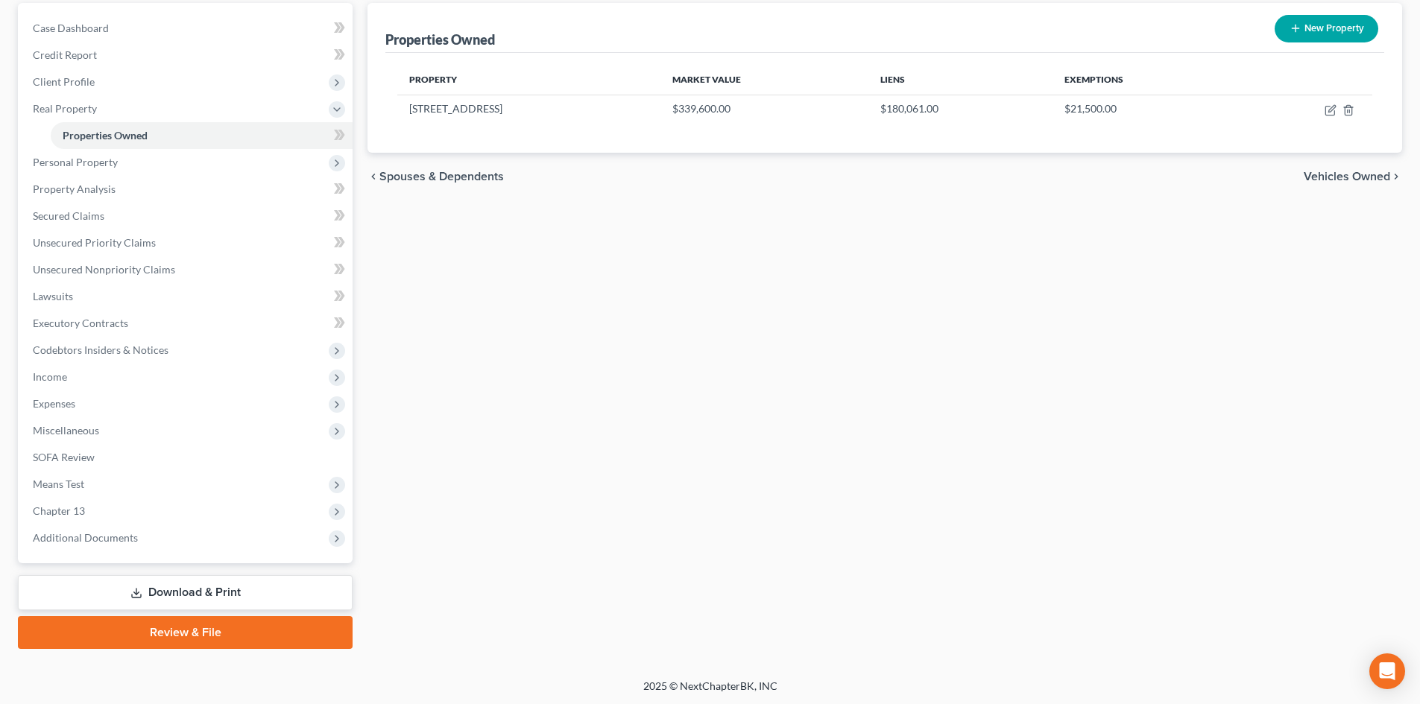
scroll to position [142, 0]
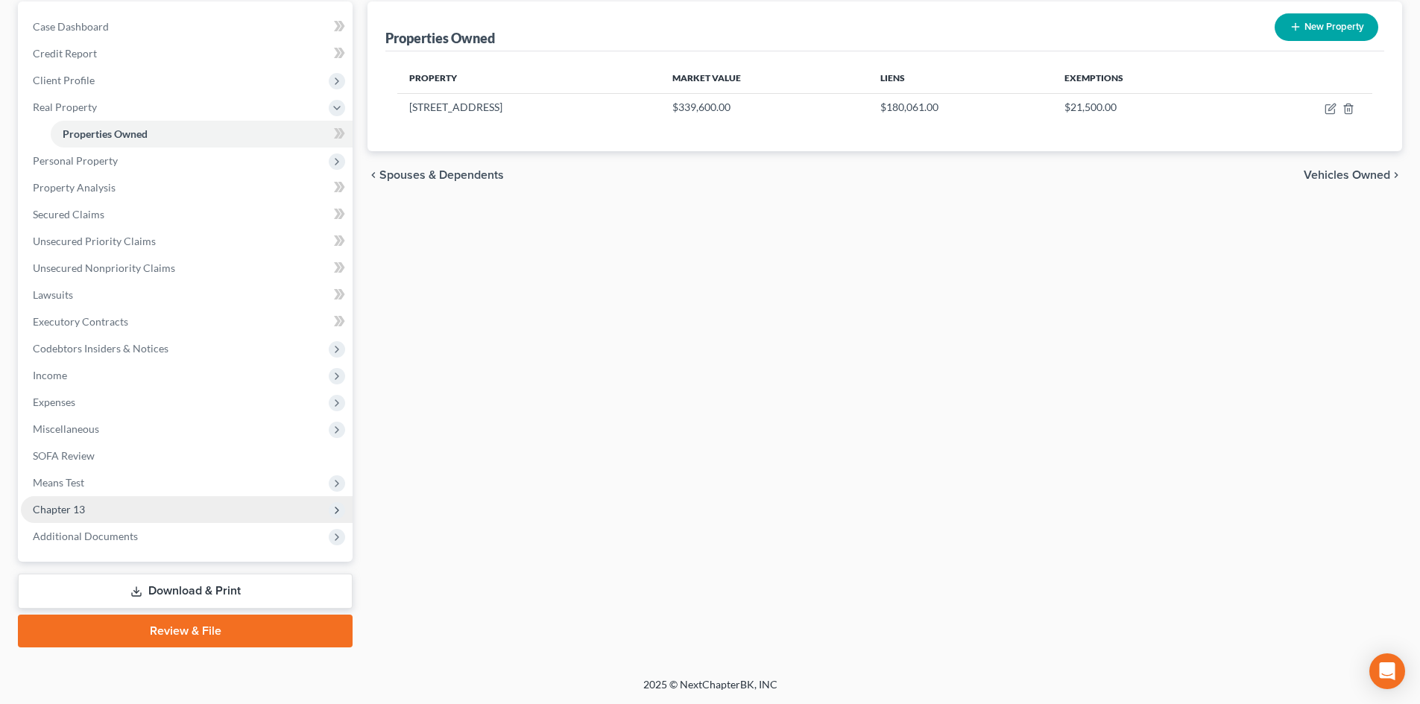
click at [57, 511] on span "Chapter 13" at bounding box center [59, 509] width 52 height 13
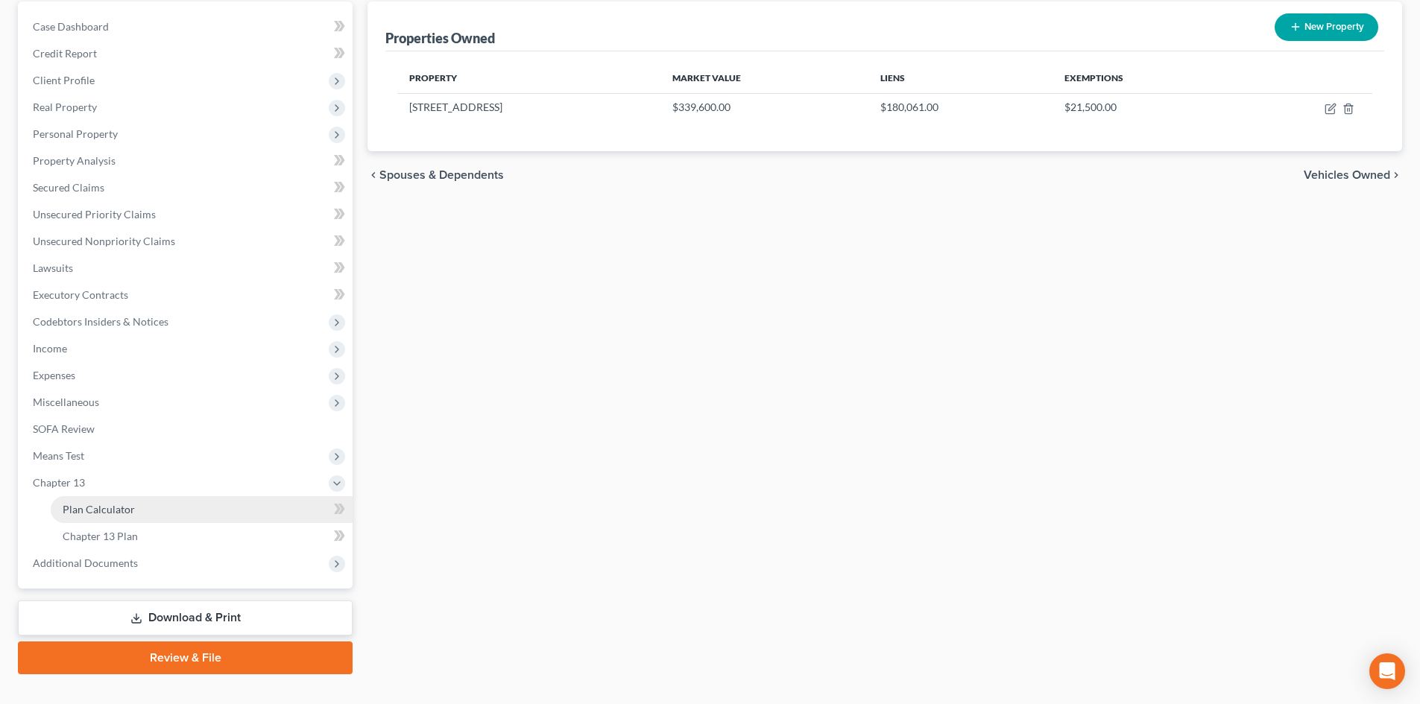
click at [110, 512] on span "Plan Calculator" at bounding box center [99, 509] width 72 height 13
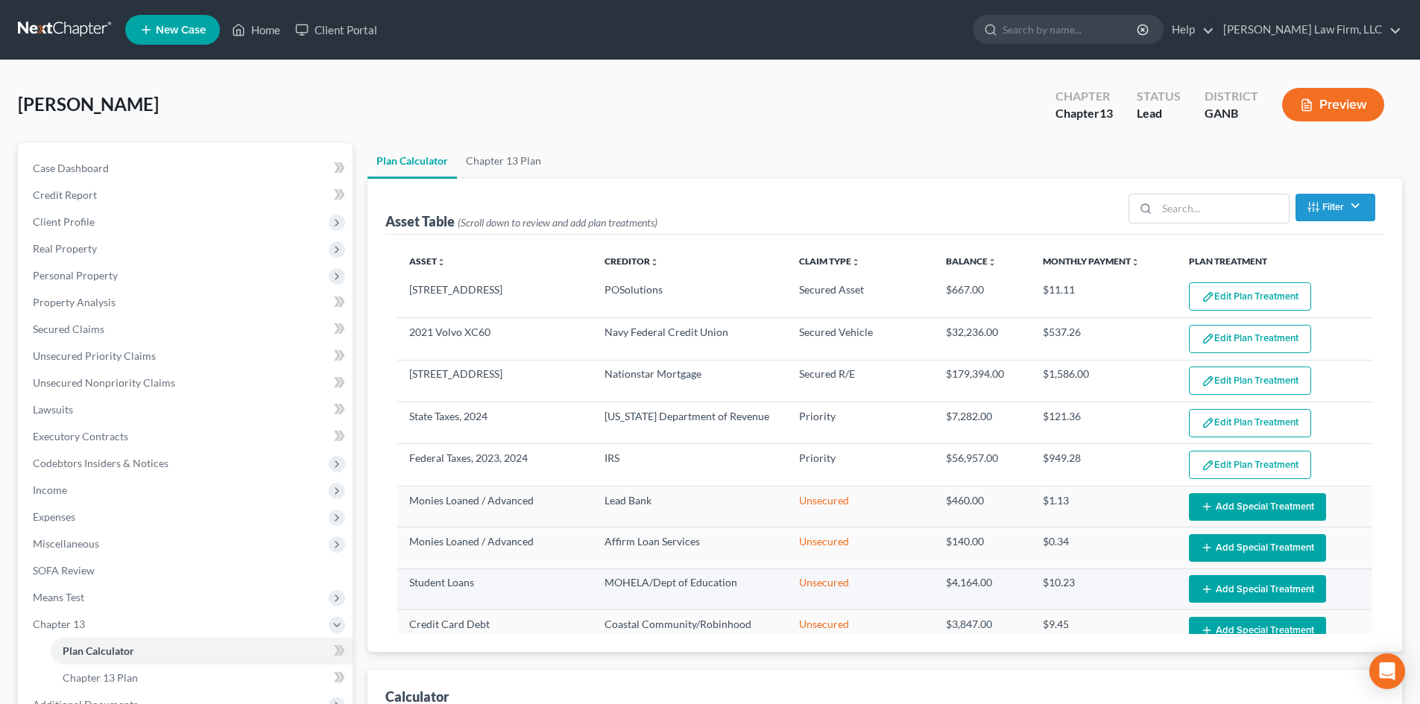
select select "59"
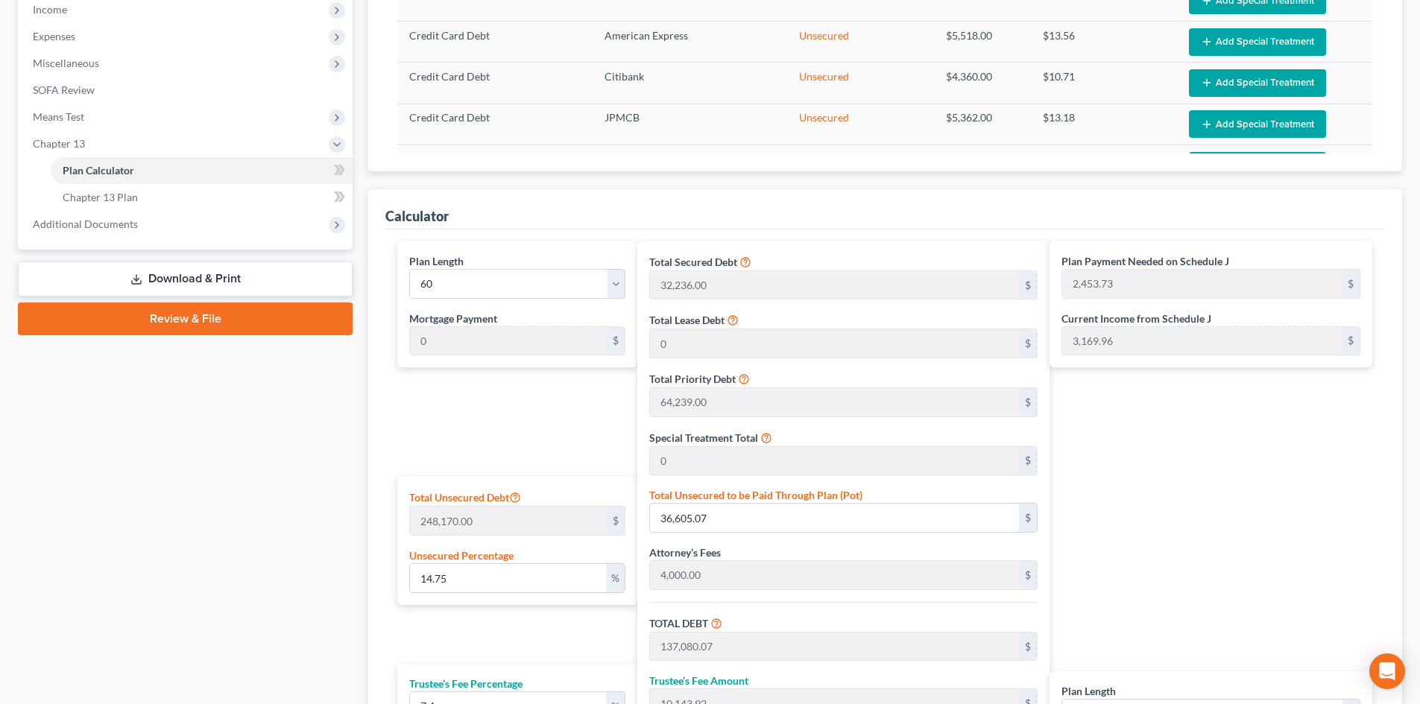
scroll to position [497, 0]
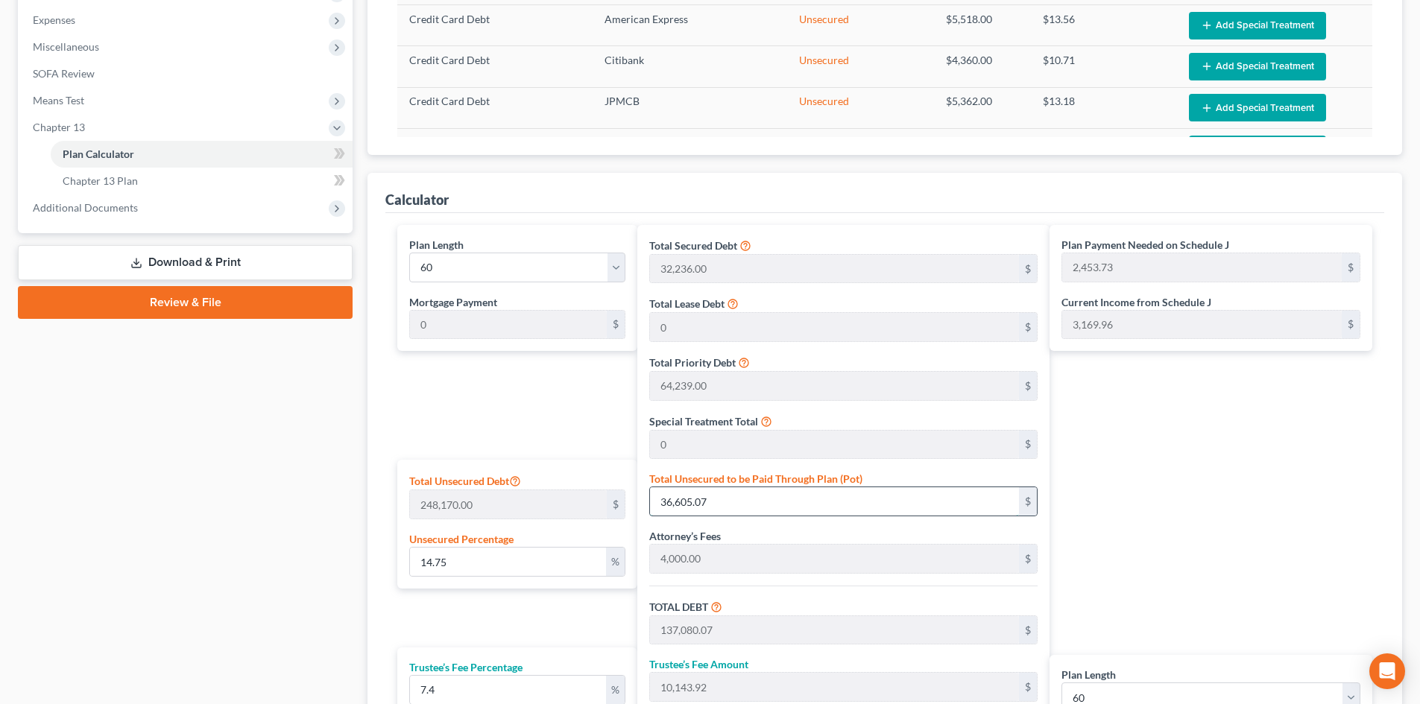
click at [727, 502] on input "36,605.07" at bounding box center [834, 501] width 369 height 28
type input "0.0012088487730184953"
type input "3"
type input "100,478.00"
type input "7,435.37"
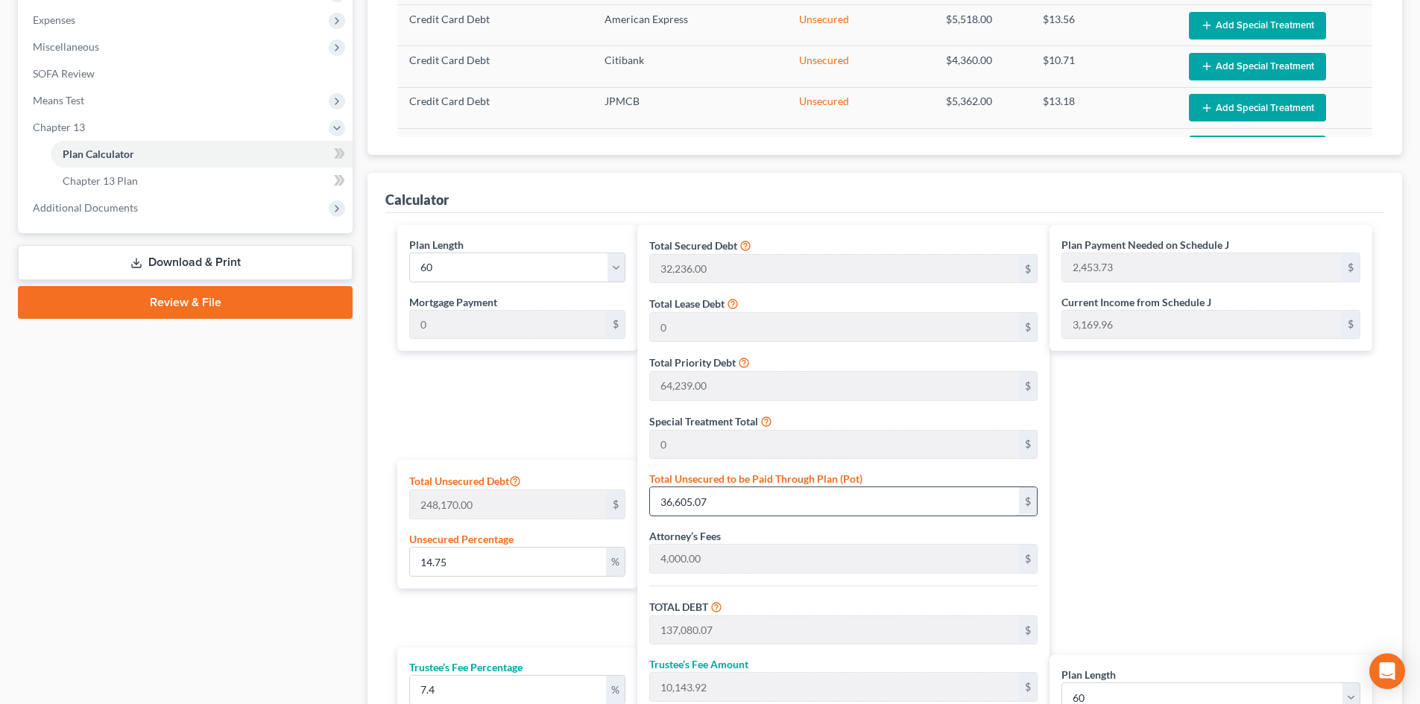
type input "107,913.37"
type input "1,798.55"
type input "0.014506185276221944"
type input "36"
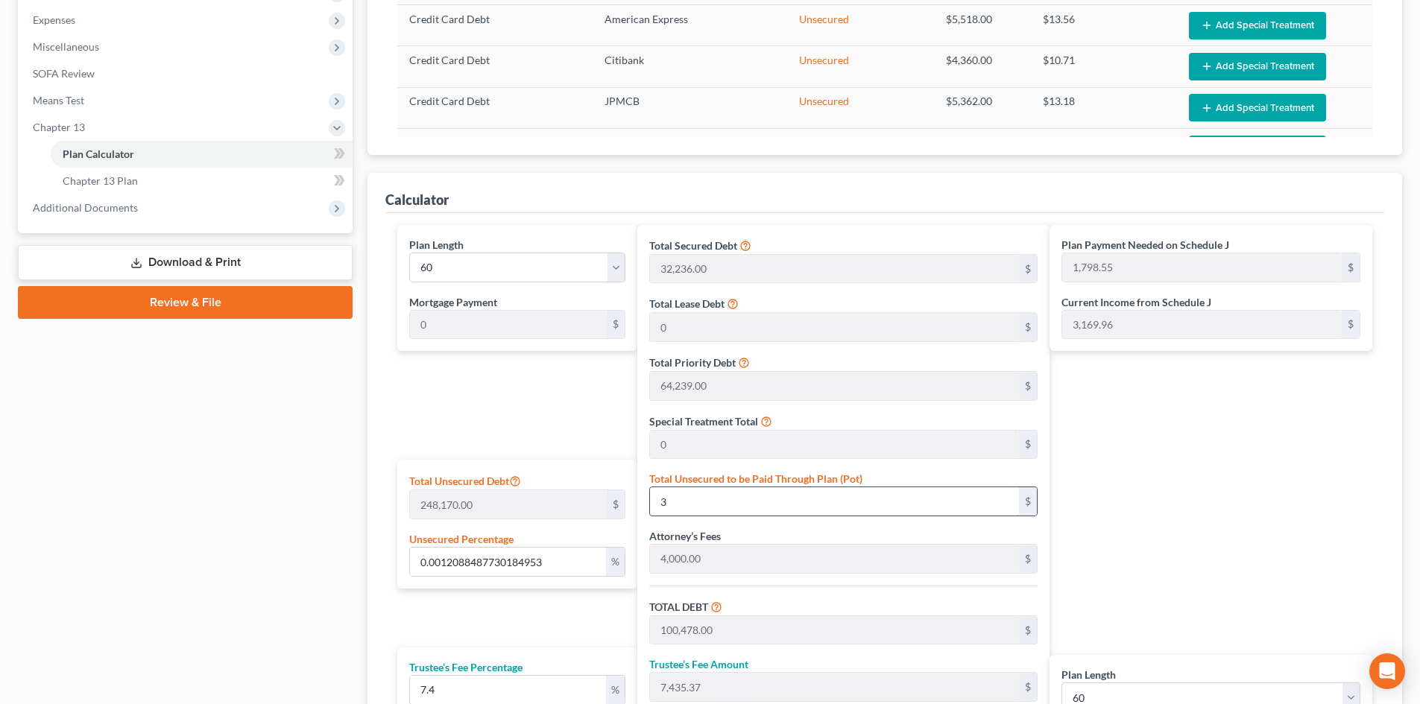
type input "100,511.00"
type input "7,437.81"
type input "107,948.81"
type input "1,799.14"
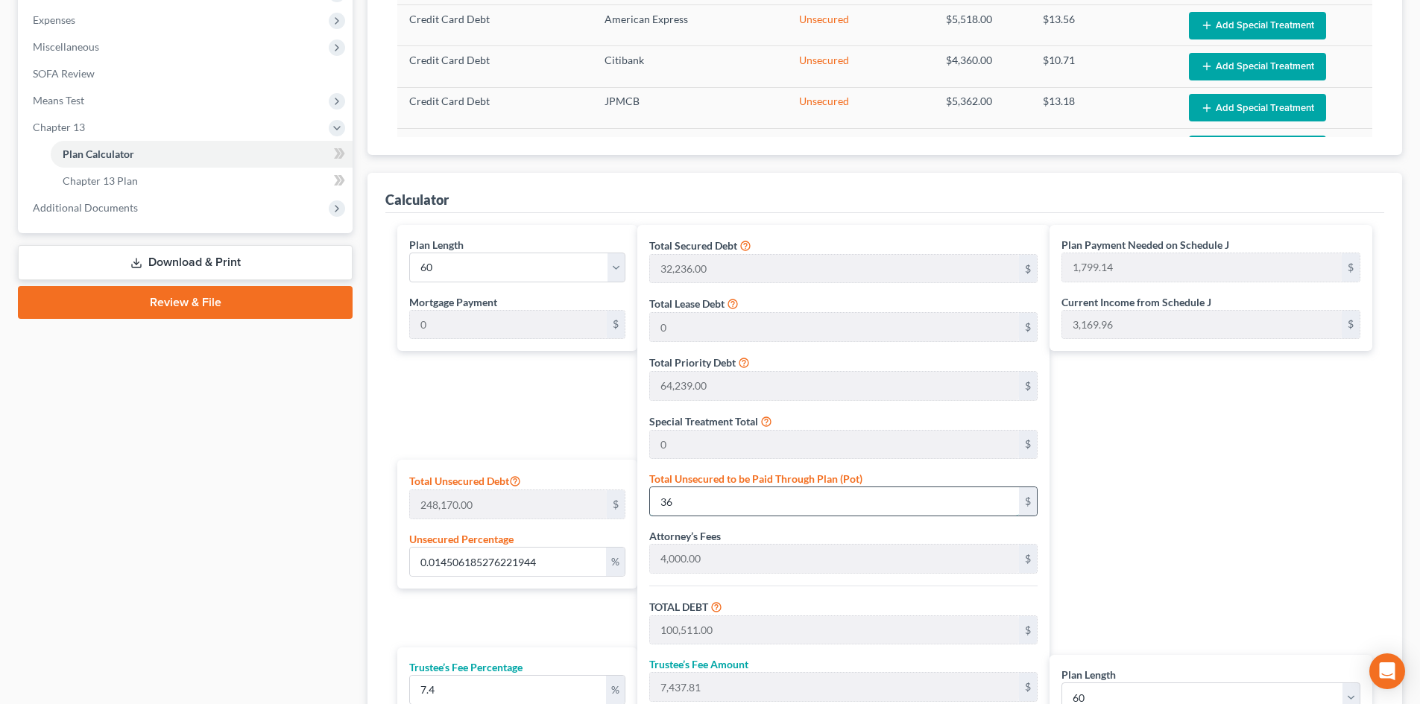
type input "0.14747955030825644"
type input "366"
type input "100,841.00"
type input "7,462.23"
type input "108,303.23"
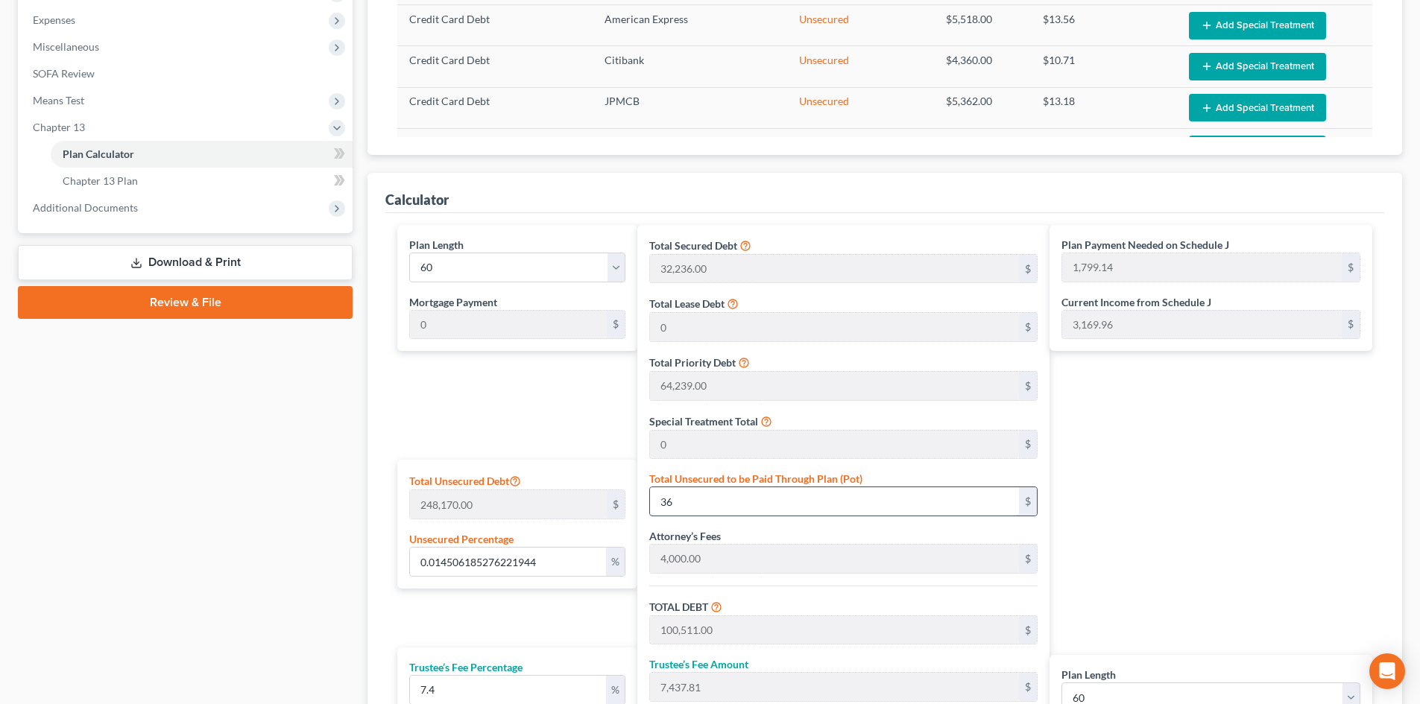
type input "1,805.05"
type input "1.4747955030825644"
type input "3660"
type input "104,135.00"
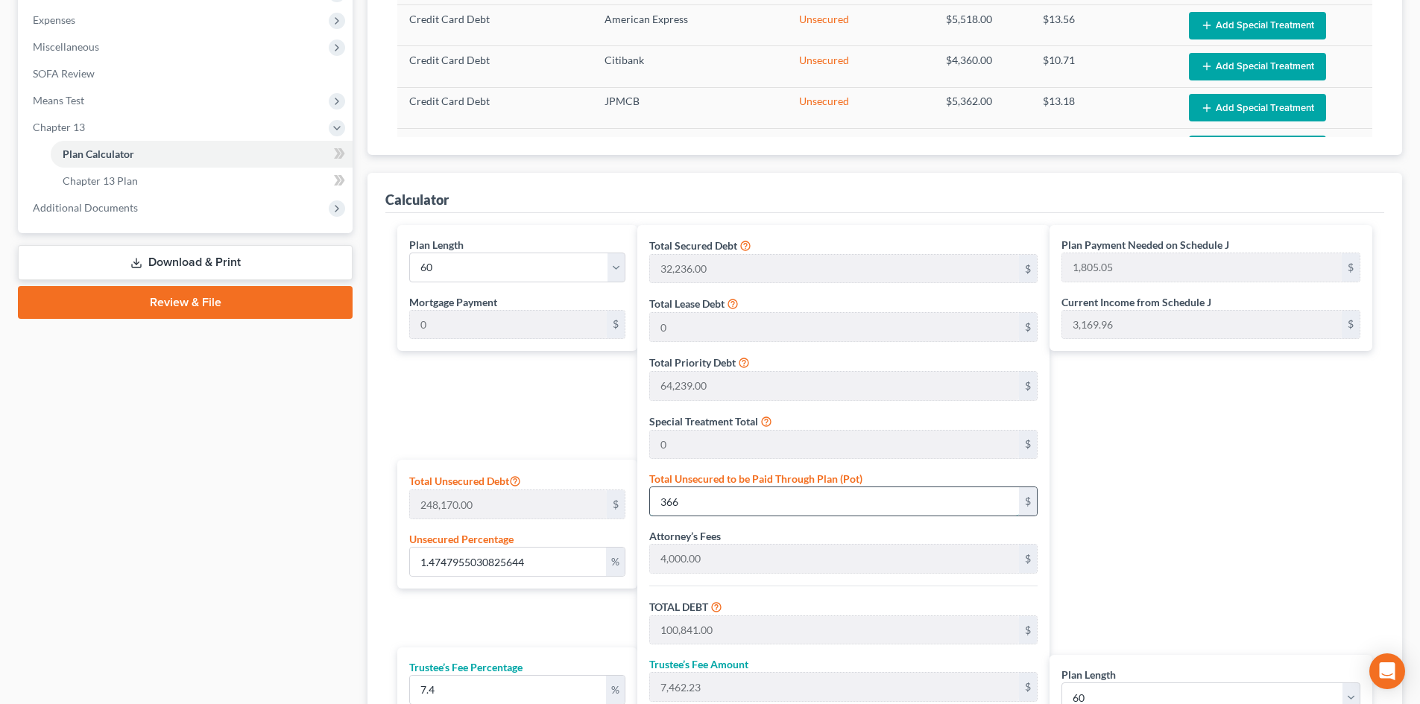
type input "7,705.99"
type input "111,840.99"
type input "1,864.01"
type input "3,660"
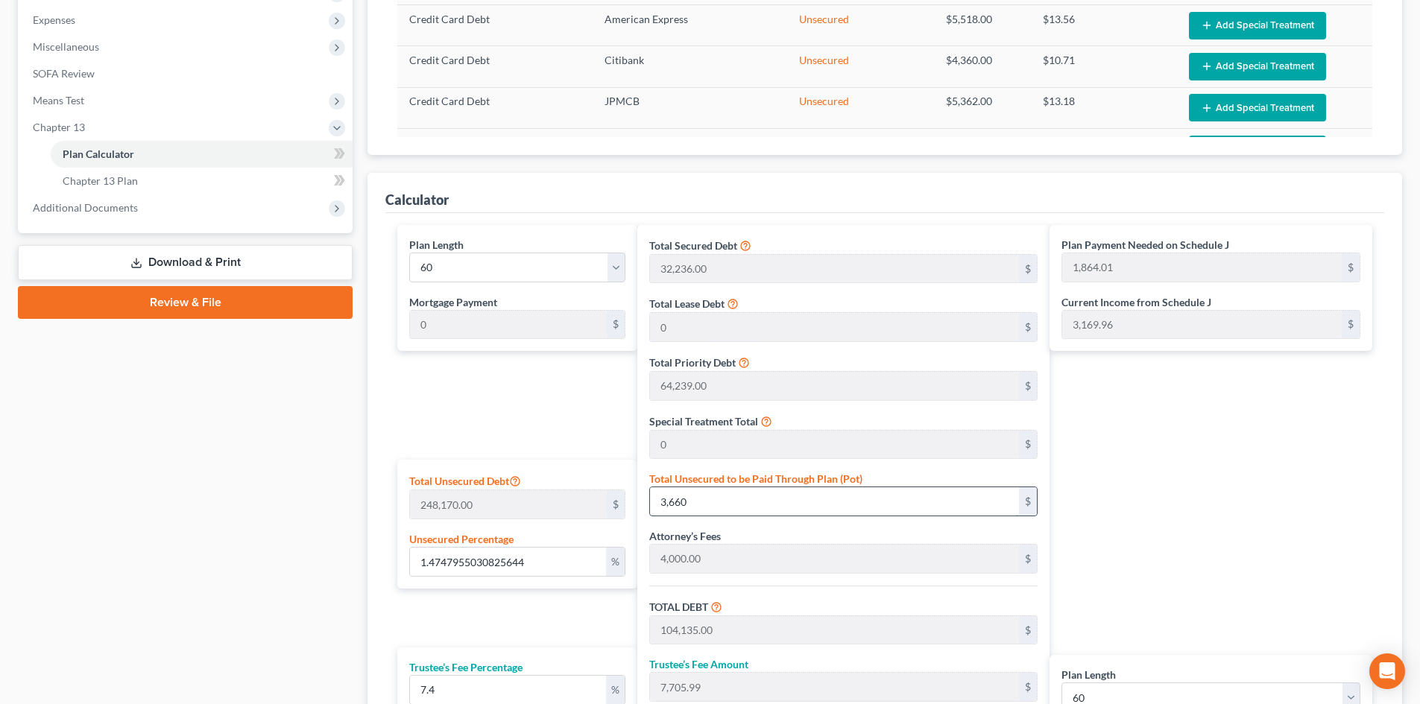
type input "14.747955030825644"
type input "3,6600"
type input "137,075.00"
type input "10,143.55"
type input "147,218.55"
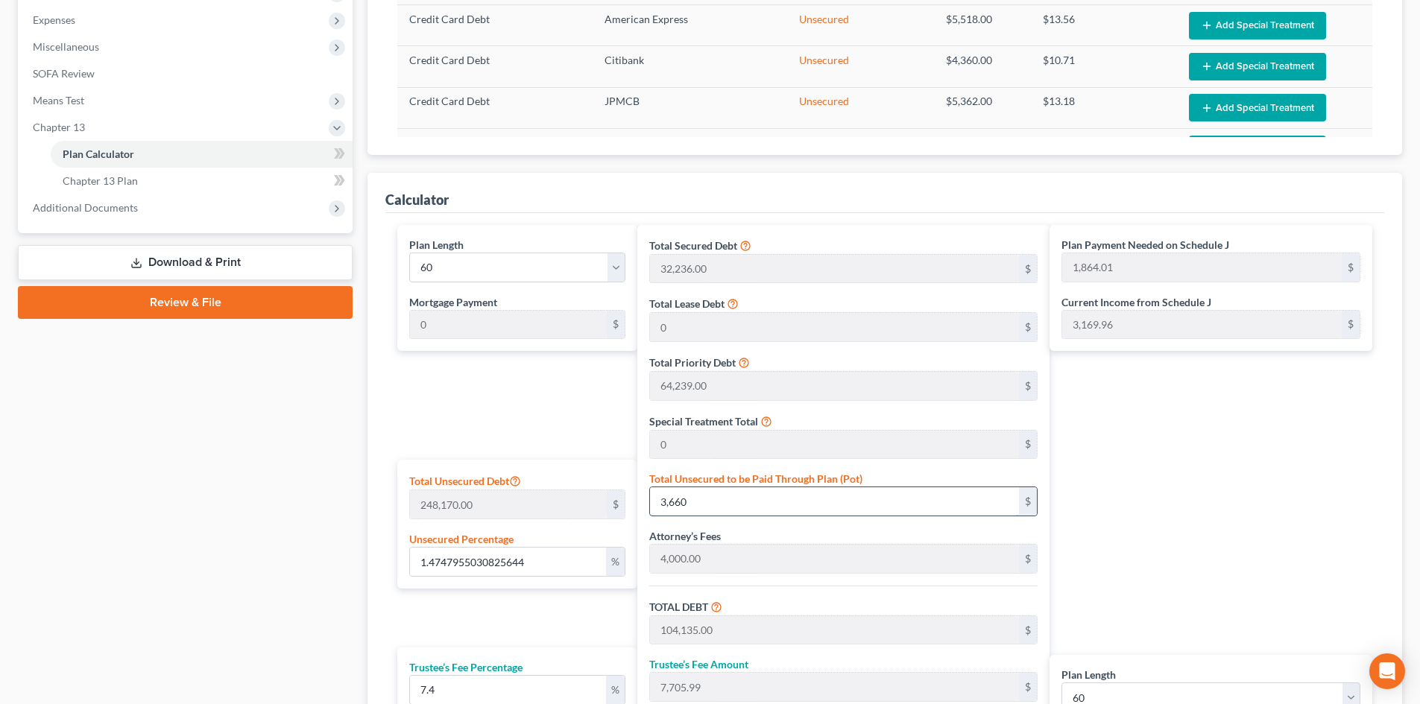
type input "2,453.64"
type input "36,600"
click at [807, 523] on div "Total Secured Debt 32,236.00 $ Total Lease Debt 0 $ Total Priority Debt 64,239.…" at bounding box center [843, 527] width 412 height 605
click at [511, 563] on input "14.747955030825644" at bounding box center [508, 562] width 196 height 28
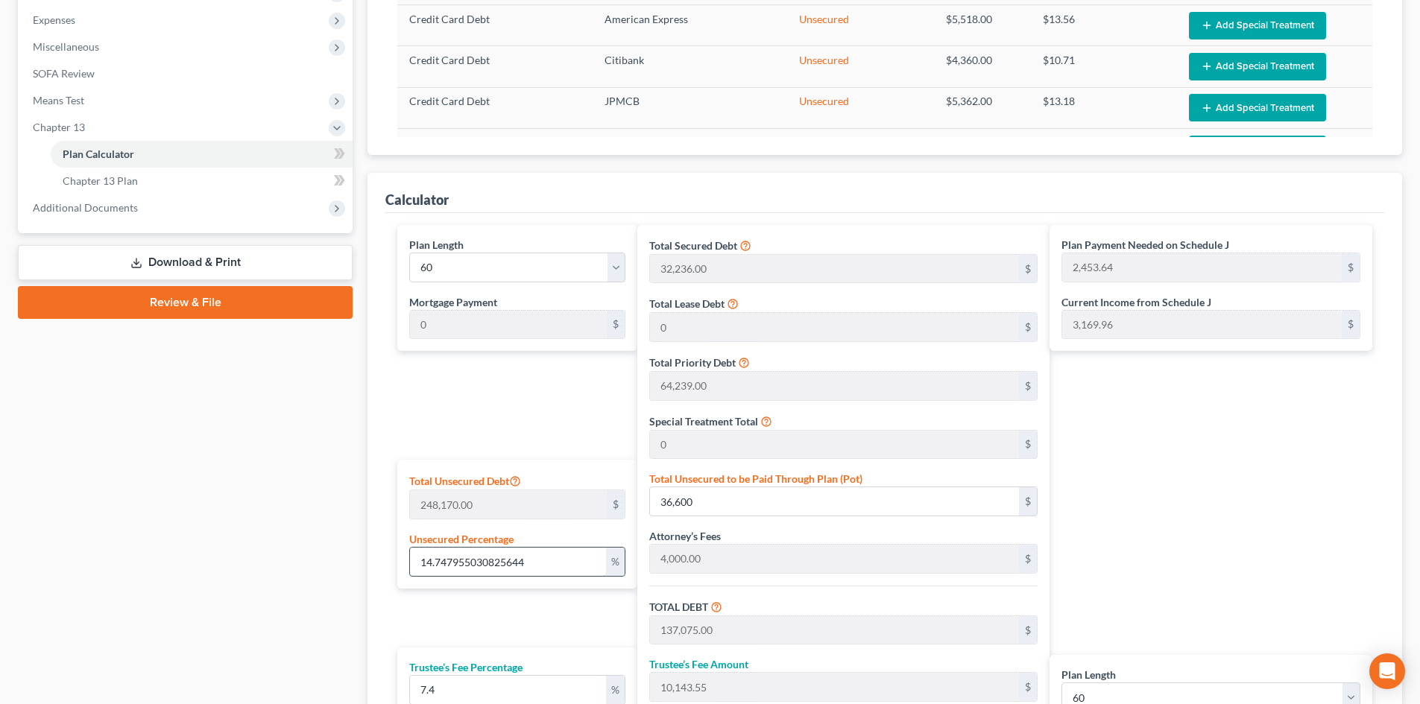
click at [531, 560] on input "14.747955030825644" at bounding box center [508, 562] width 196 height 28
type input "1"
type input "2,481.70"
type input "102,956.70"
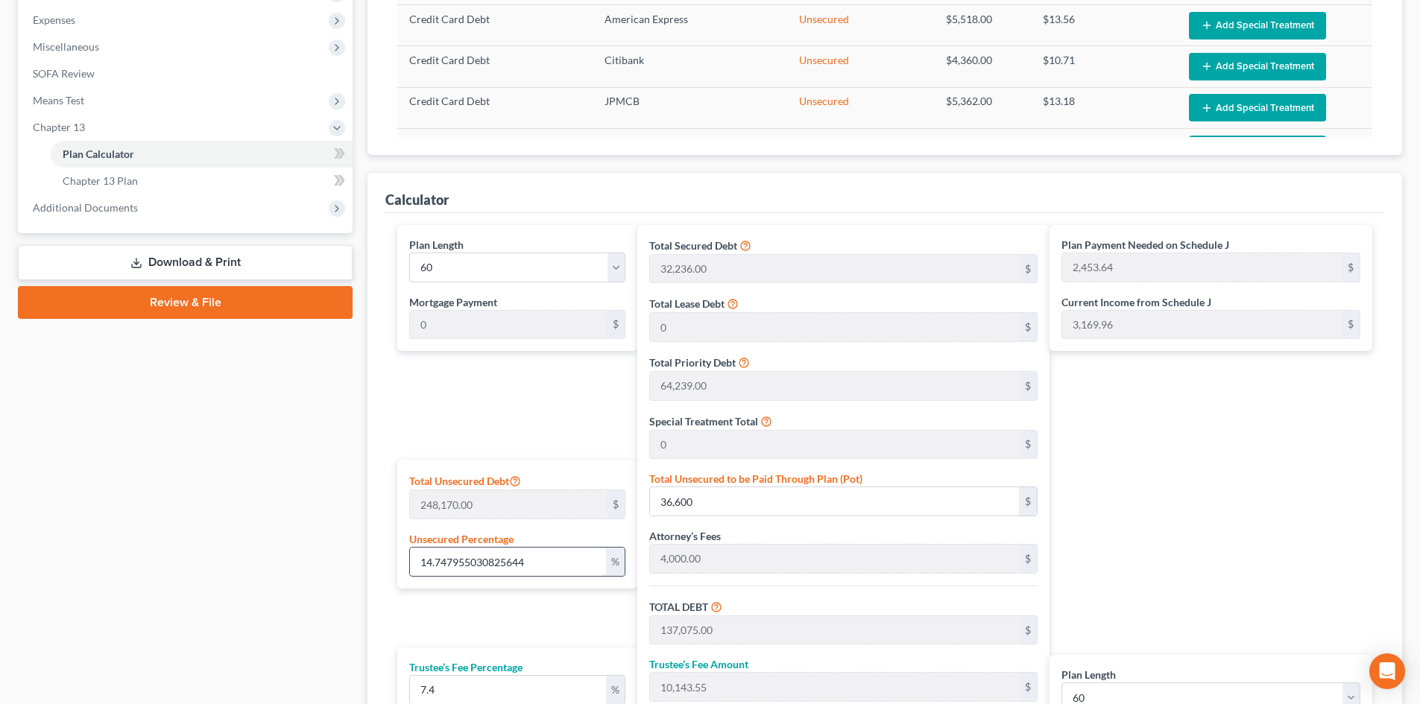
type input "7,618.79"
type input "110,575.49"
type input "1,842.92"
type input "14"
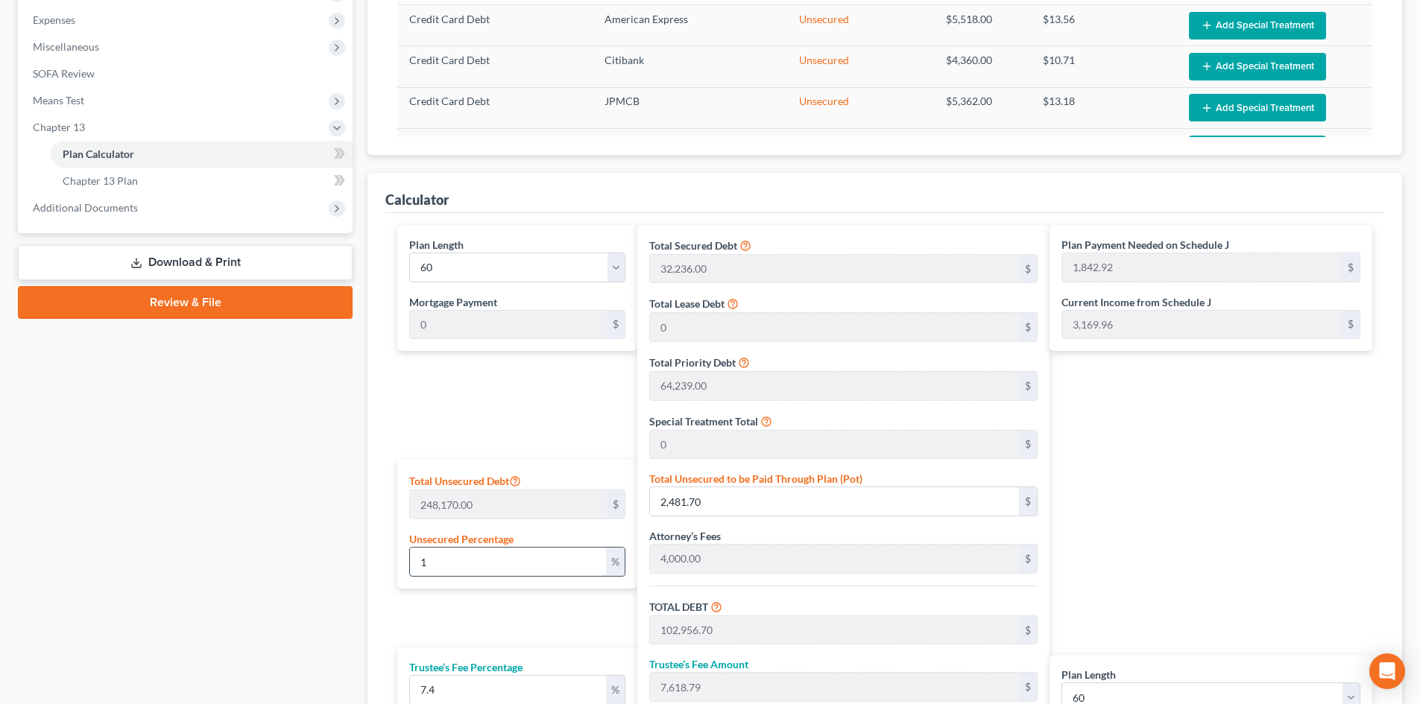
type input "34,743.80"
type input "135,218.80"
type input "10,006.19"
type input "145,224.99"
type input "2,420.41"
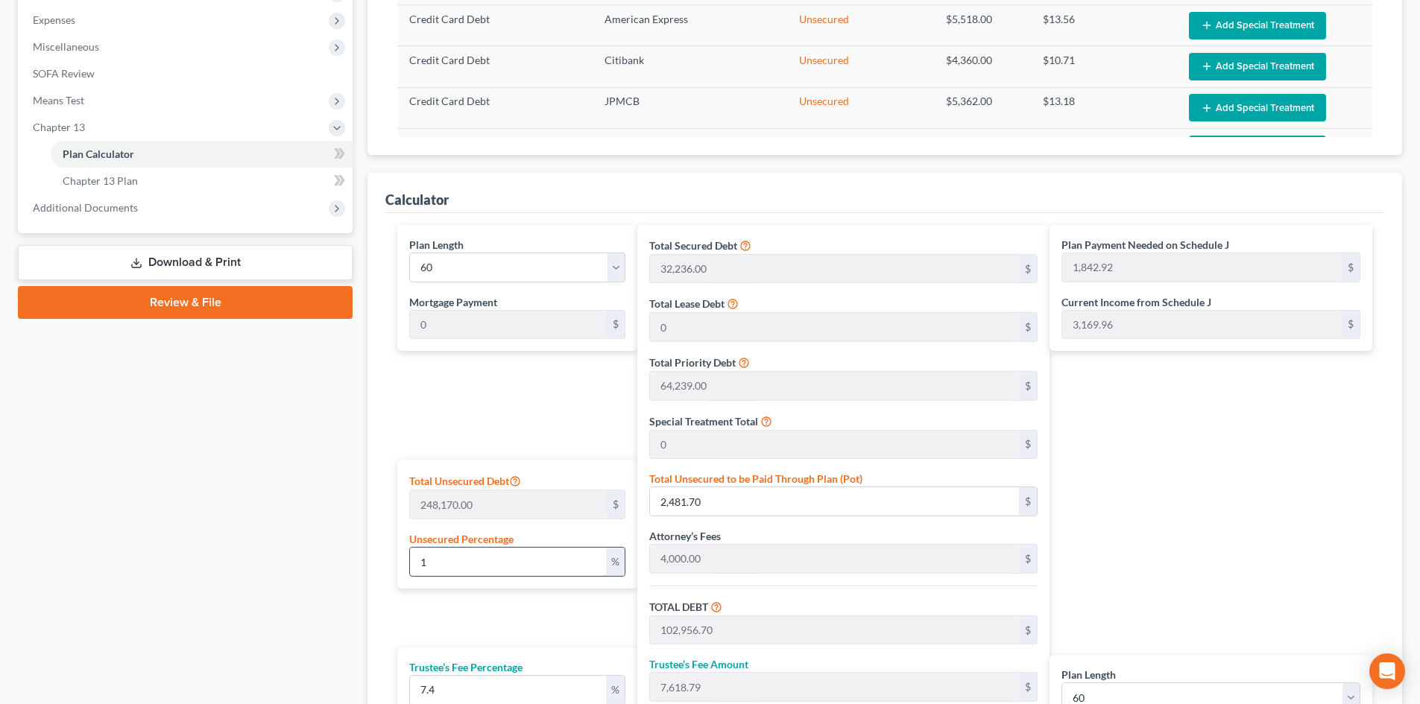
type input "2,420.41"
type input "14.7"
type input "36,480.99"
type input "136,955.99"
type input "10,134.74"
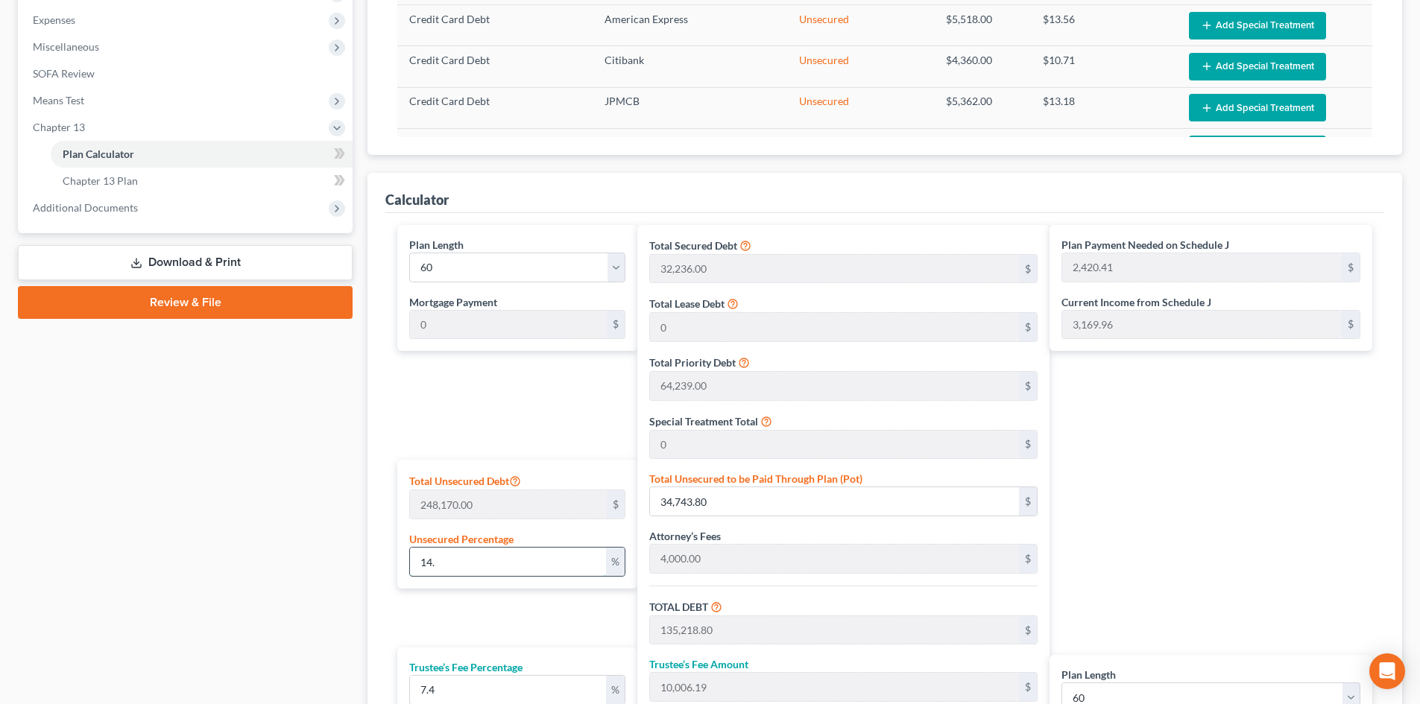
type input "147,090.73"
type input "2,451.51"
type input "14.75"
type input "36,605.07"
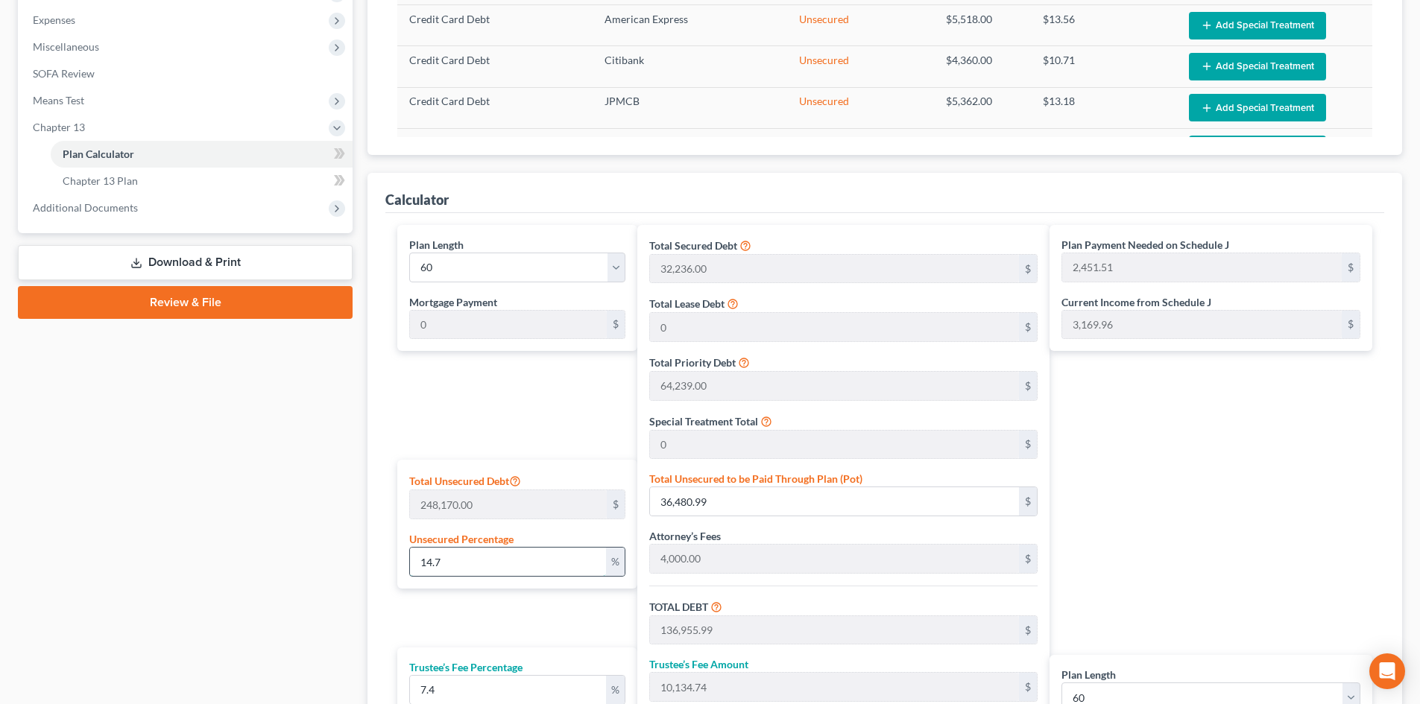
type input "137,080.07"
type input "10,143.92"
type input "147,224.00"
type input "2,453.73"
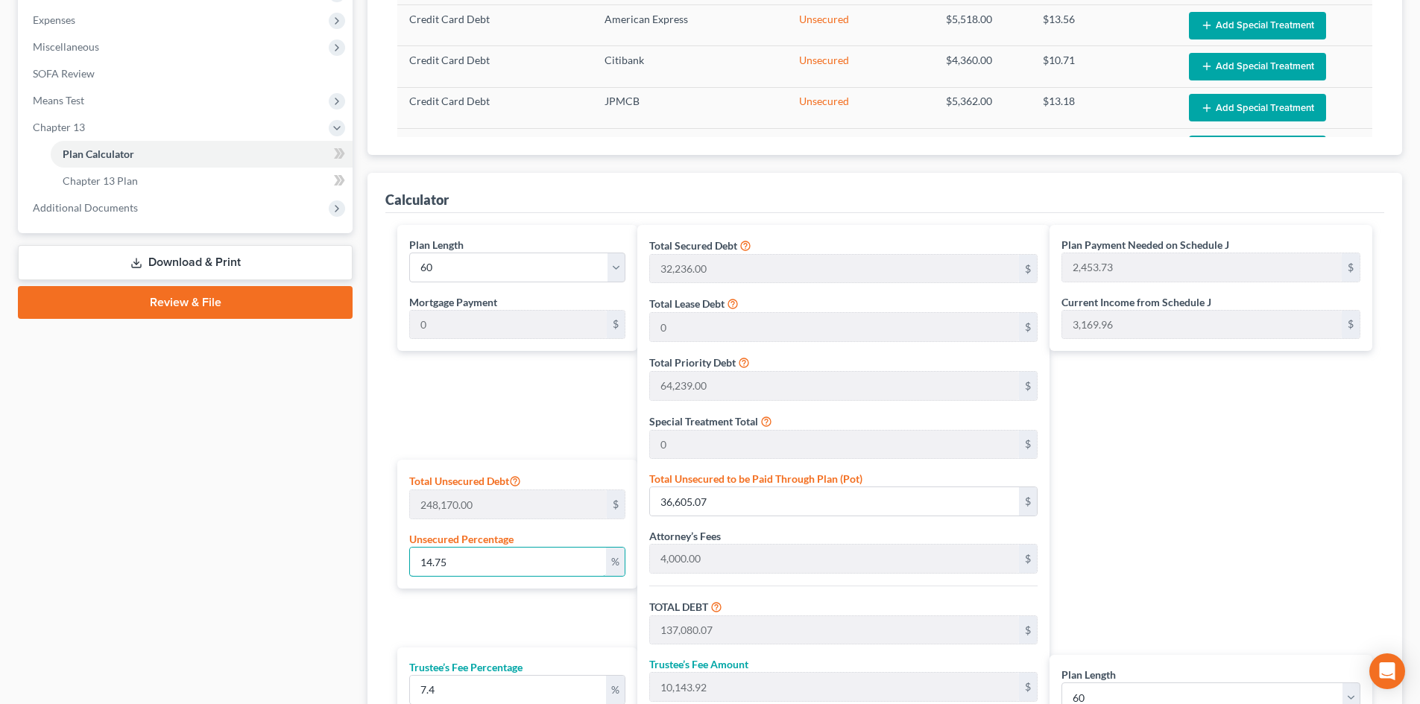
type input "14.75"
click at [567, 607] on div "Plan Length 1 2 3 4 5 6 7 8 9 10 11 12 13 14 15 16 17 18 19 20 21 22 23 24 25 2…" at bounding box center [513, 527] width 247 height 605
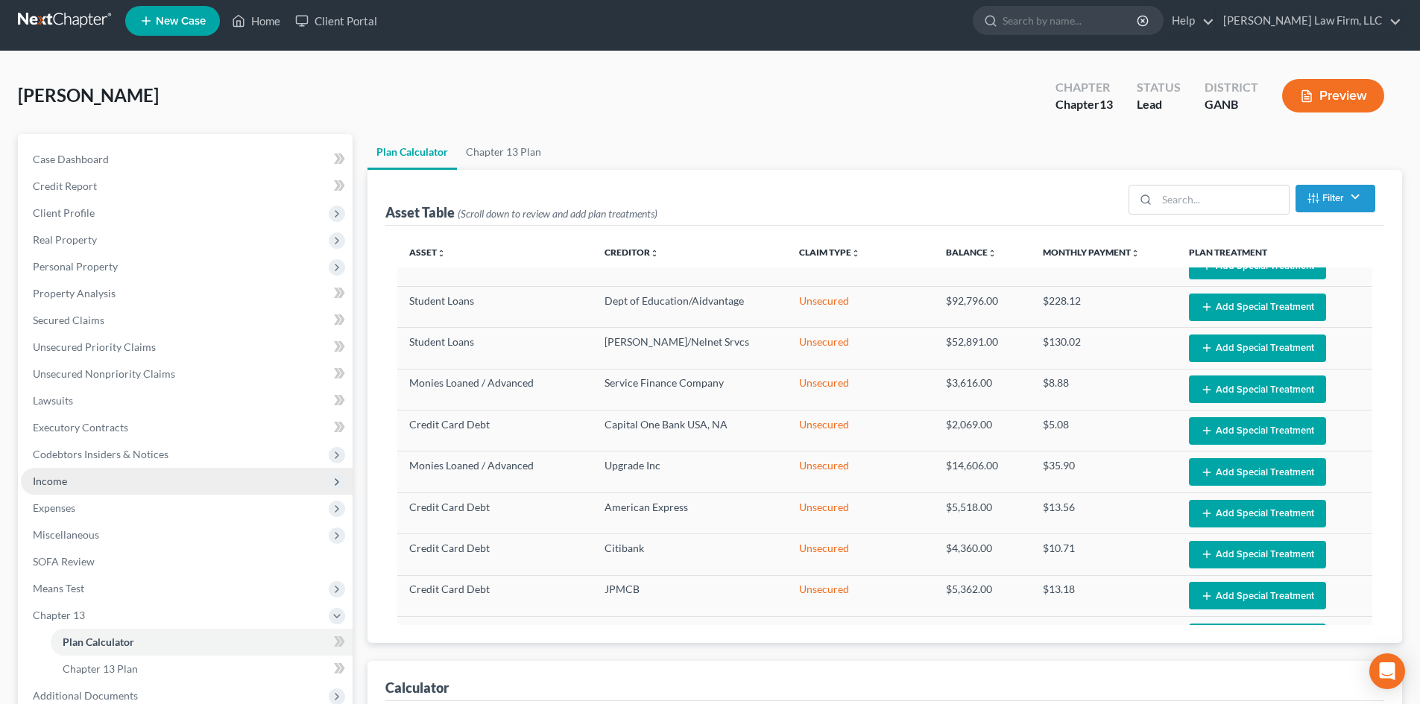
scroll to position [0, 0]
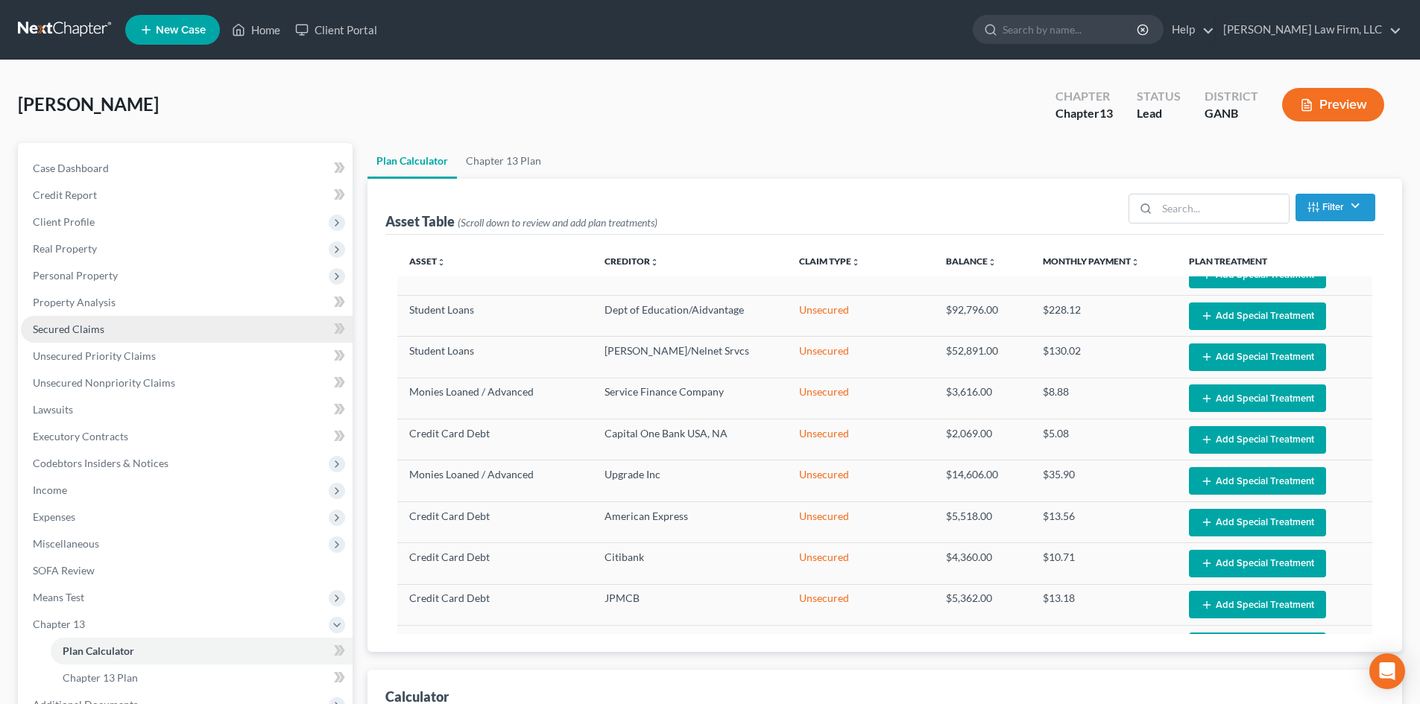
click at [78, 329] on span "Secured Claims" at bounding box center [69, 329] width 72 height 13
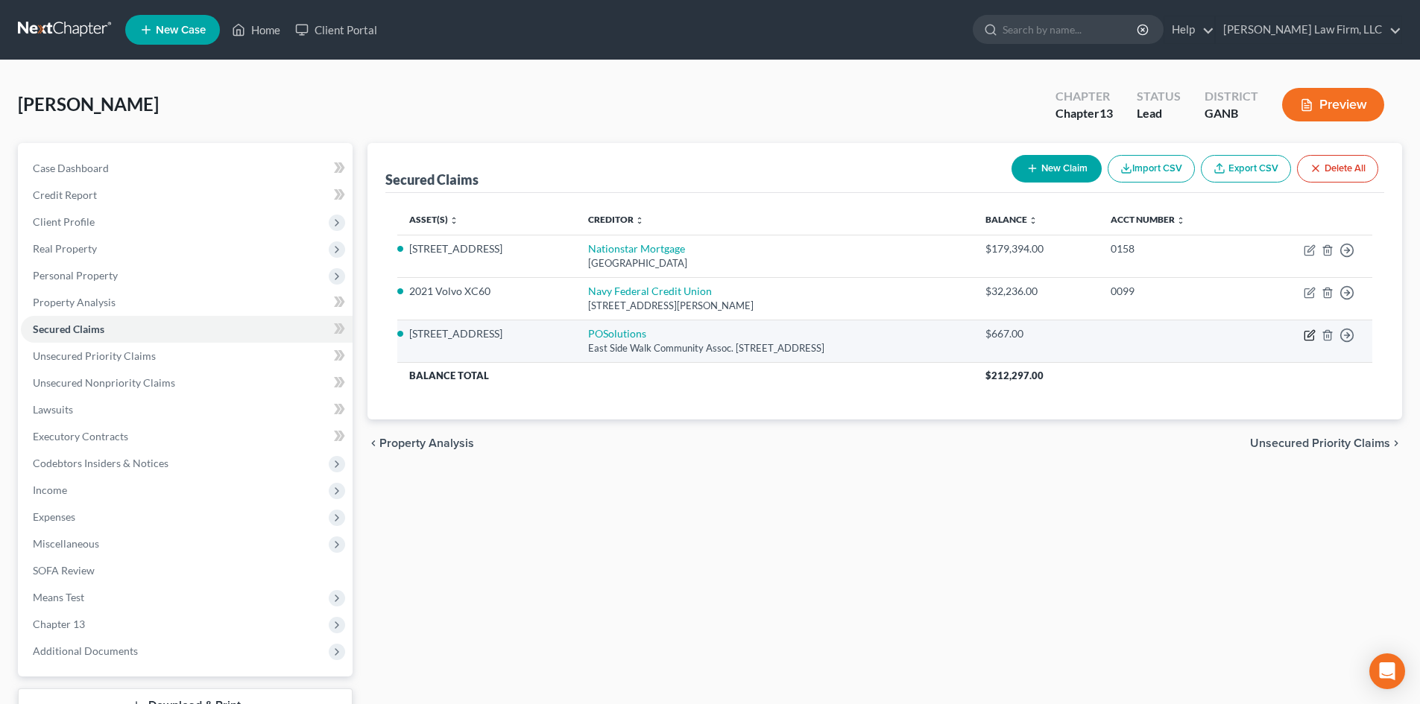
click at [1310, 334] on icon "button" at bounding box center [1309, 335] width 12 height 12
select select "10"
select select "26"
select select "4"
select select "0"
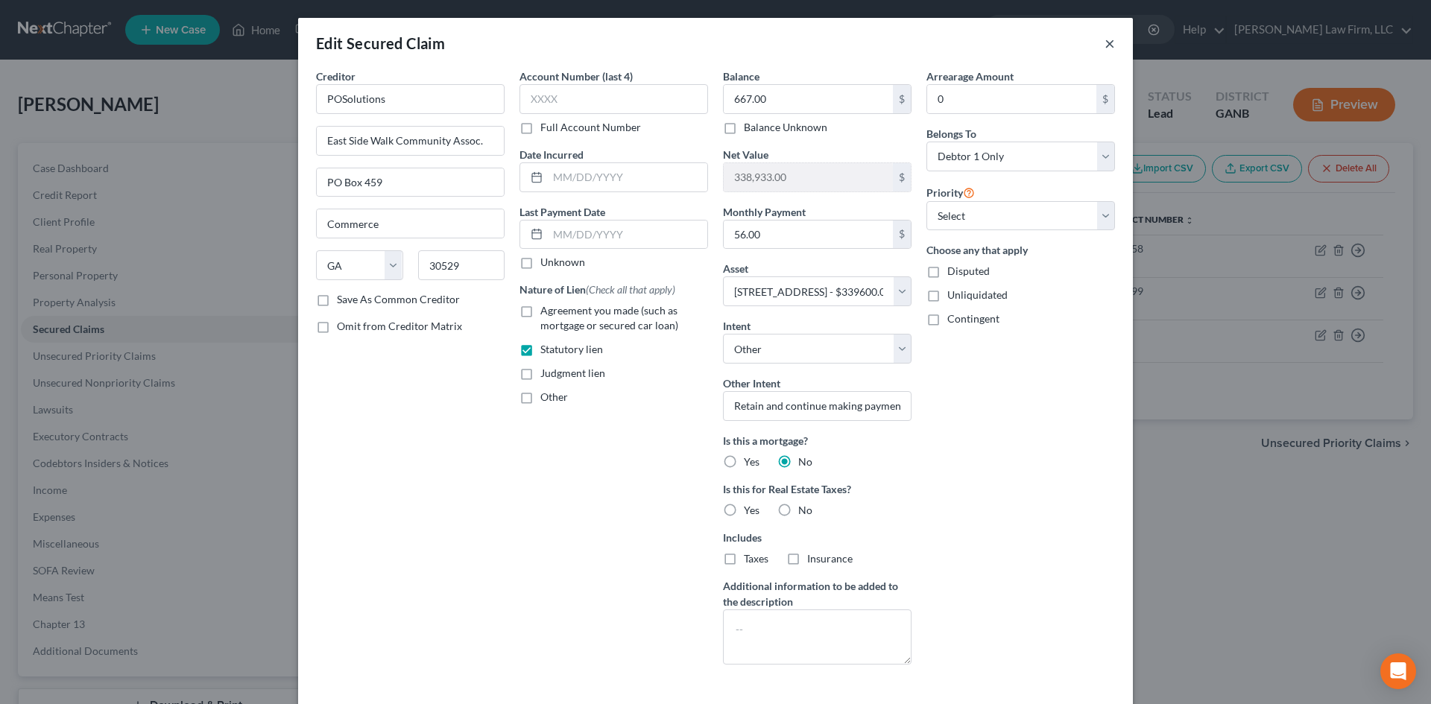
click at [1105, 45] on button "×" at bounding box center [1110, 43] width 10 height 18
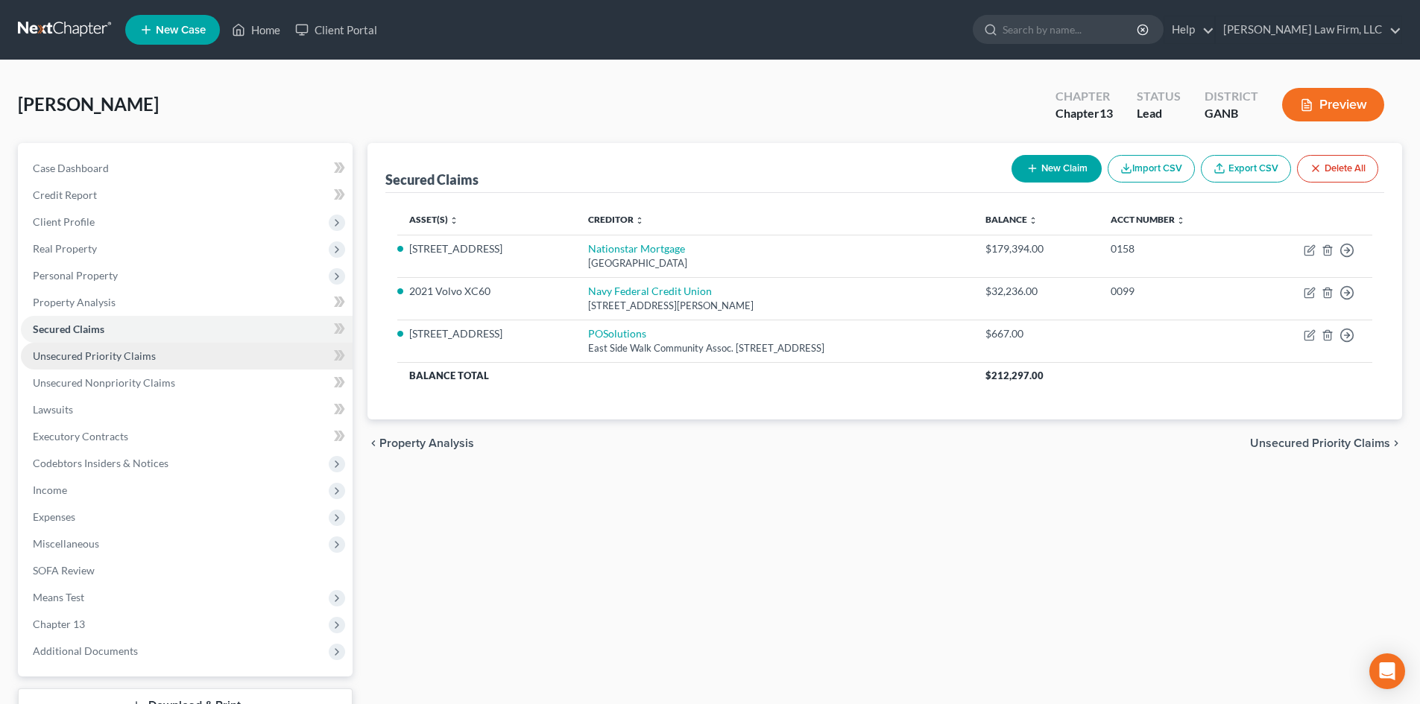
click at [87, 355] on span "Unsecured Priority Claims" at bounding box center [94, 356] width 123 height 13
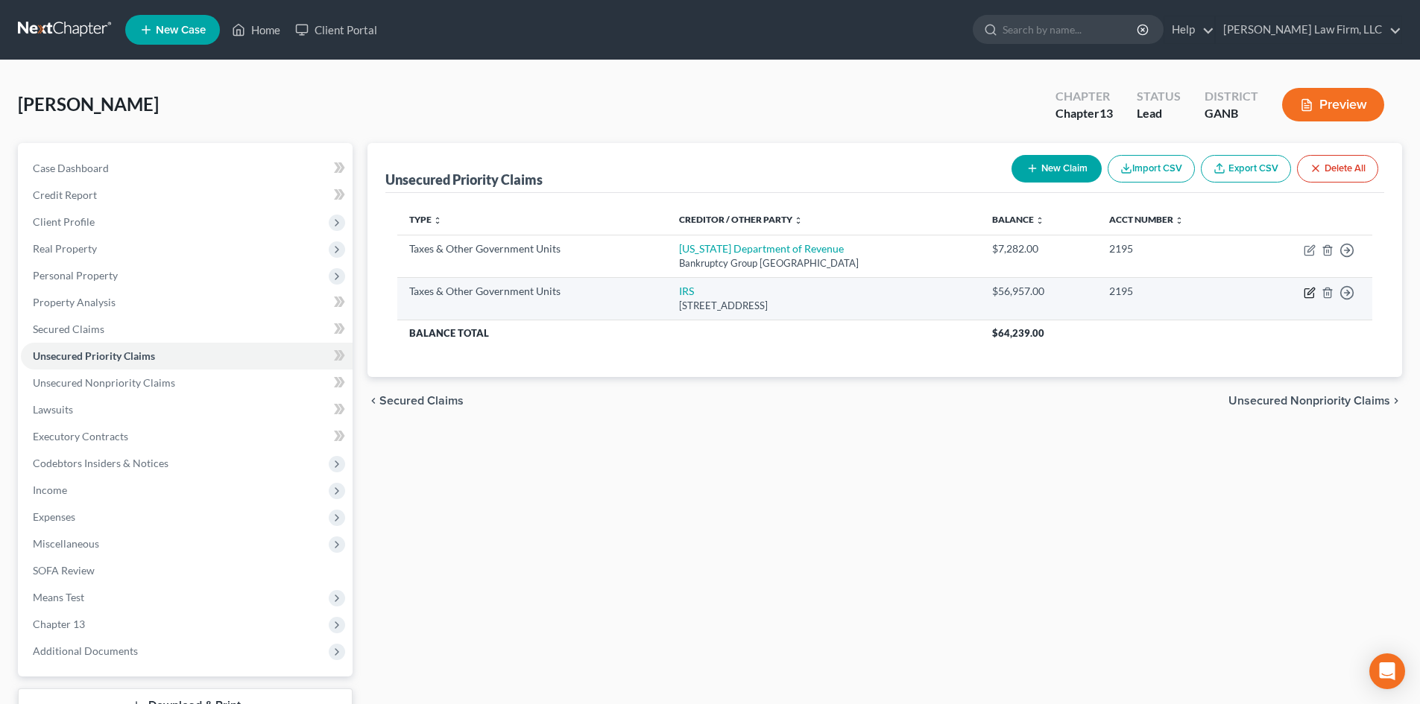
click at [1313, 294] on icon "button" at bounding box center [1308, 293] width 9 height 9
select select "0"
select select "39"
select select "0"
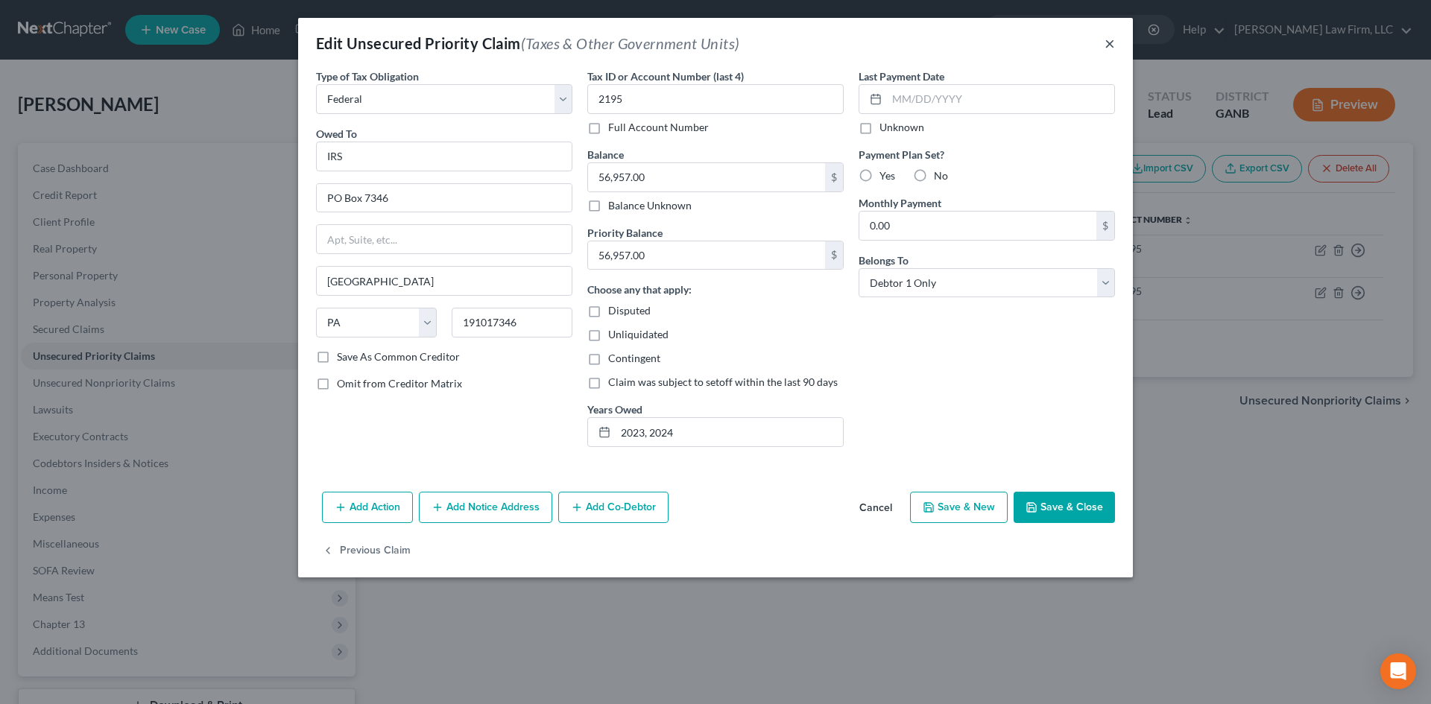
click at [1112, 42] on button "×" at bounding box center [1110, 43] width 10 height 18
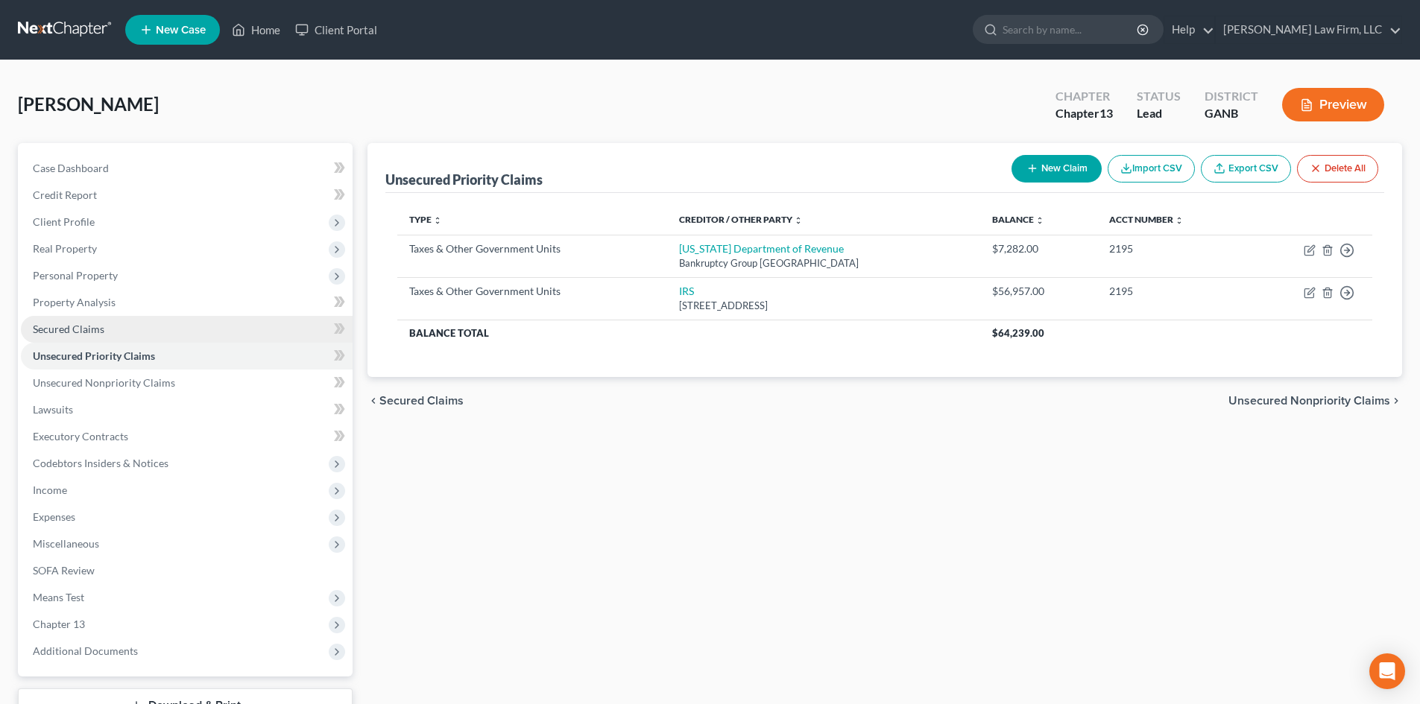
click at [83, 323] on span "Secured Claims" at bounding box center [69, 329] width 72 height 13
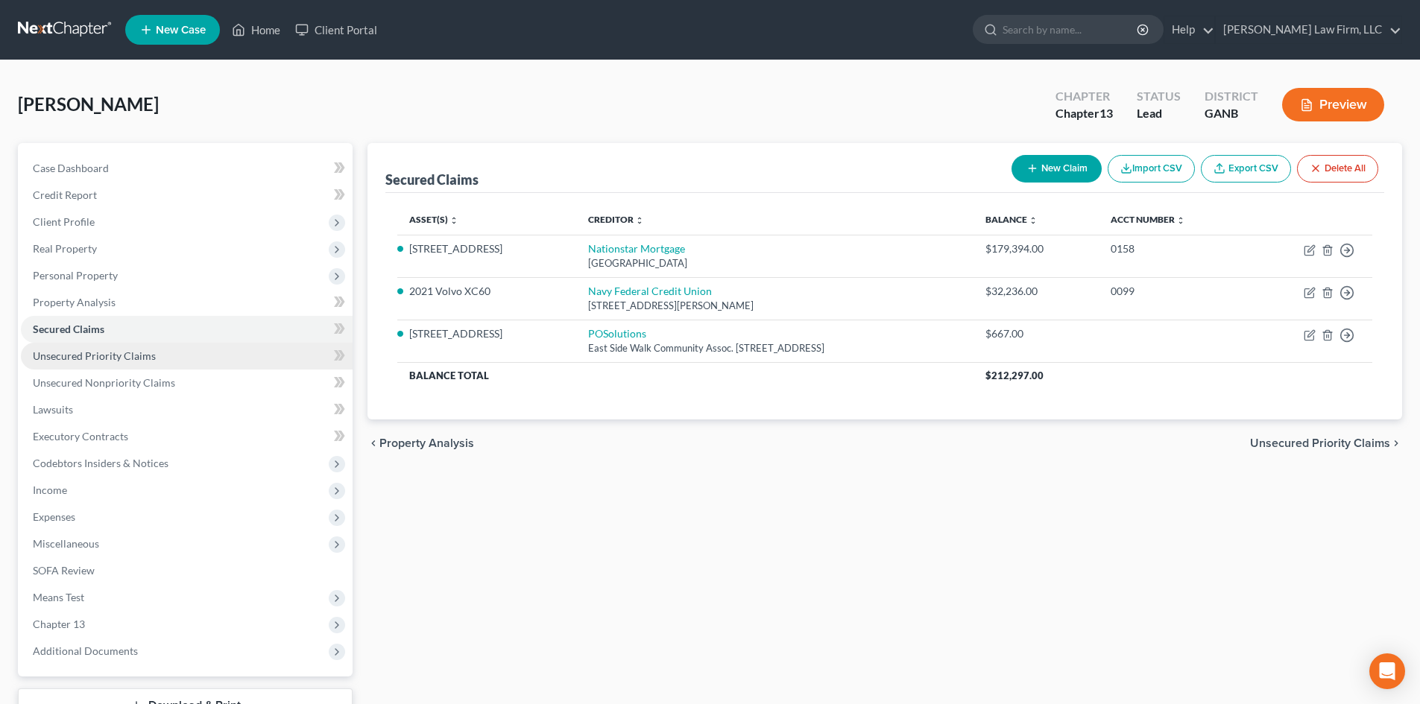
click at [137, 344] on link "Unsecured Priority Claims" at bounding box center [187, 356] width 332 height 27
